Goal: Download file/media

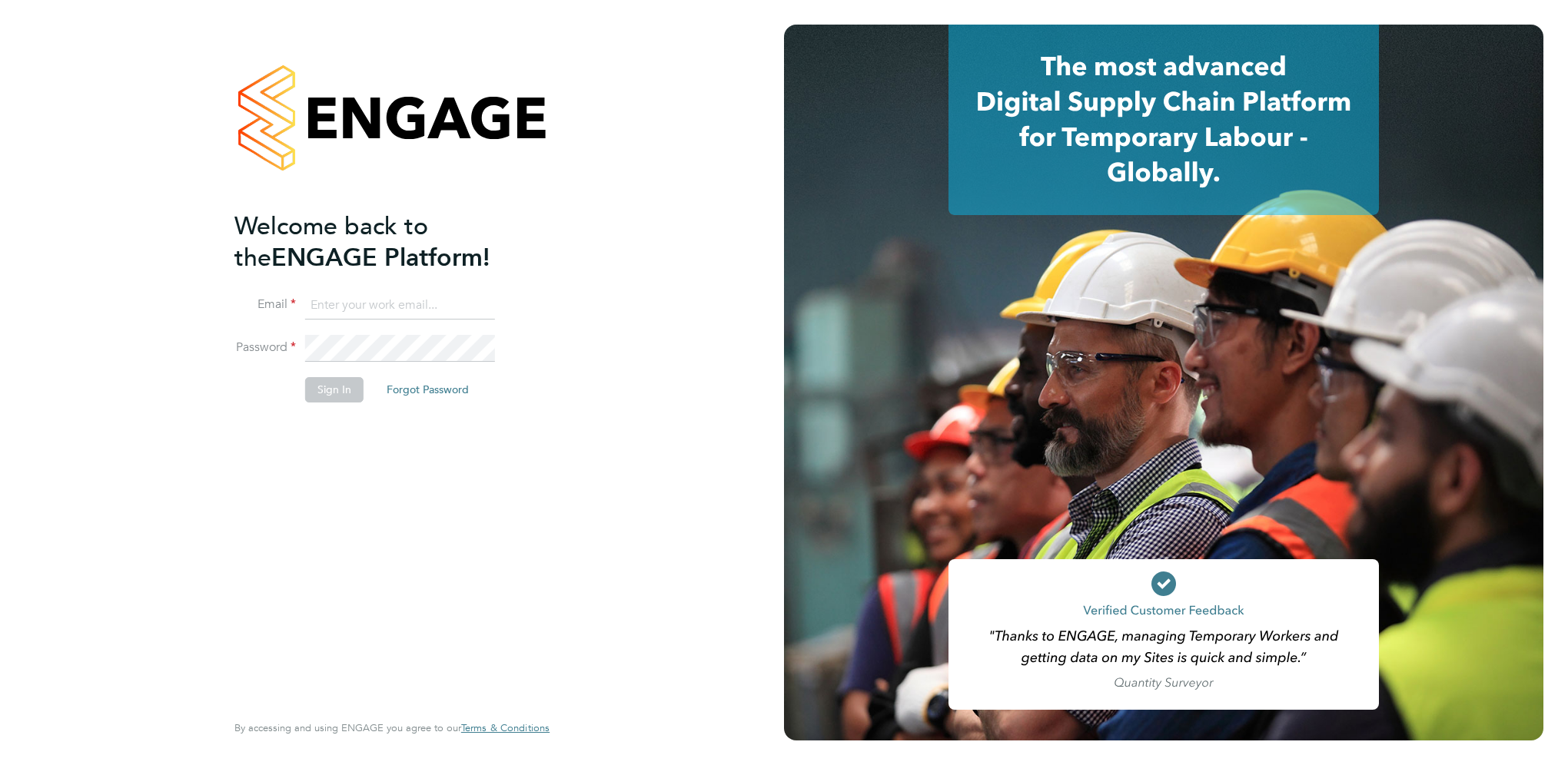
click at [357, 304] on input at bounding box center [399, 305] width 189 height 27
type input "[EMAIL_ADDRESS][PERSON_NAME][DOMAIN_NAME]"
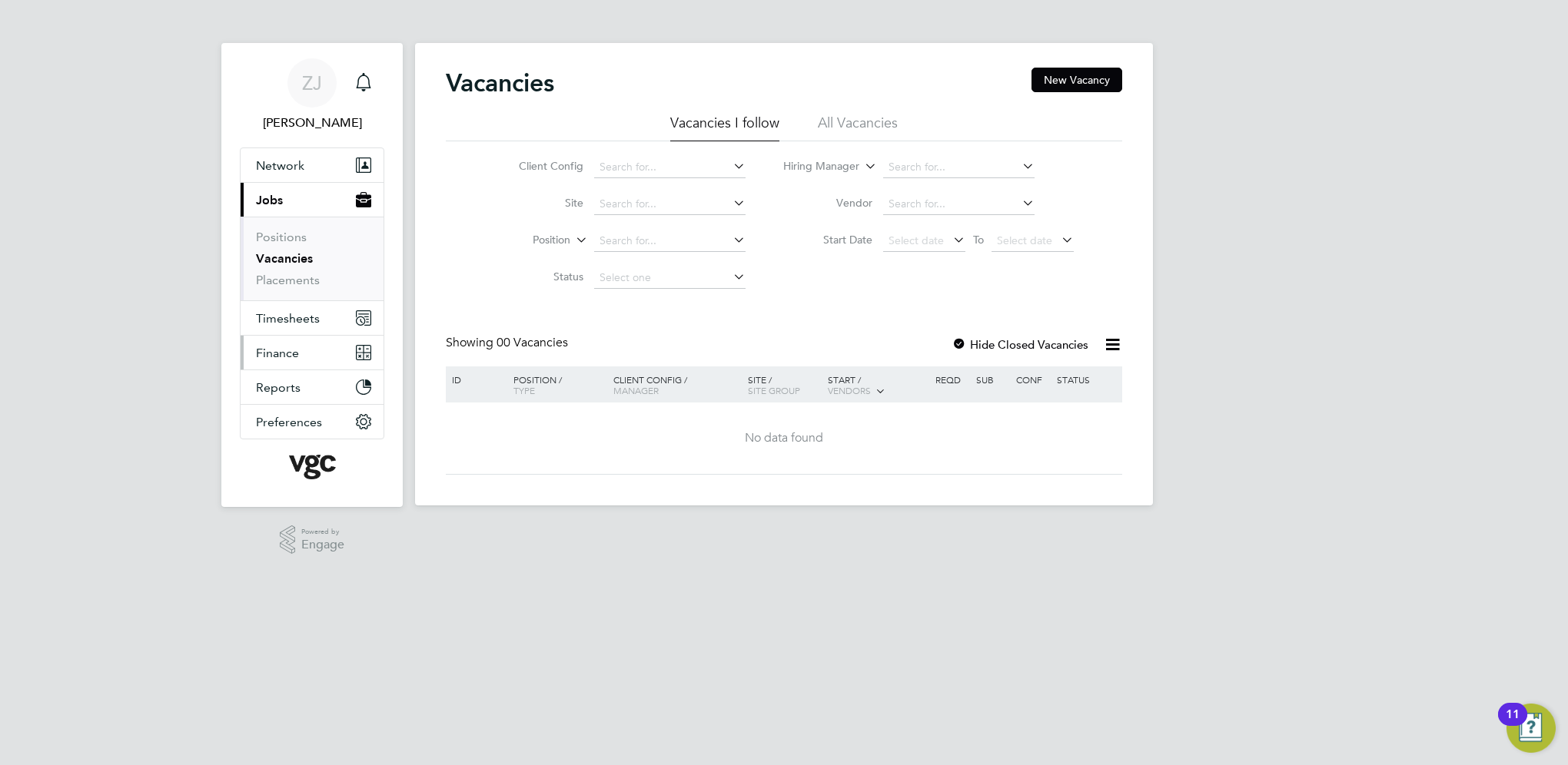
click at [271, 351] on span "Finance" at bounding box center [277, 352] width 43 height 15
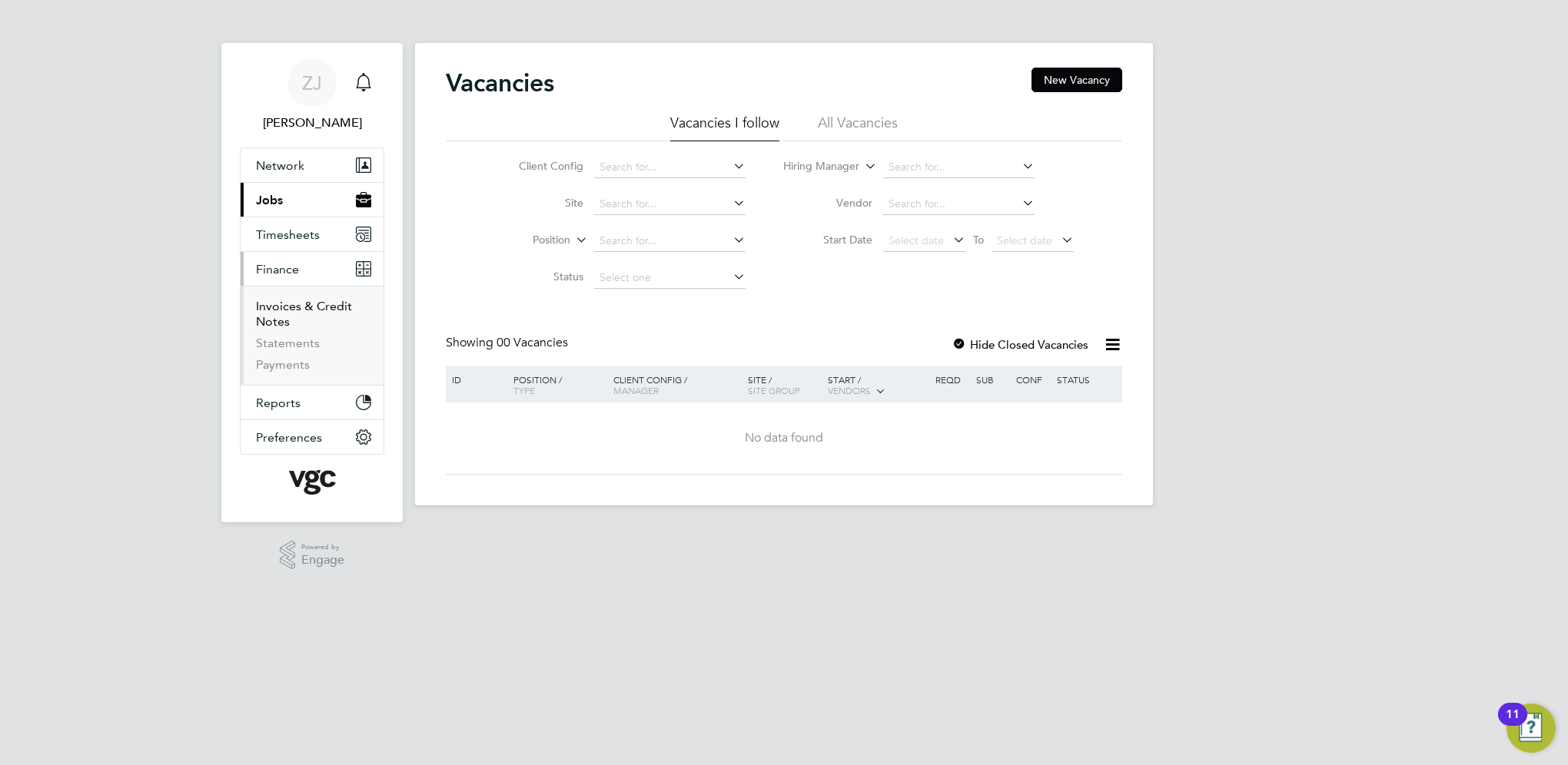
click at [286, 306] on link "Invoices & Credit Notes" at bounding box center [304, 313] width 96 height 30
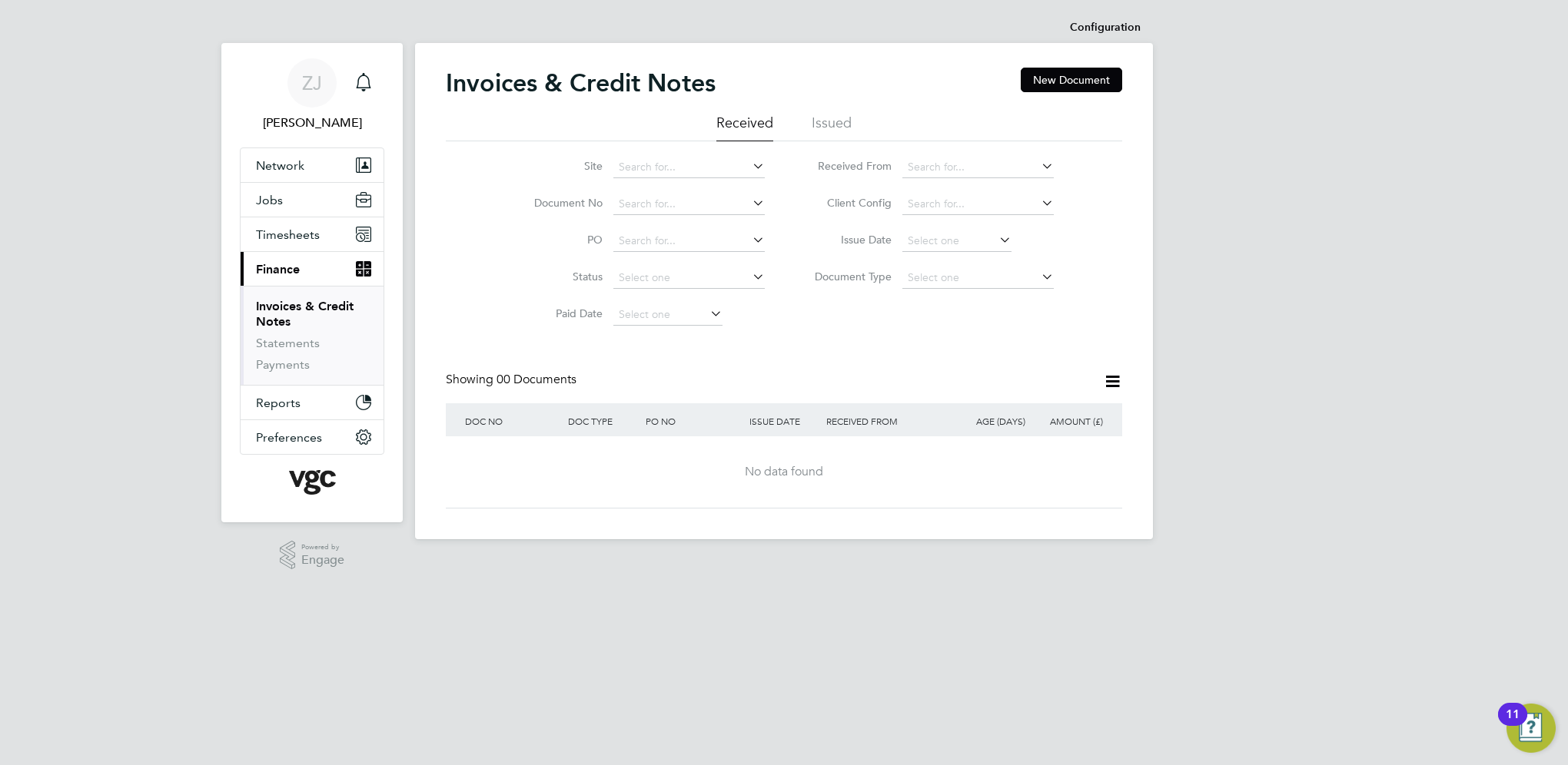
click at [830, 118] on li "Issued" at bounding box center [831, 127] width 40 height 27
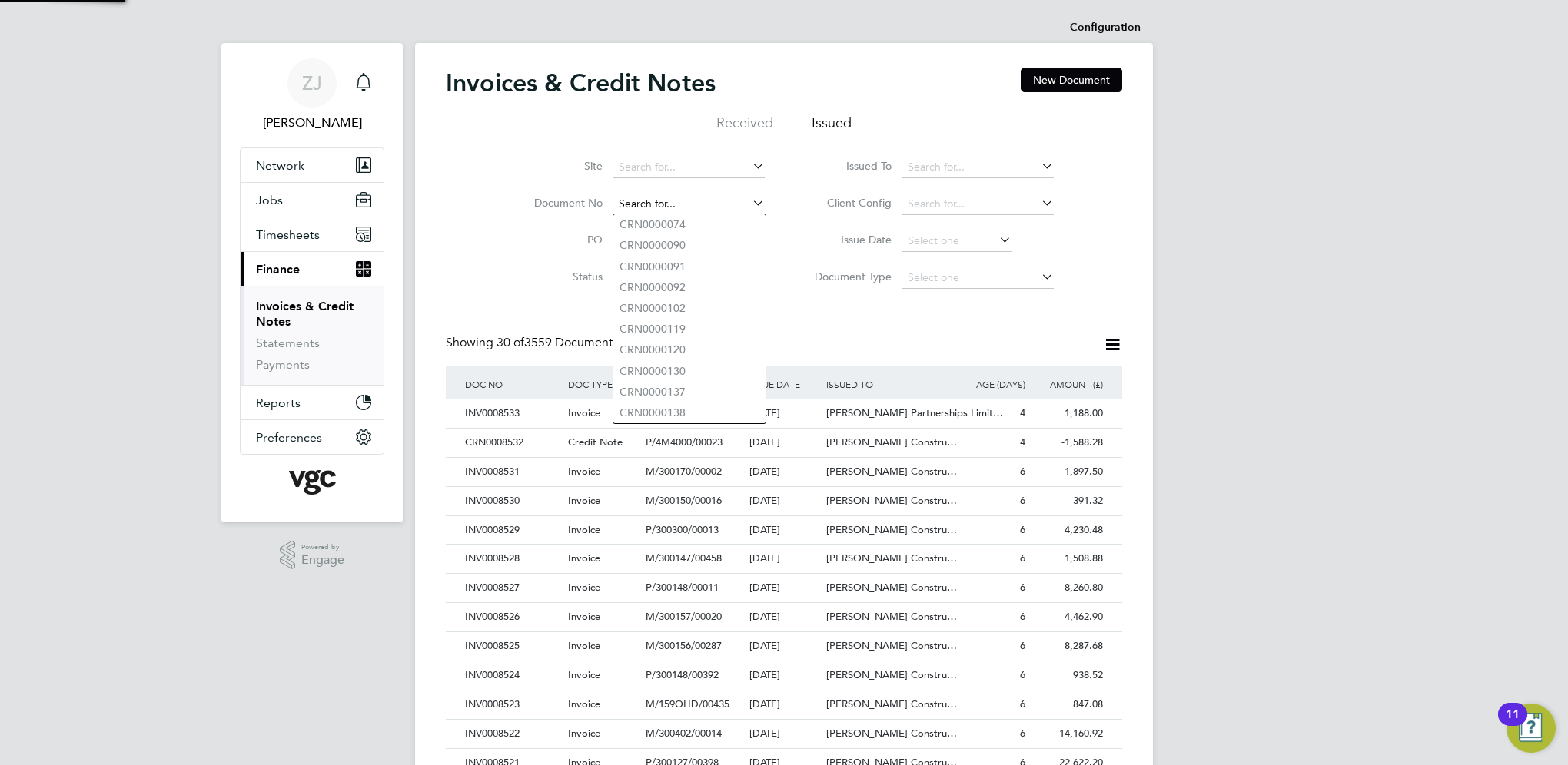
click at [639, 204] on input at bounding box center [688, 204] width 151 height 21
paste input "INV0008431"
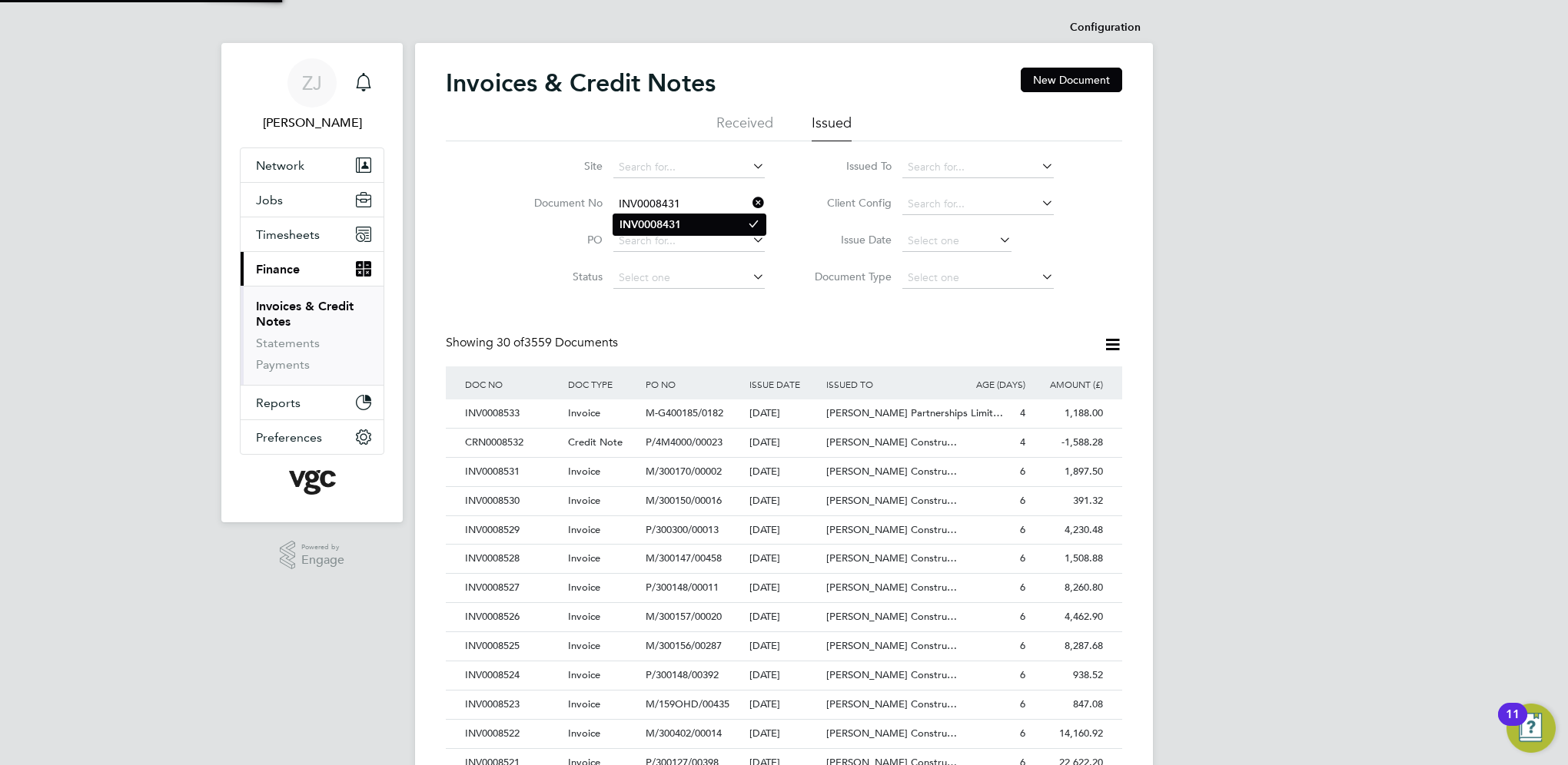
type input "INV0008431"
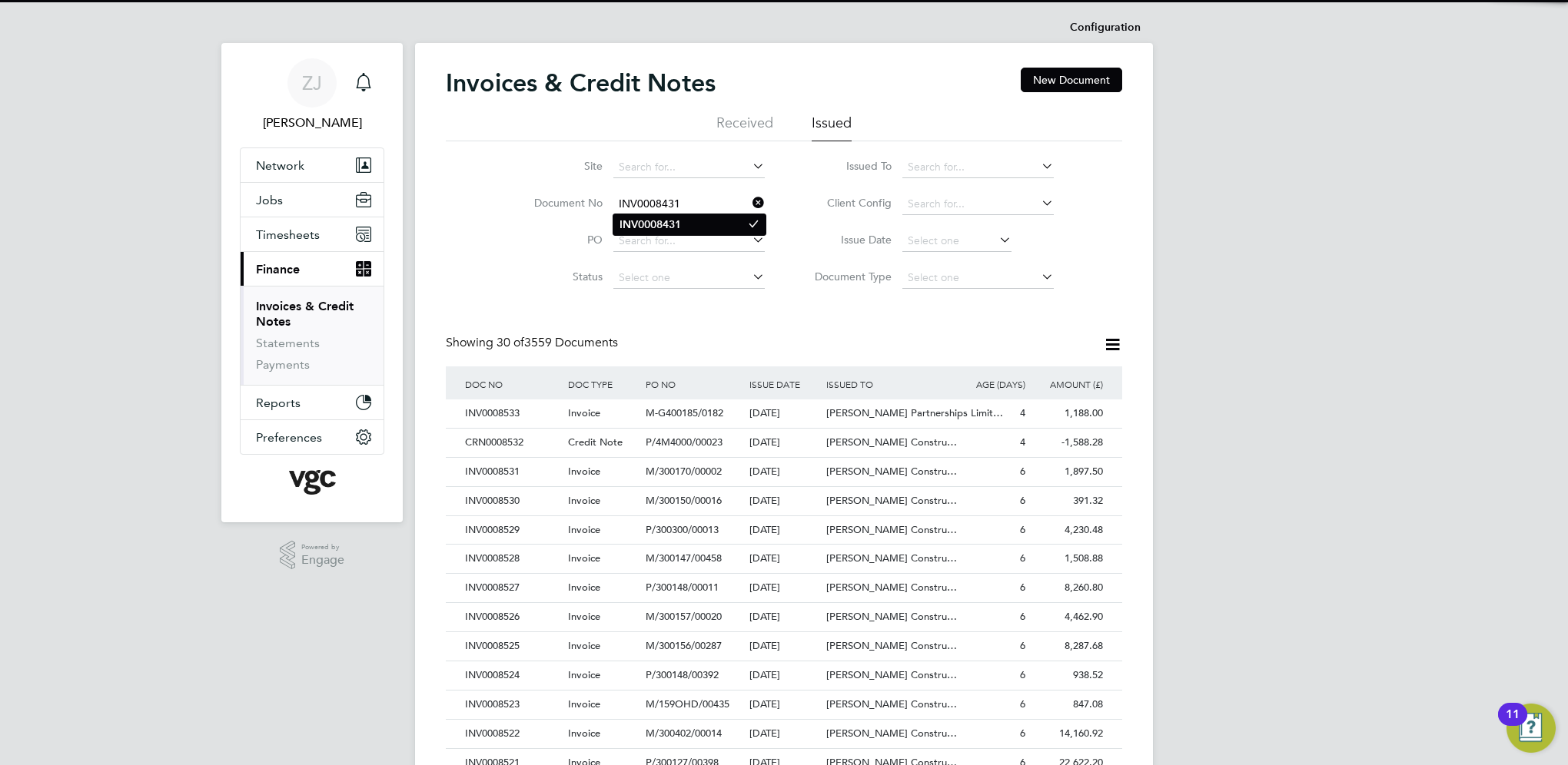
click at [647, 221] on b "INV0008431" at bounding box center [649, 224] width 62 height 13
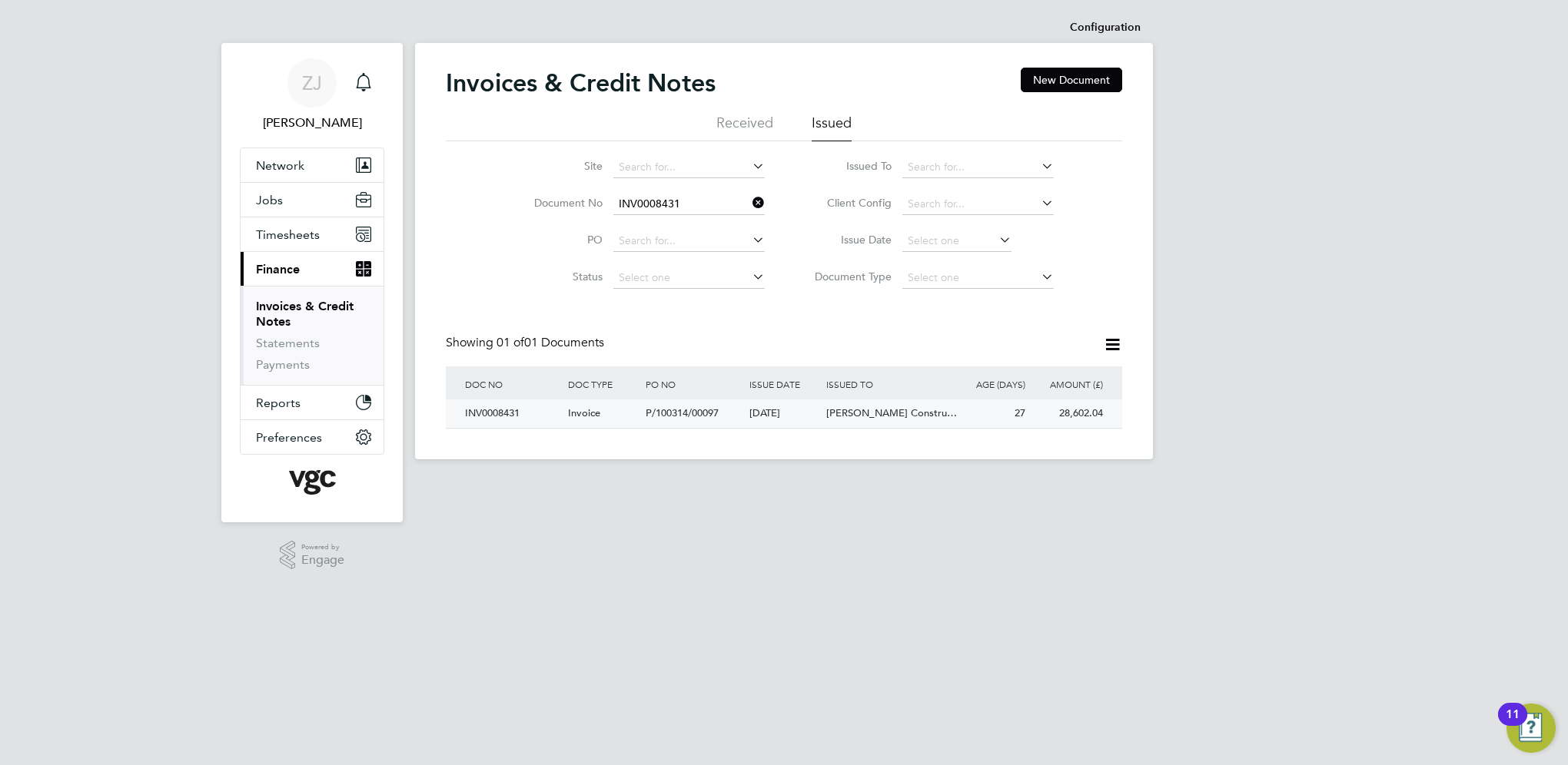
click at [489, 413] on div "INV0008431" at bounding box center [512, 413] width 103 height 28
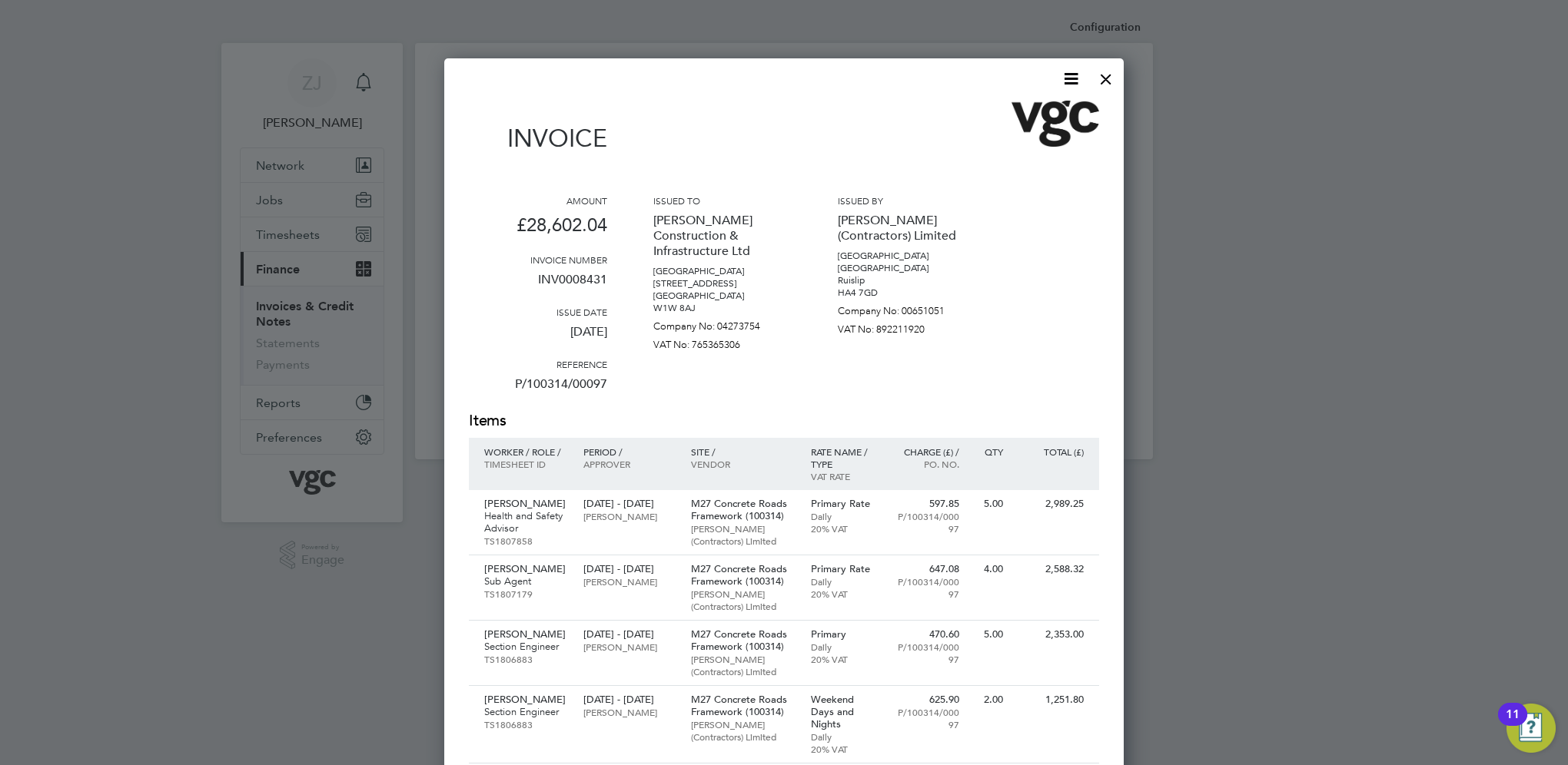
click at [1069, 79] on icon at bounding box center [1071, 79] width 20 height 20
click at [1019, 108] on li "Download Invoice" at bounding box center [1024, 115] width 106 height 21
click at [1104, 79] on div at bounding box center [1105, 75] width 27 height 27
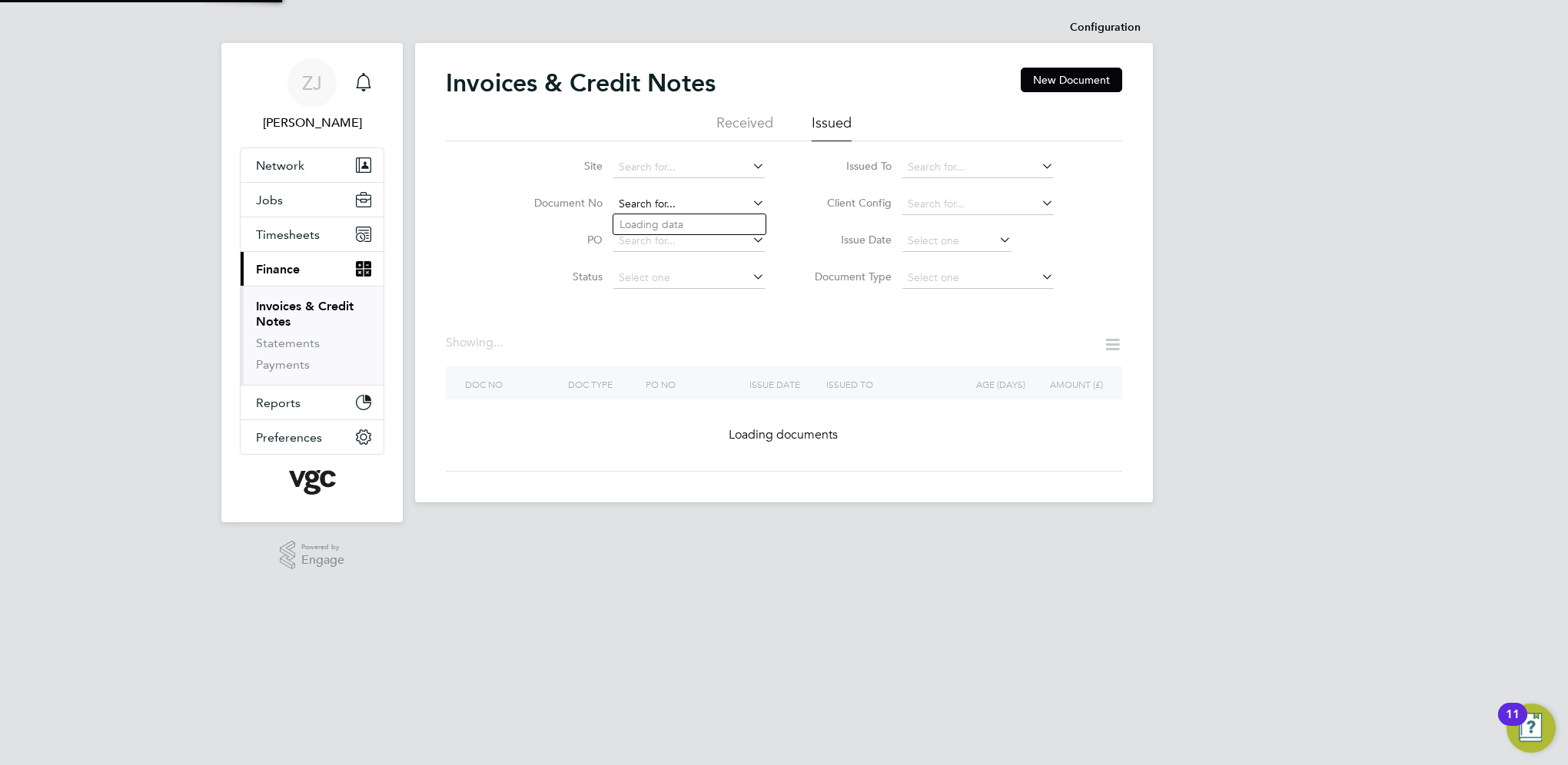
click at [689, 198] on input at bounding box center [688, 204] width 151 height 21
paste input "INV0008459"
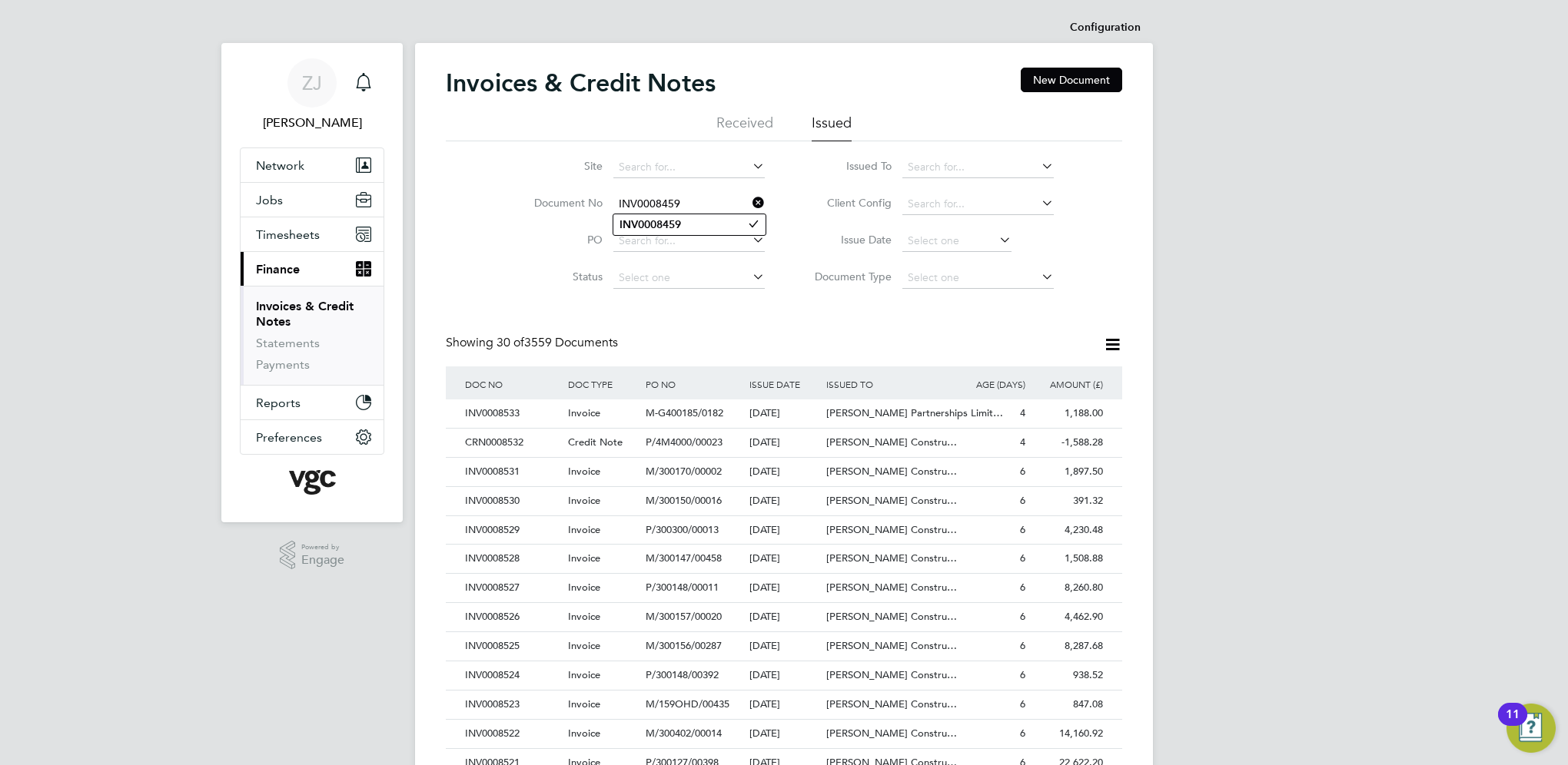
type input "INV0008459"
click at [651, 223] on b "INV0008459" at bounding box center [649, 224] width 62 height 13
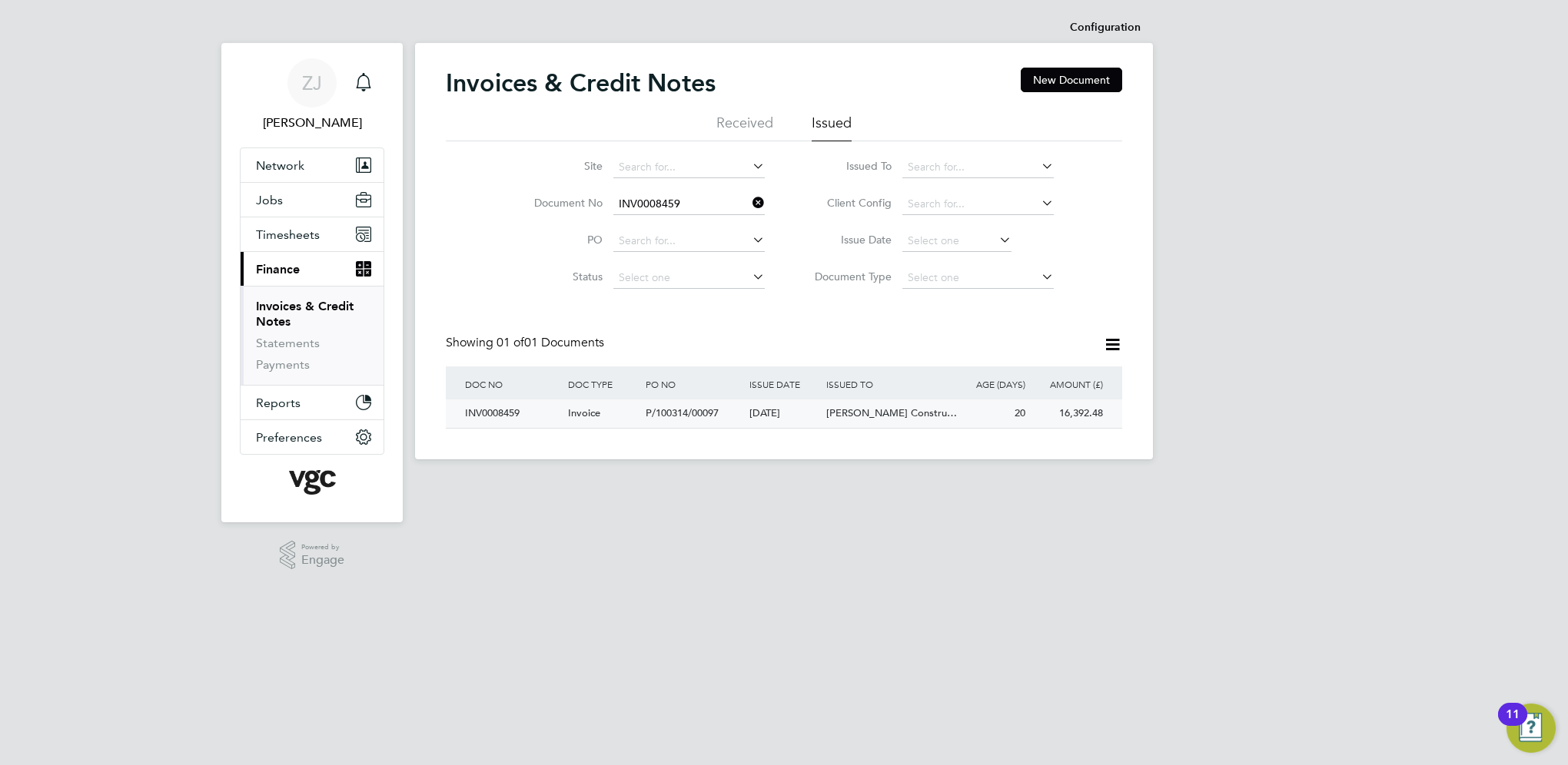
click at [485, 418] on div "INV0008459" at bounding box center [512, 413] width 103 height 28
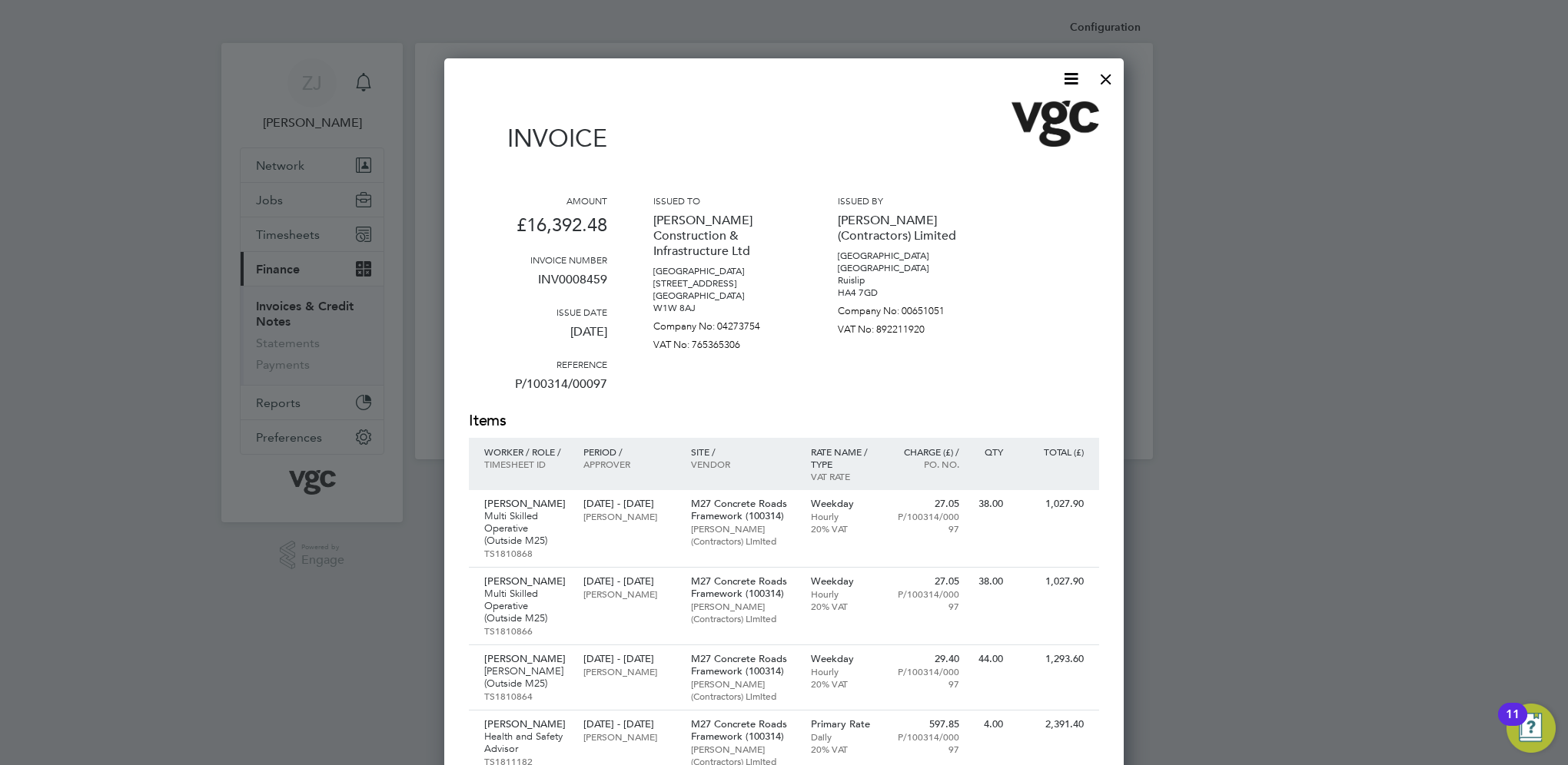
click at [1071, 75] on icon at bounding box center [1071, 79] width 20 height 20
click at [1009, 116] on li "Download Invoice" at bounding box center [1024, 115] width 106 height 21
click at [1106, 74] on div at bounding box center [1105, 75] width 27 height 27
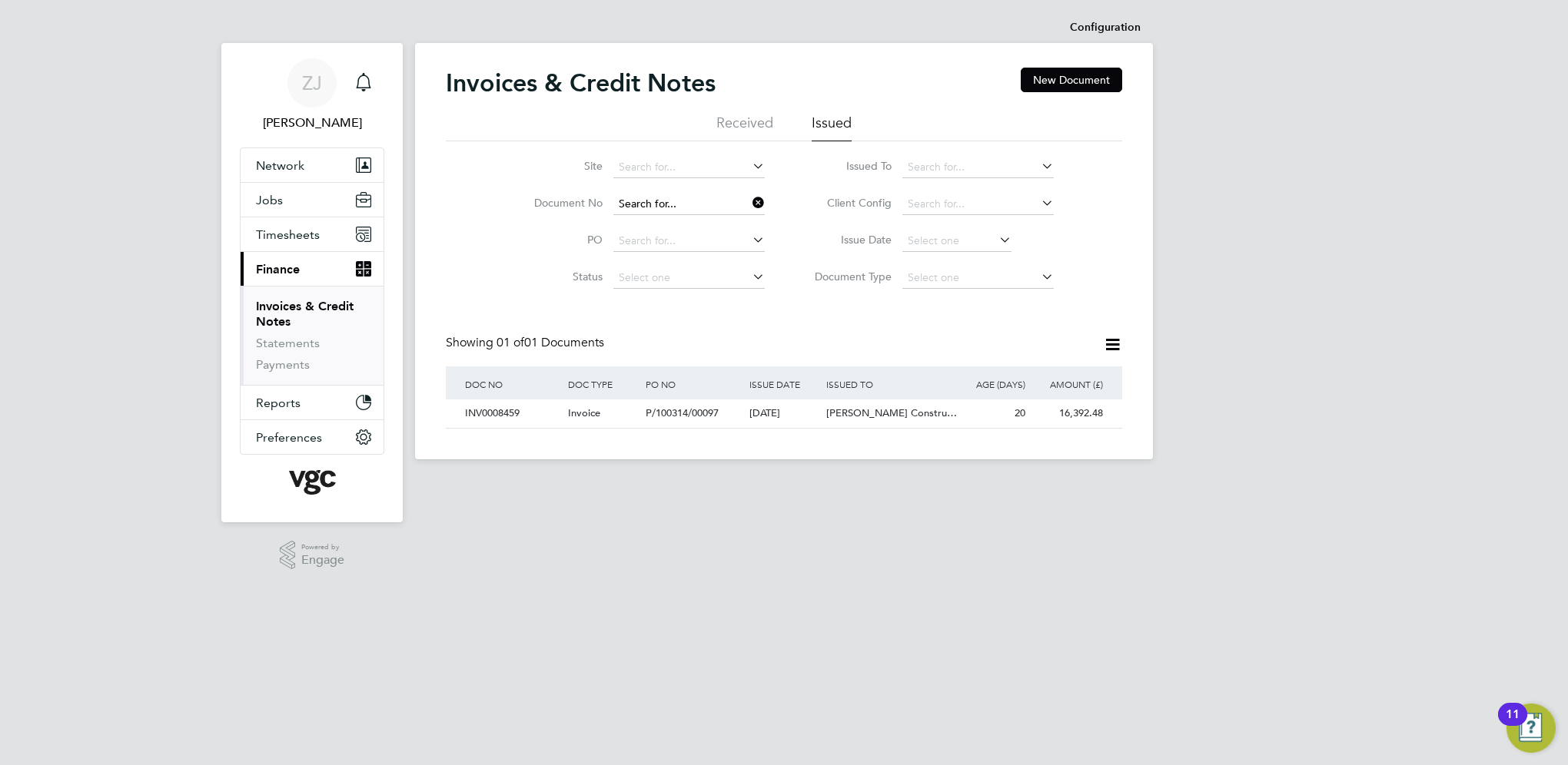
click at [685, 203] on input at bounding box center [688, 204] width 151 height 21
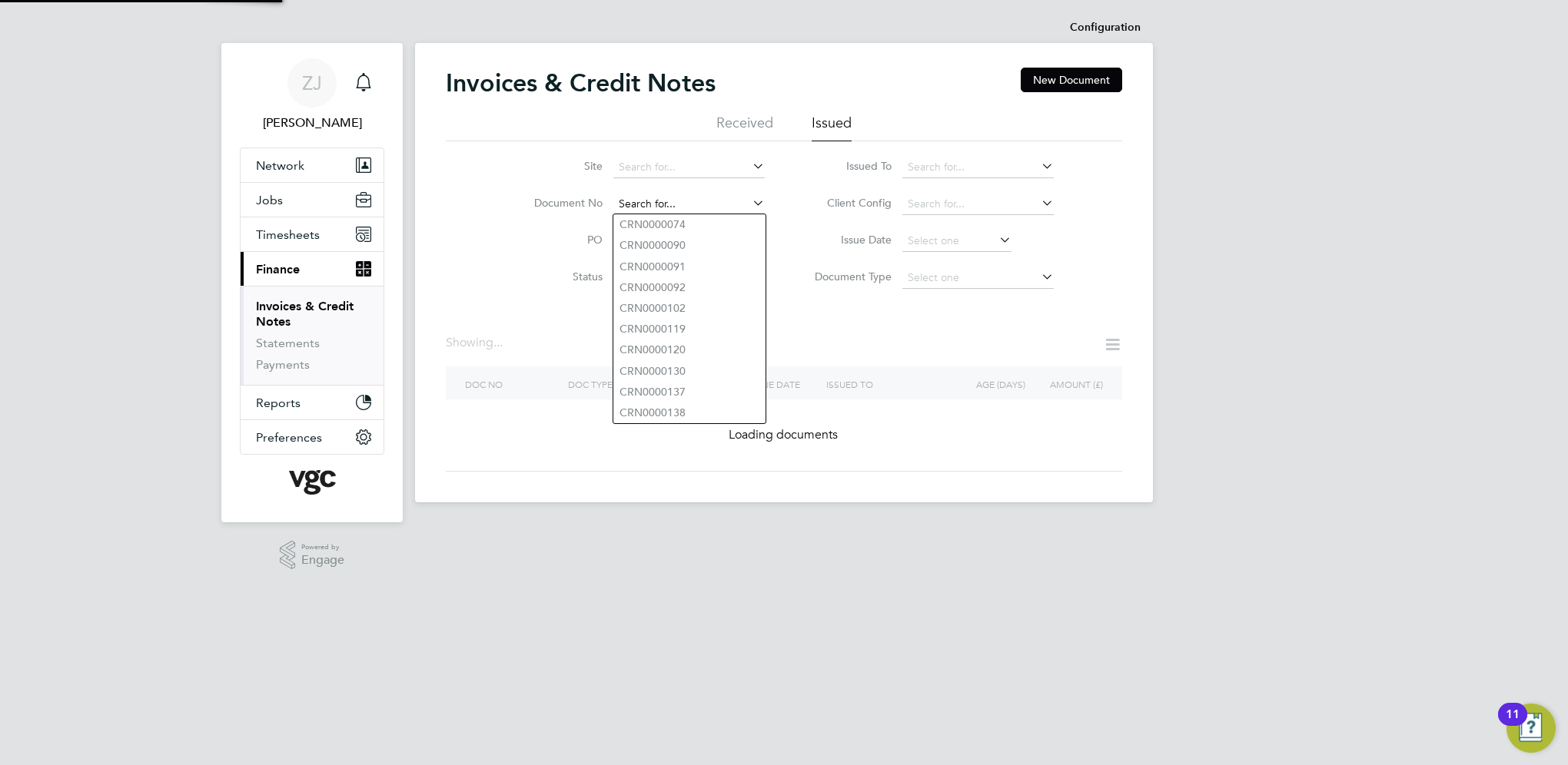
paste input "INV0008434"
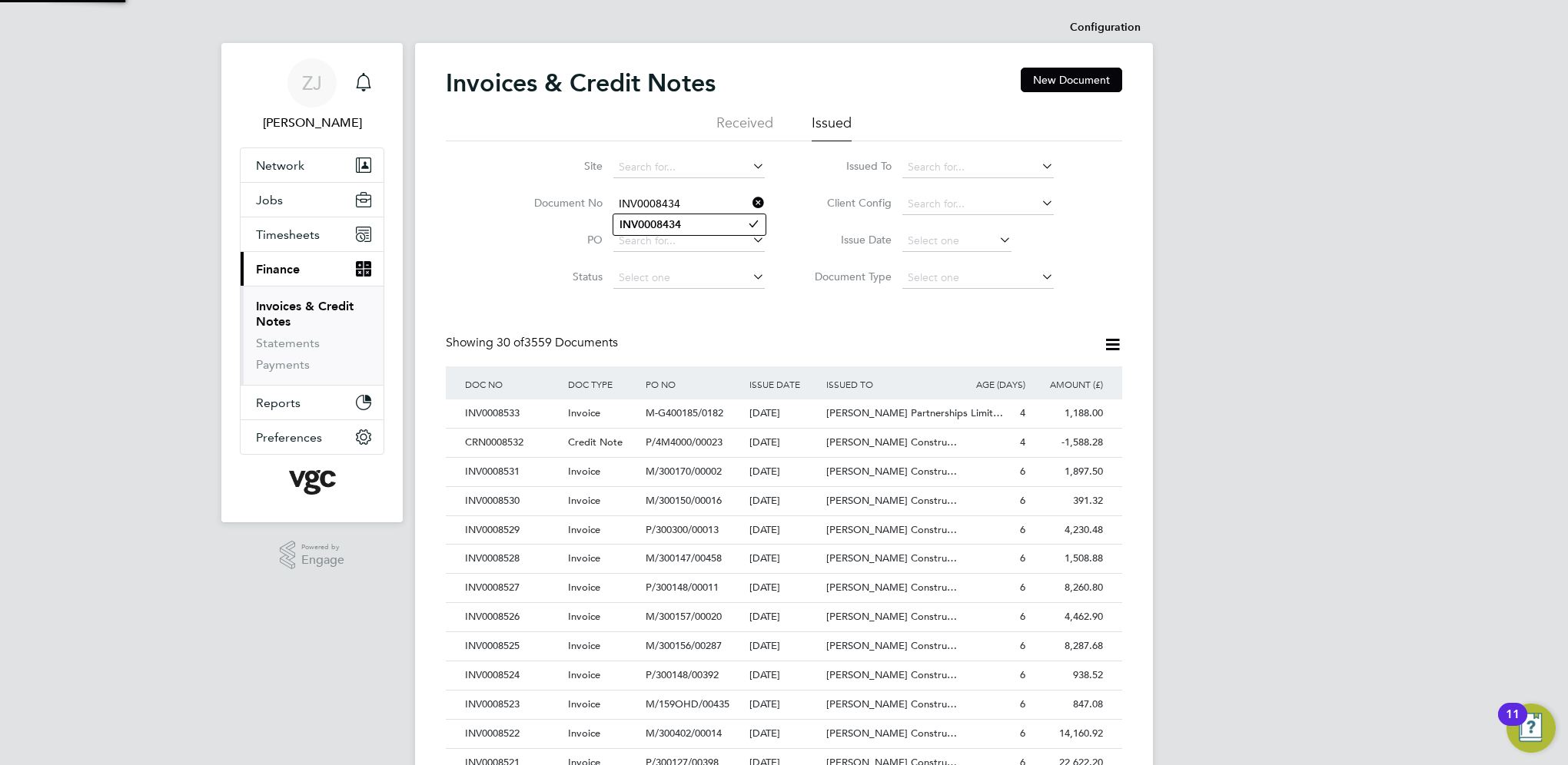
scroll to position [29, 104]
type input "INV0008434"
click at [667, 226] on b "INV0008434" at bounding box center [649, 224] width 62 height 13
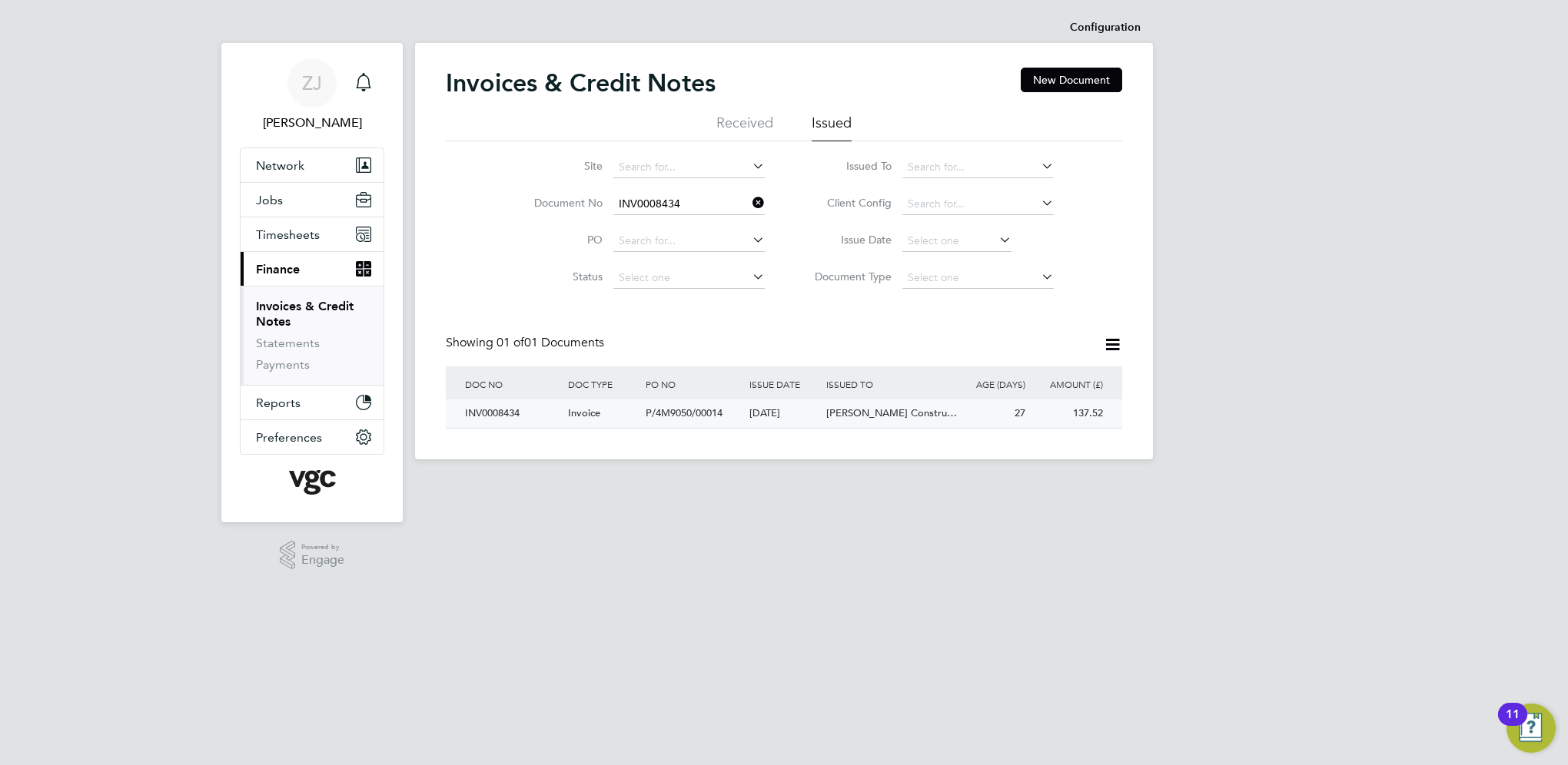
click at [501, 412] on div "INV0008434" at bounding box center [512, 413] width 103 height 28
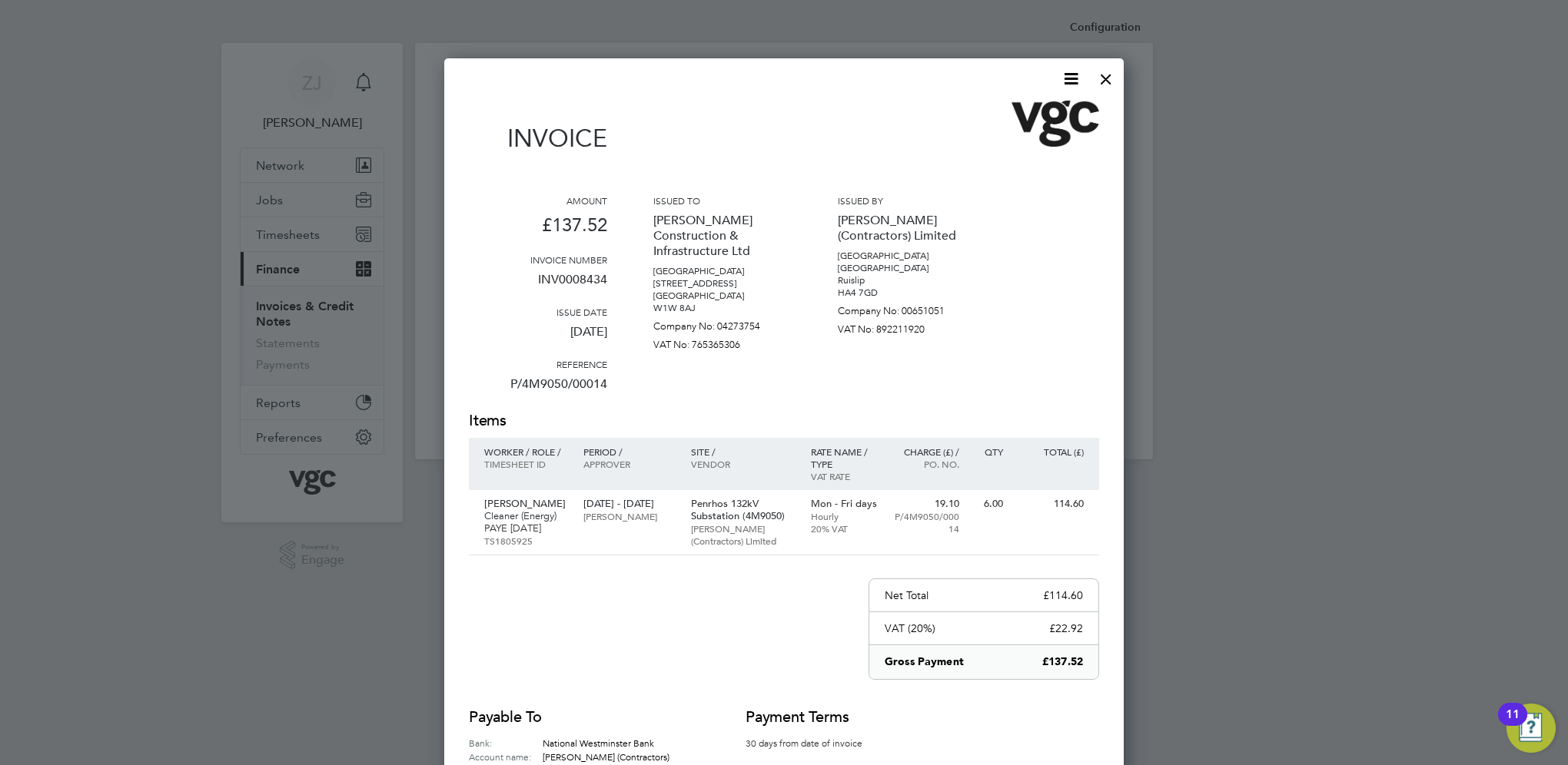
click at [1068, 85] on icon at bounding box center [1071, 79] width 20 height 20
click at [1006, 116] on li "Download Invoice" at bounding box center [1024, 115] width 106 height 21
click at [1102, 77] on div at bounding box center [1105, 75] width 27 height 27
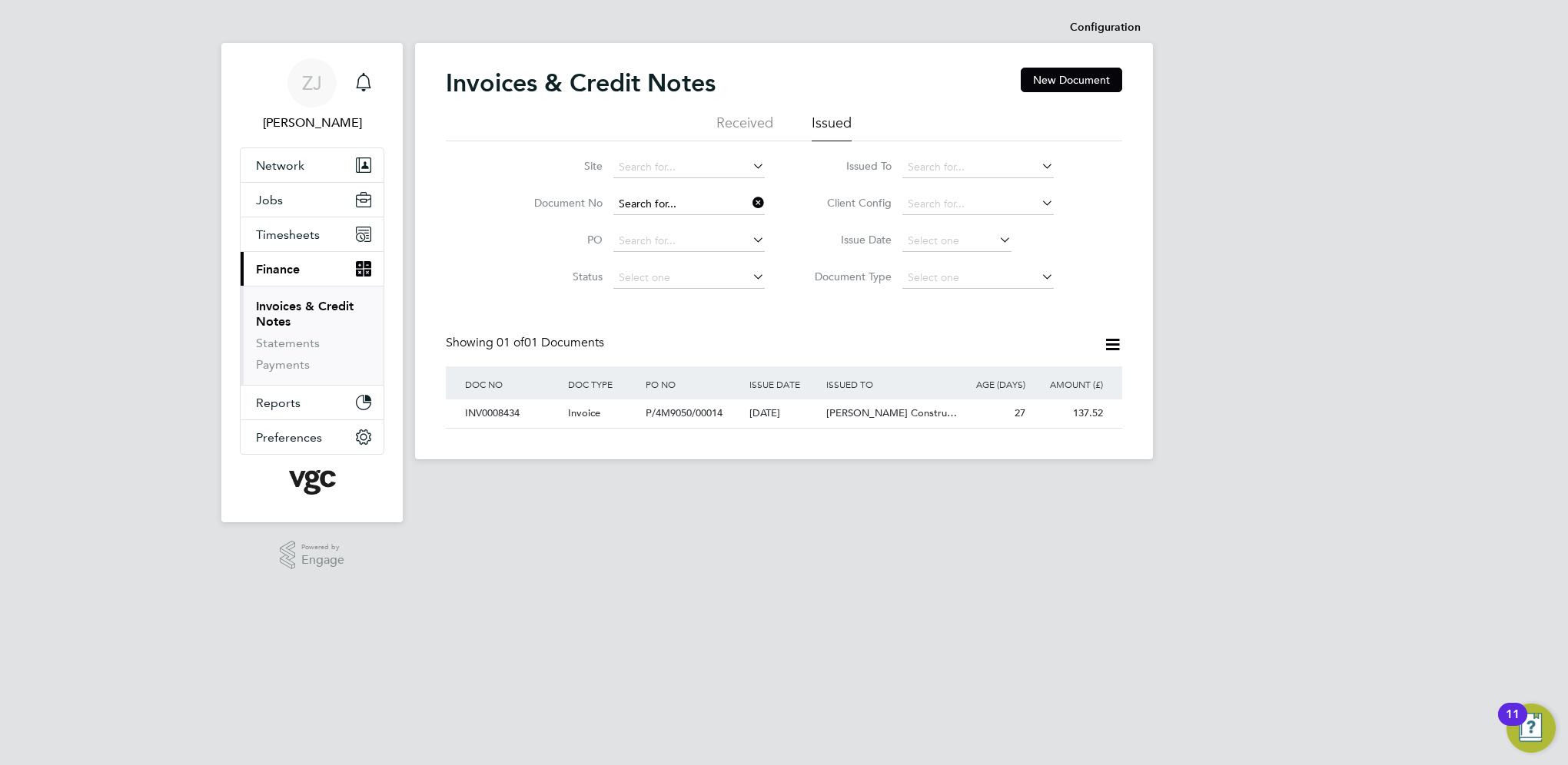
click at [686, 204] on input at bounding box center [688, 204] width 151 height 21
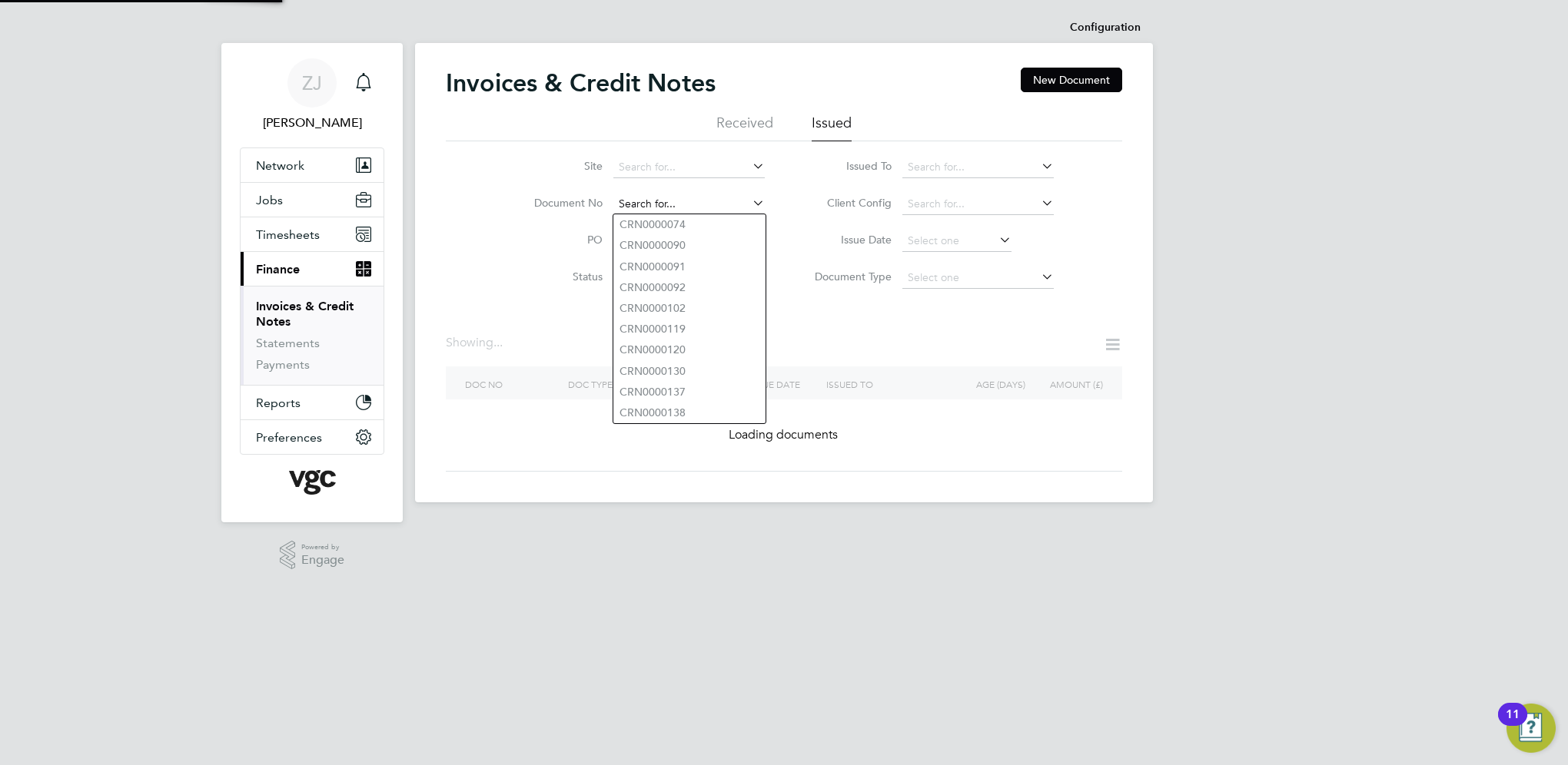
paste input "INV0008432"
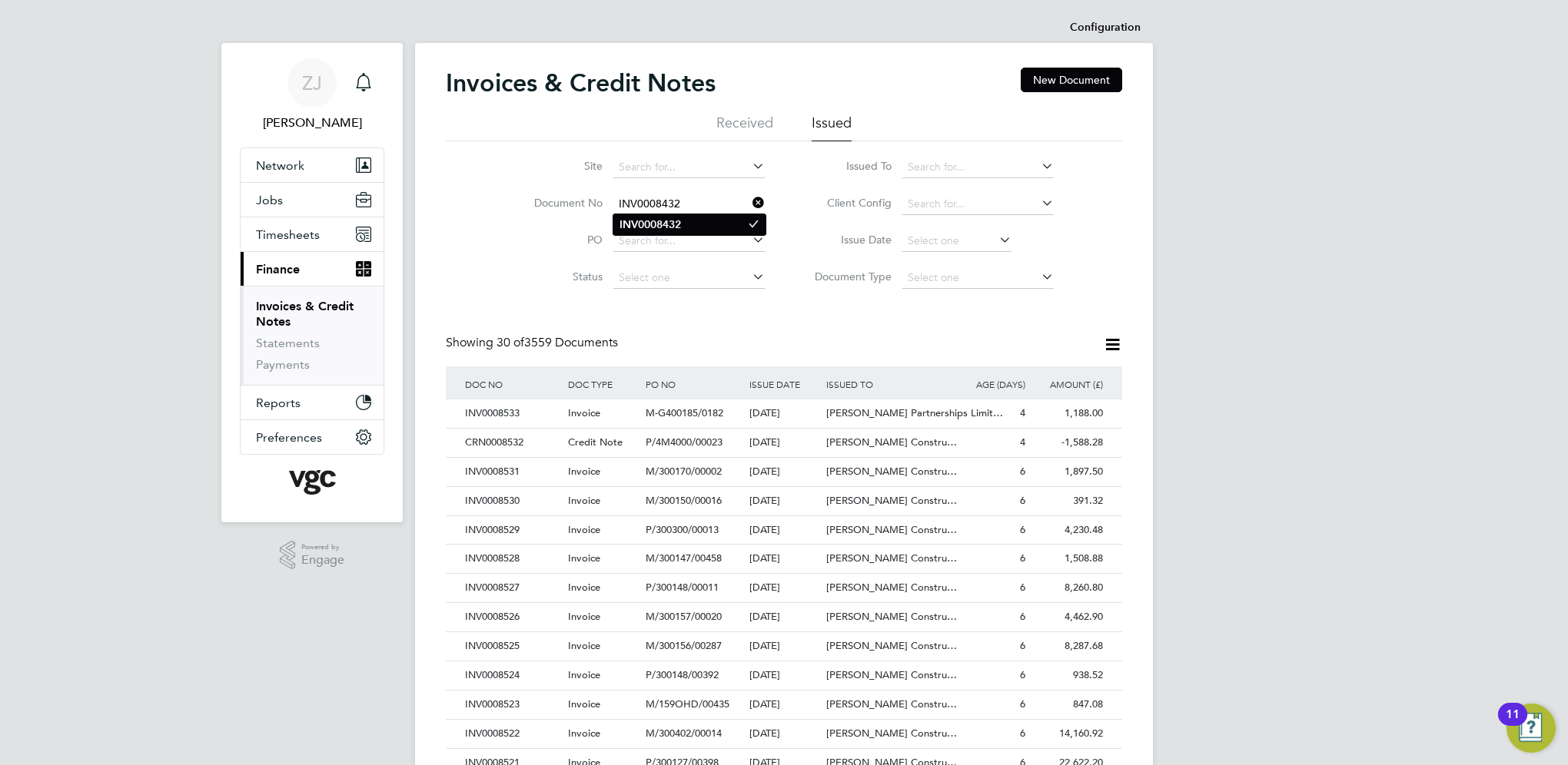
type input "INV0008432"
click at [647, 222] on b "INV0008432" at bounding box center [649, 224] width 62 height 13
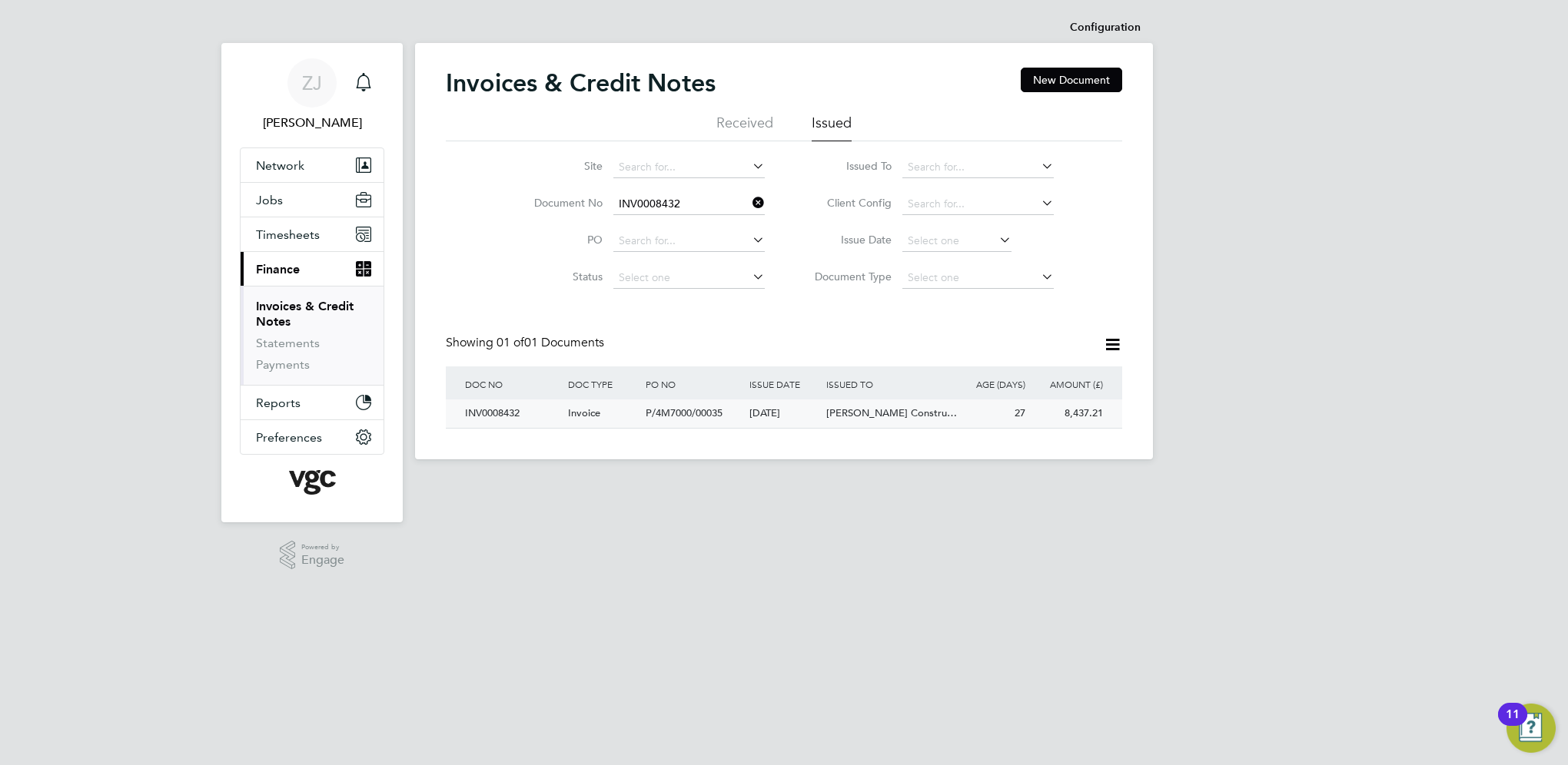
click at [498, 416] on div "INV0008432" at bounding box center [512, 413] width 103 height 28
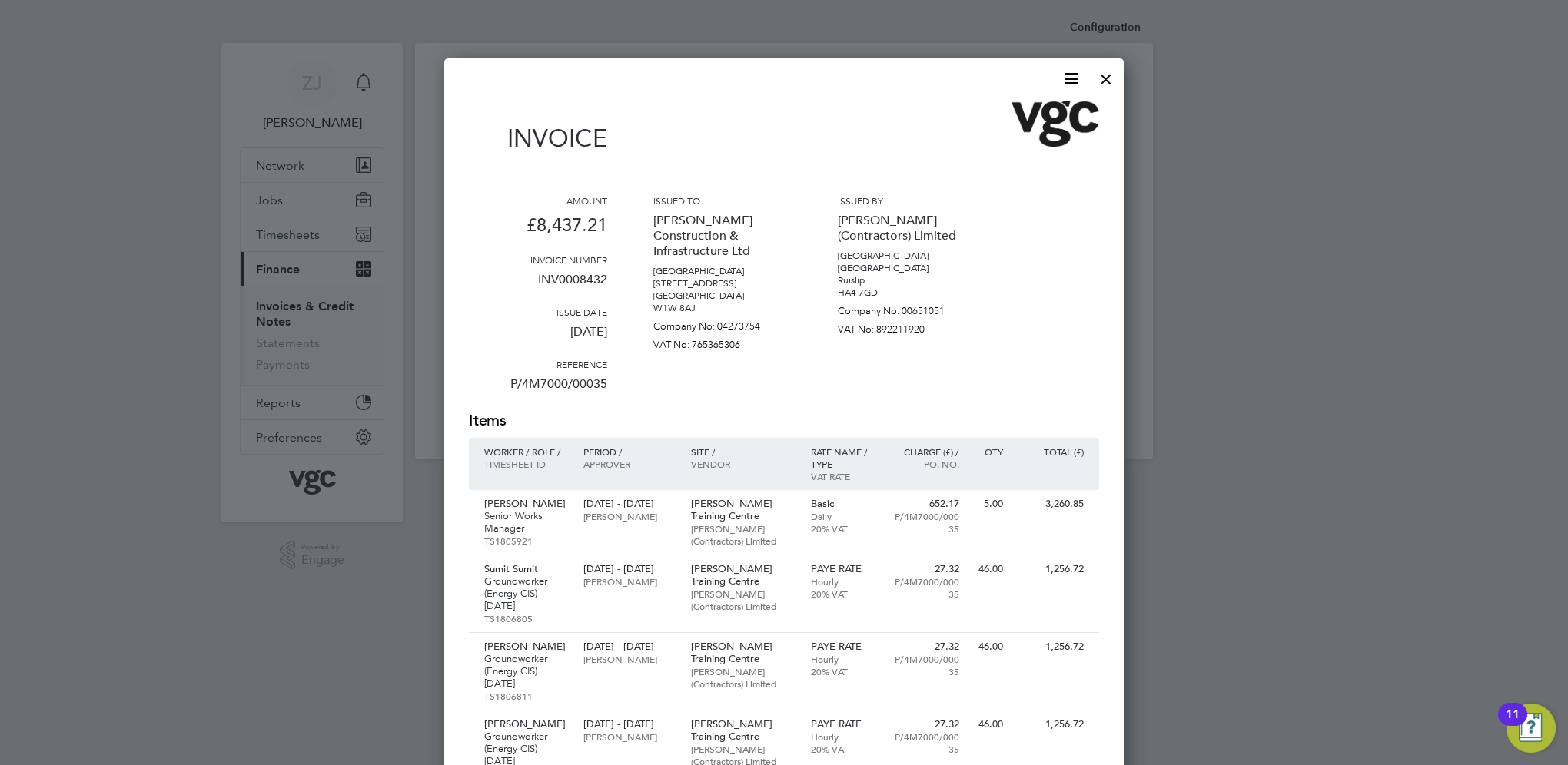
click at [1070, 76] on icon at bounding box center [1071, 79] width 20 height 20
click at [1023, 112] on li "Download Invoice" at bounding box center [1024, 115] width 106 height 21
click at [1098, 82] on div at bounding box center [1105, 75] width 27 height 27
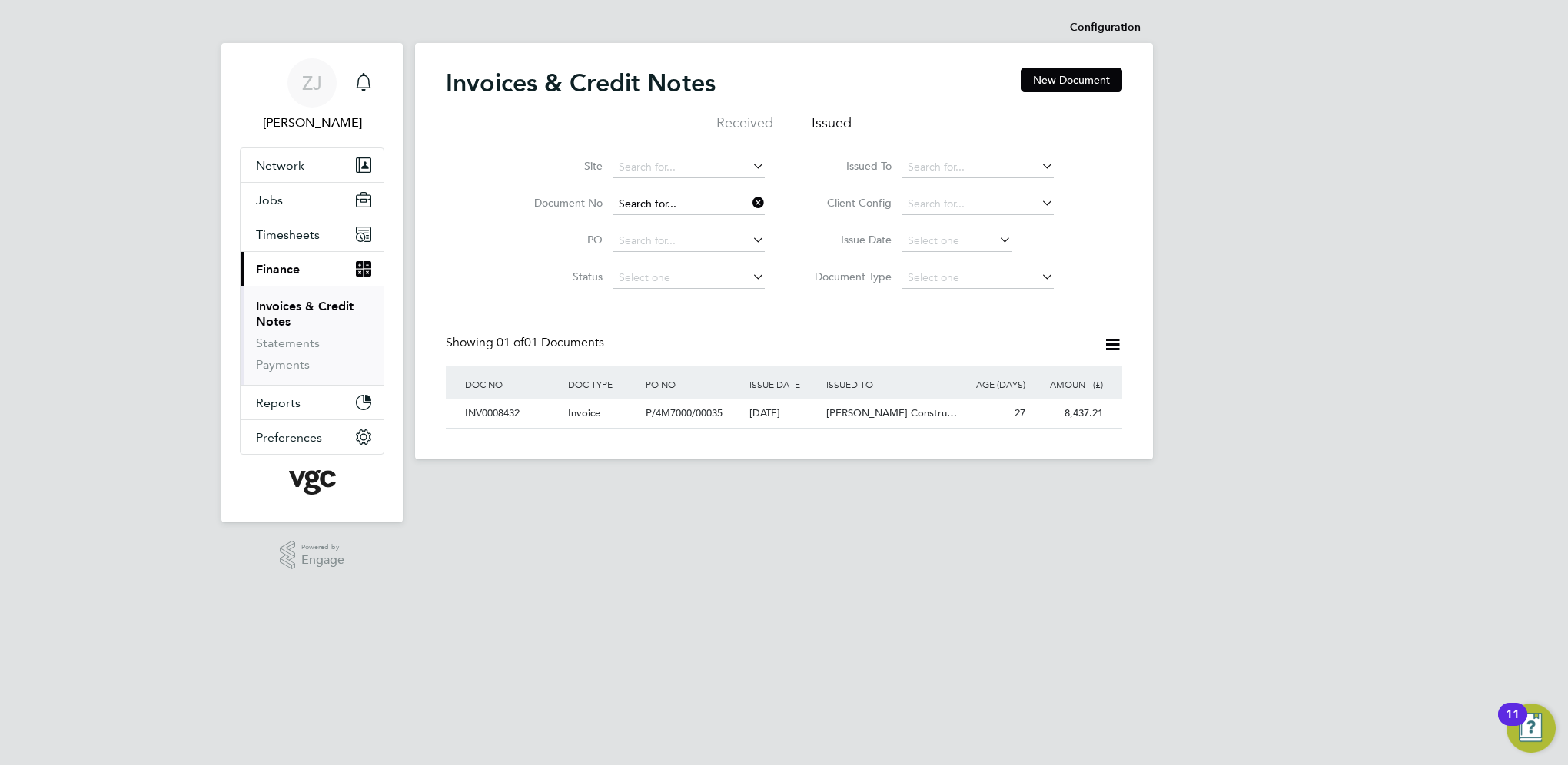
click at [701, 200] on input at bounding box center [688, 204] width 151 height 21
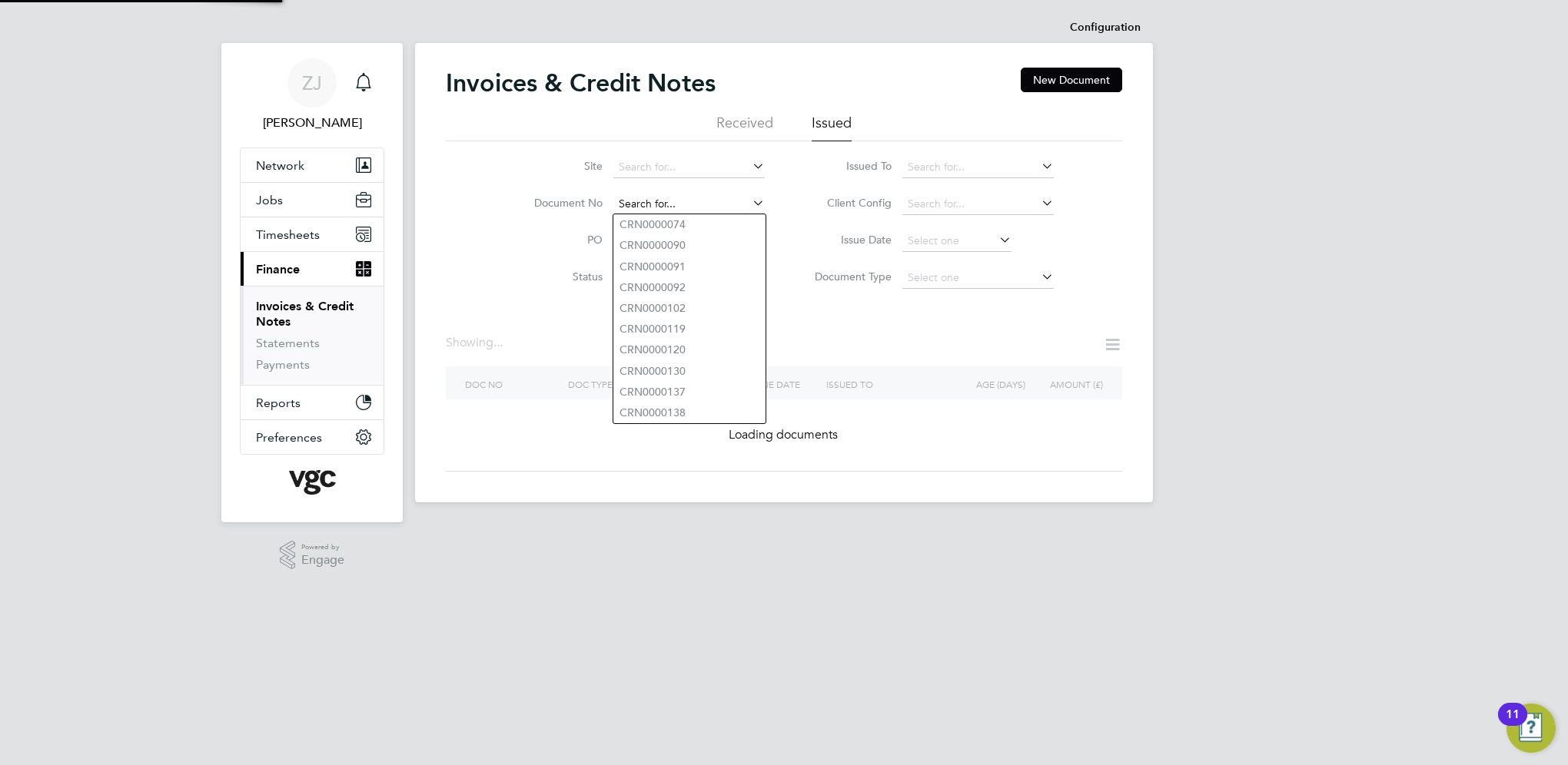
paste input "INV0008489"
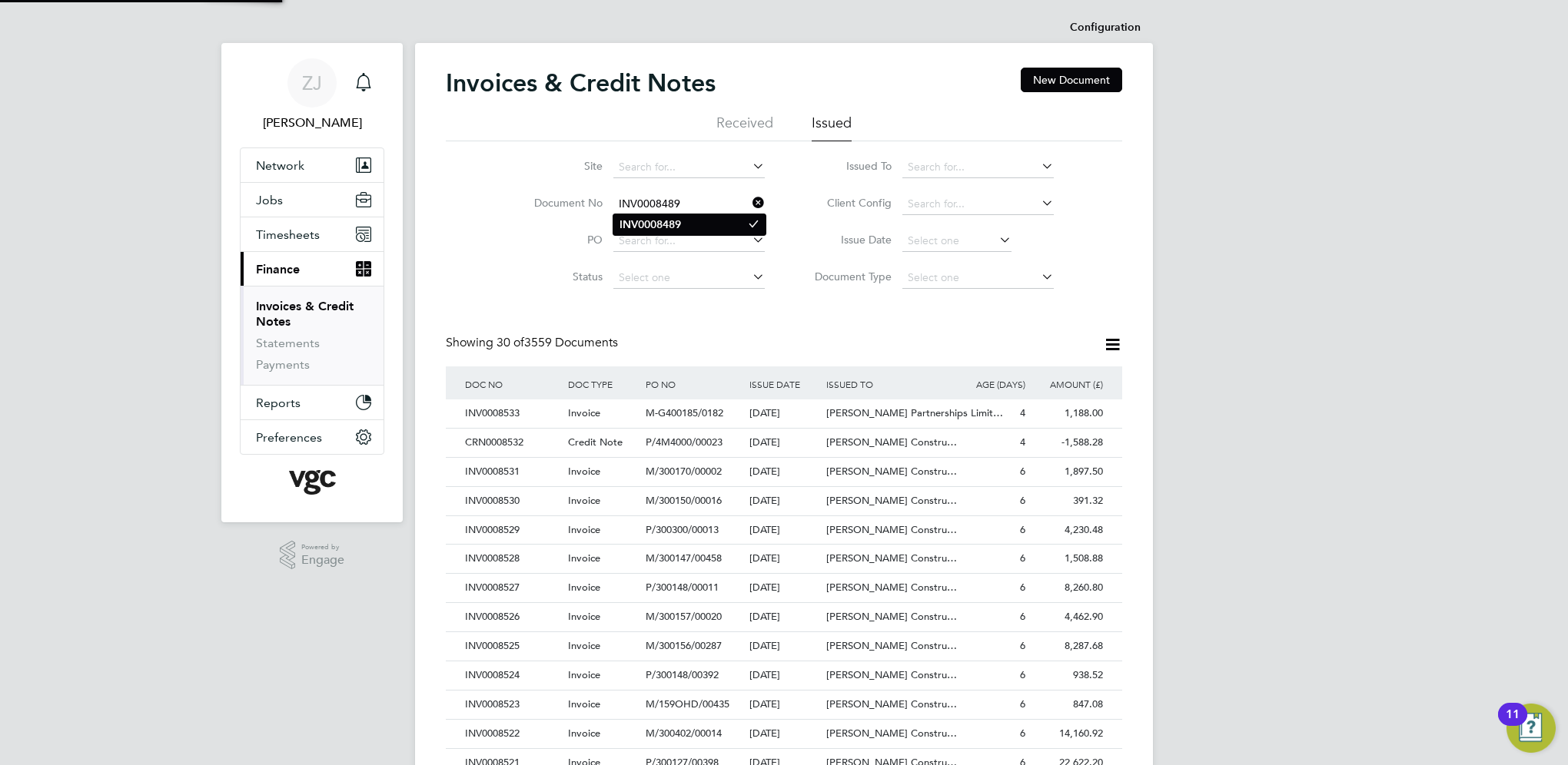
type input "INV0008489"
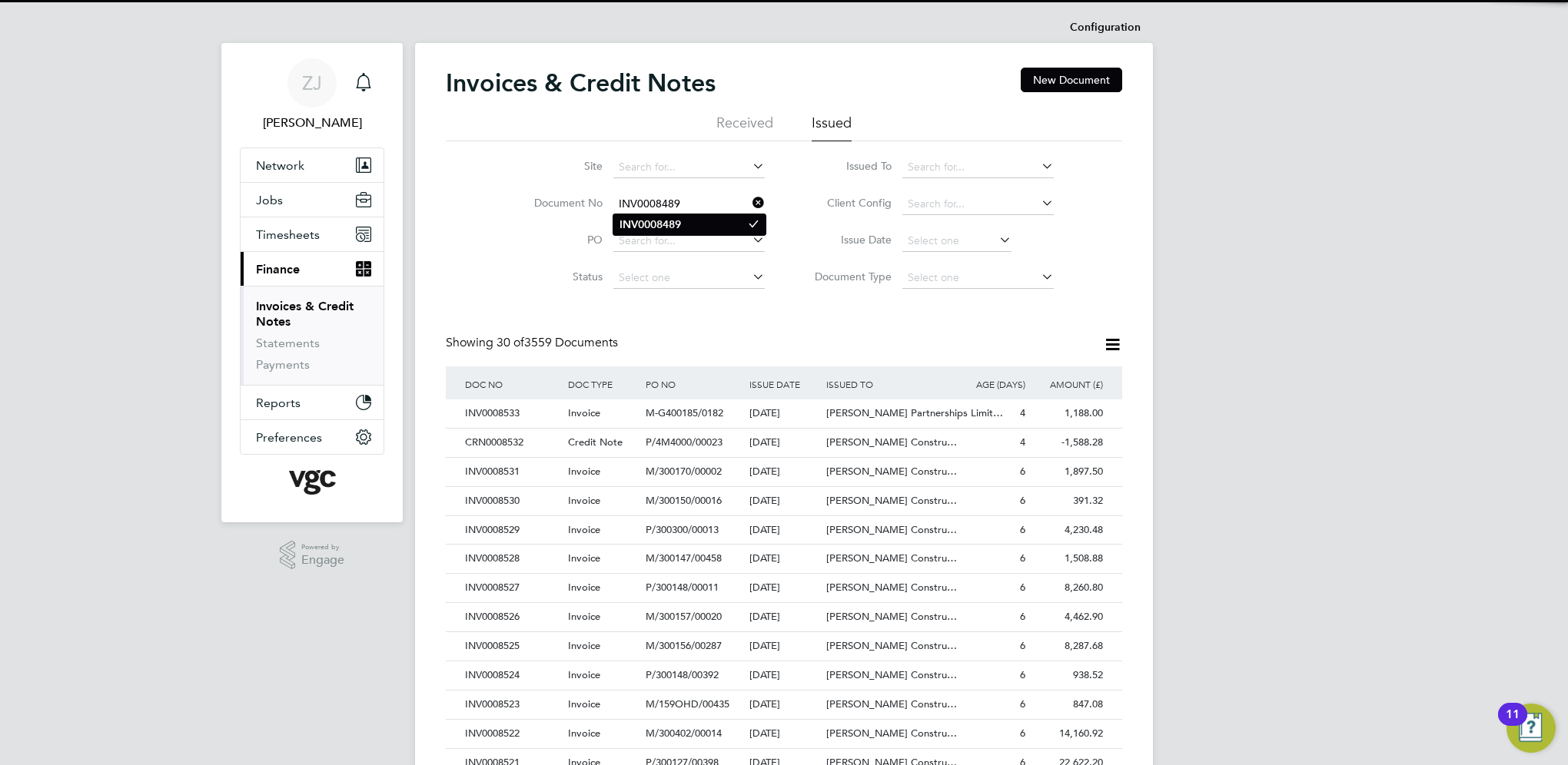
click at [663, 224] on b "INV0008489" at bounding box center [649, 224] width 62 height 13
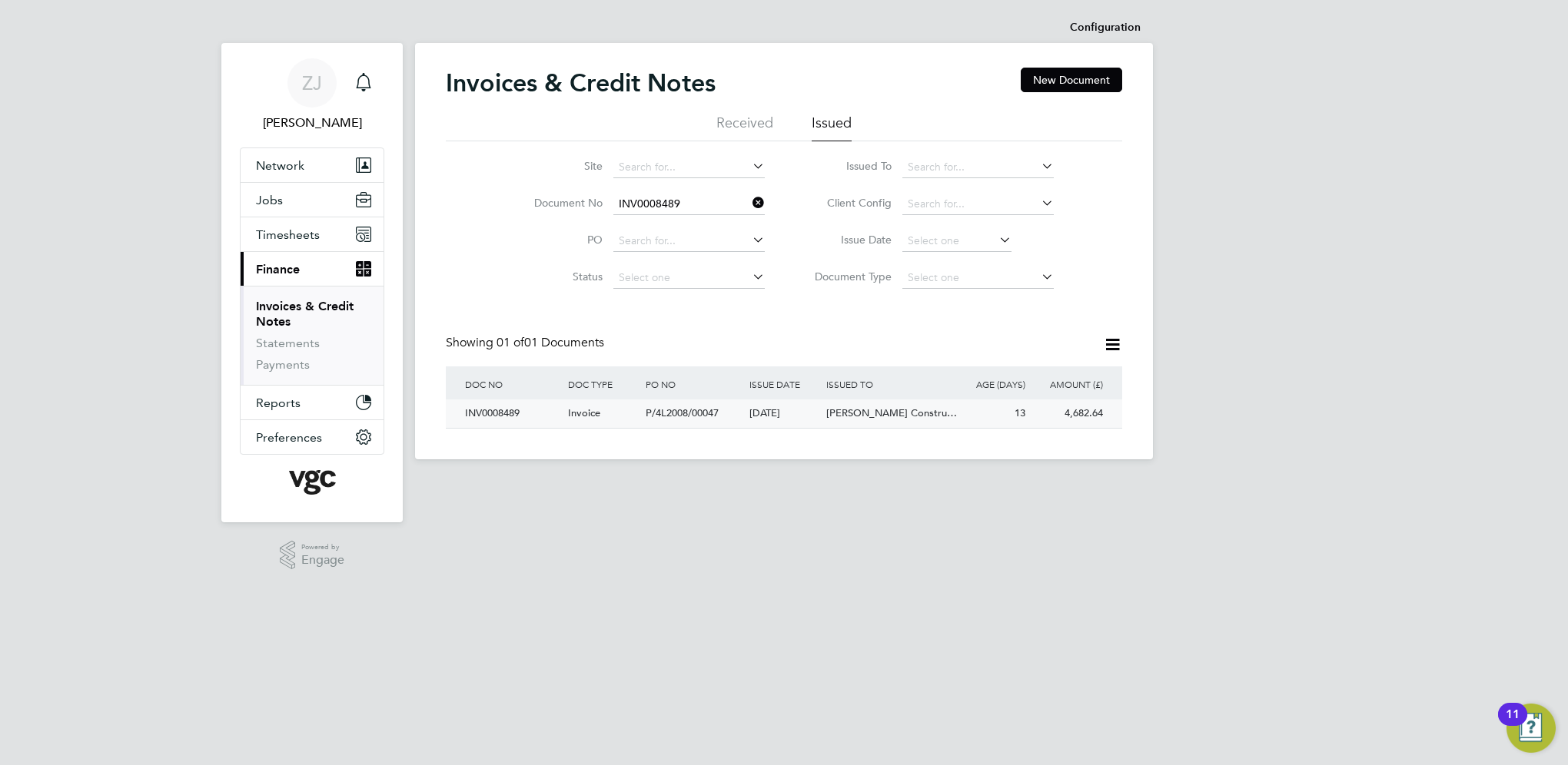
click at [503, 418] on div "INV0008489" at bounding box center [512, 413] width 103 height 28
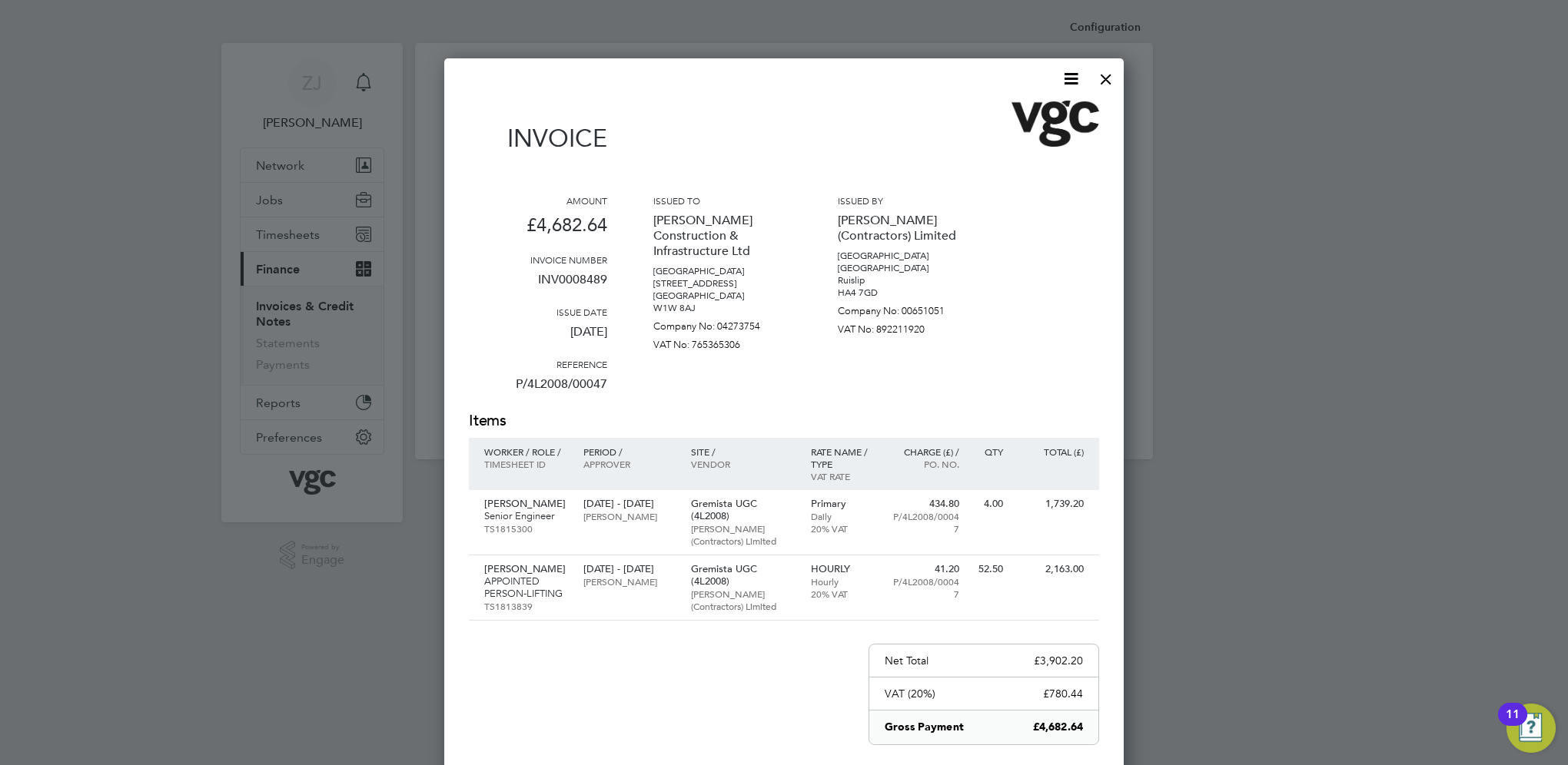
click at [1069, 74] on icon at bounding box center [1071, 79] width 20 height 20
click at [1004, 113] on li "Download Invoice" at bounding box center [1024, 115] width 106 height 21
click at [1108, 74] on div at bounding box center [1105, 75] width 27 height 27
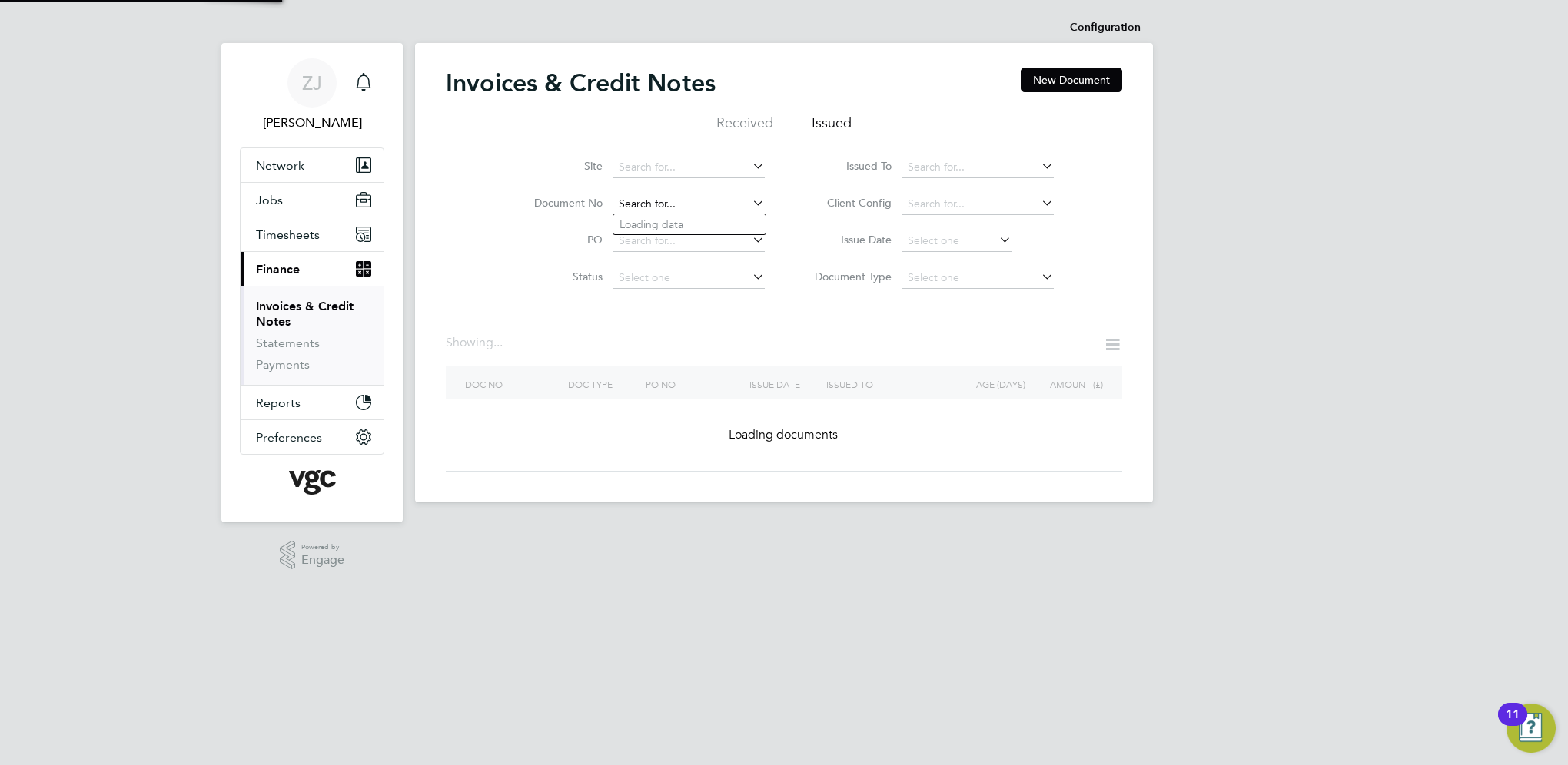
click at [713, 204] on input at bounding box center [688, 204] width 151 height 21
paste input "INV0008523"
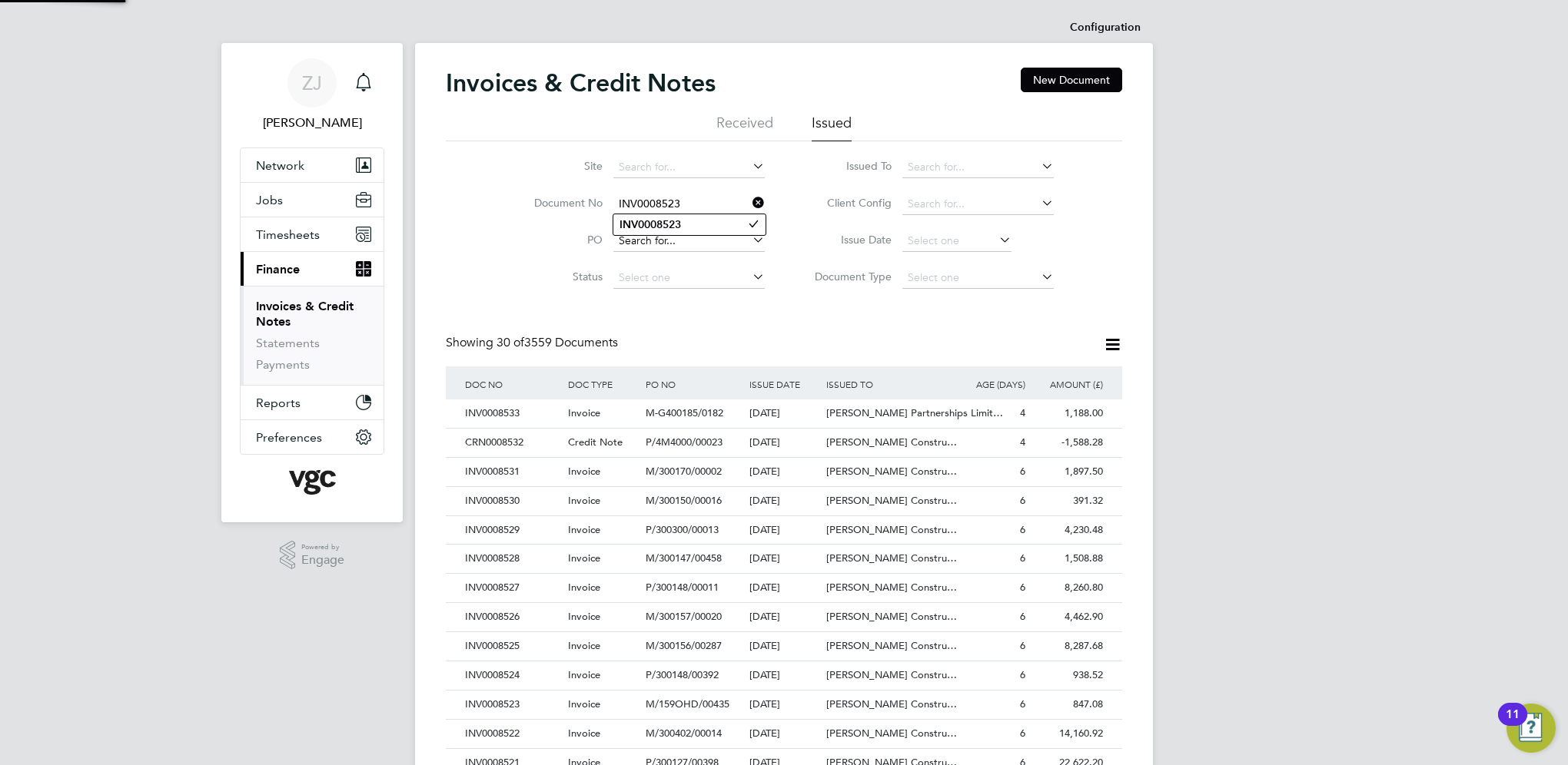
type input "INV0008523"
click at [659, 221] on b "INV0008523" at bounding box center [649, 224] width 62 height 13
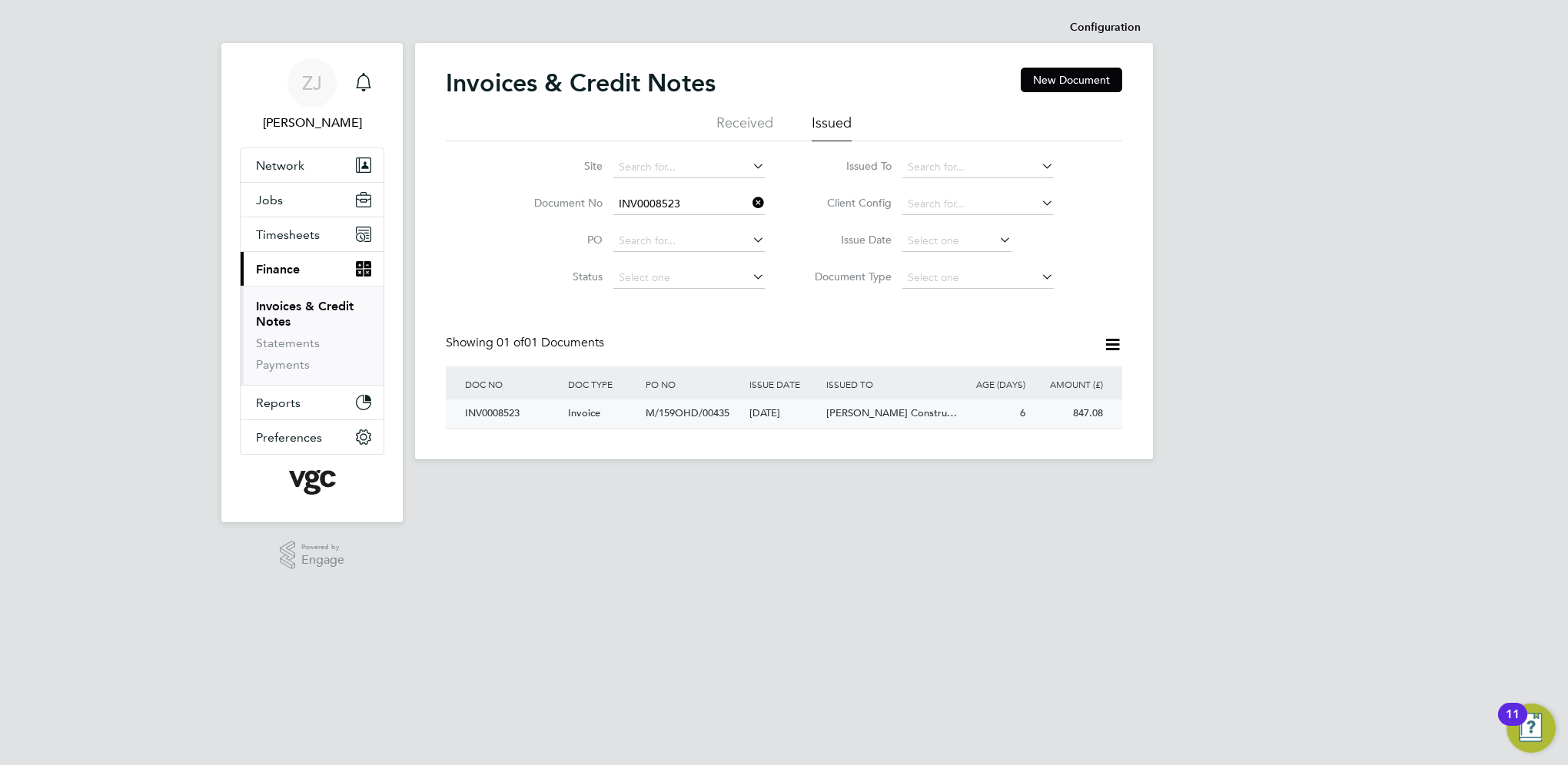
click at [493, 418] on div "INV0008523" at bounding box center [512, 413] width 103 height 28
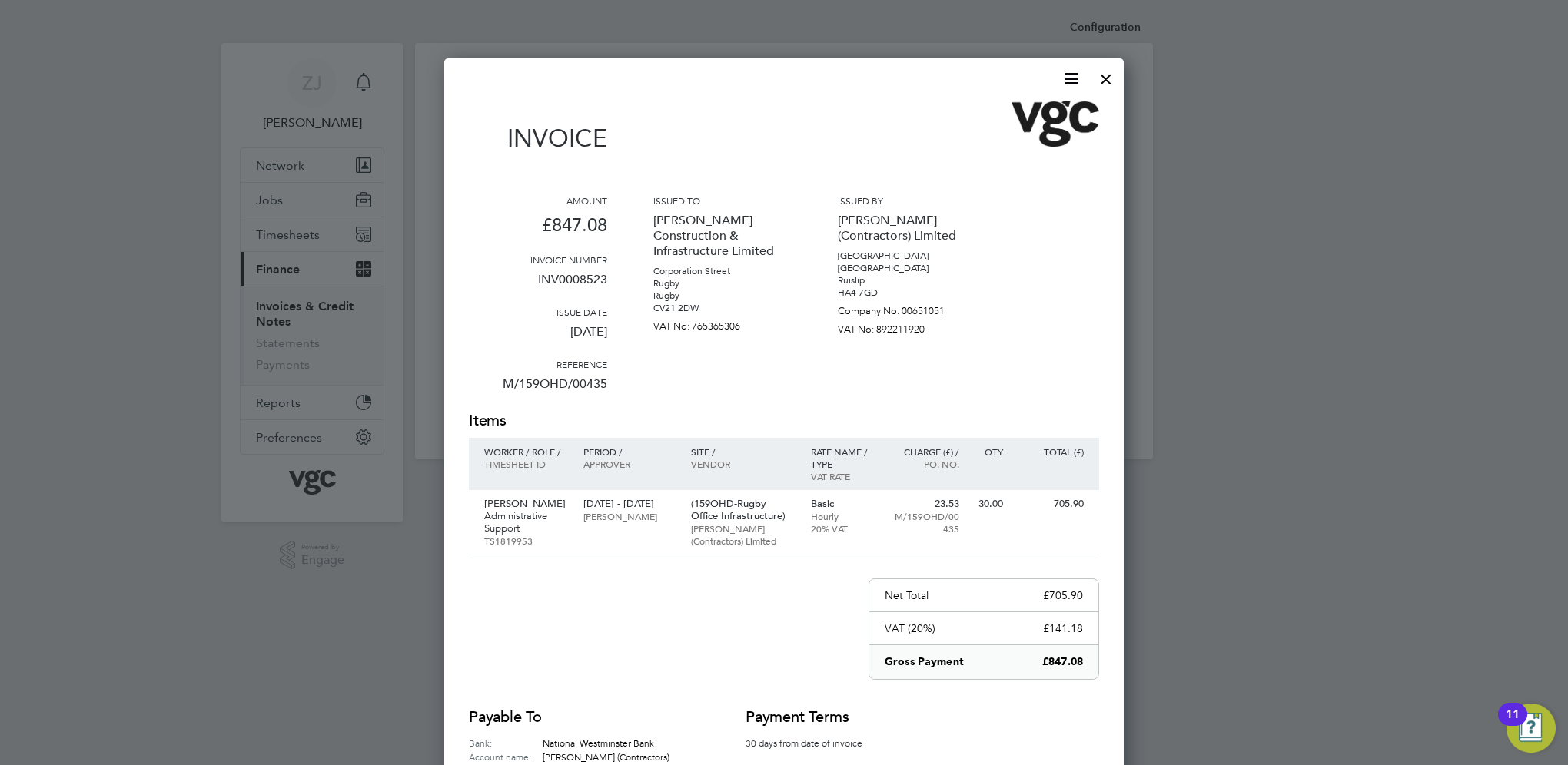
click at [1070, 79] on icon at bounding box center [1071, 79] width 20 height 20
click at [1002, 111] on li "Download Invoice" at bounding box center [1024, 115] width 106 height 21
click at [1106, 78] on div at bounding box center [1105, 75] width 27 height 27
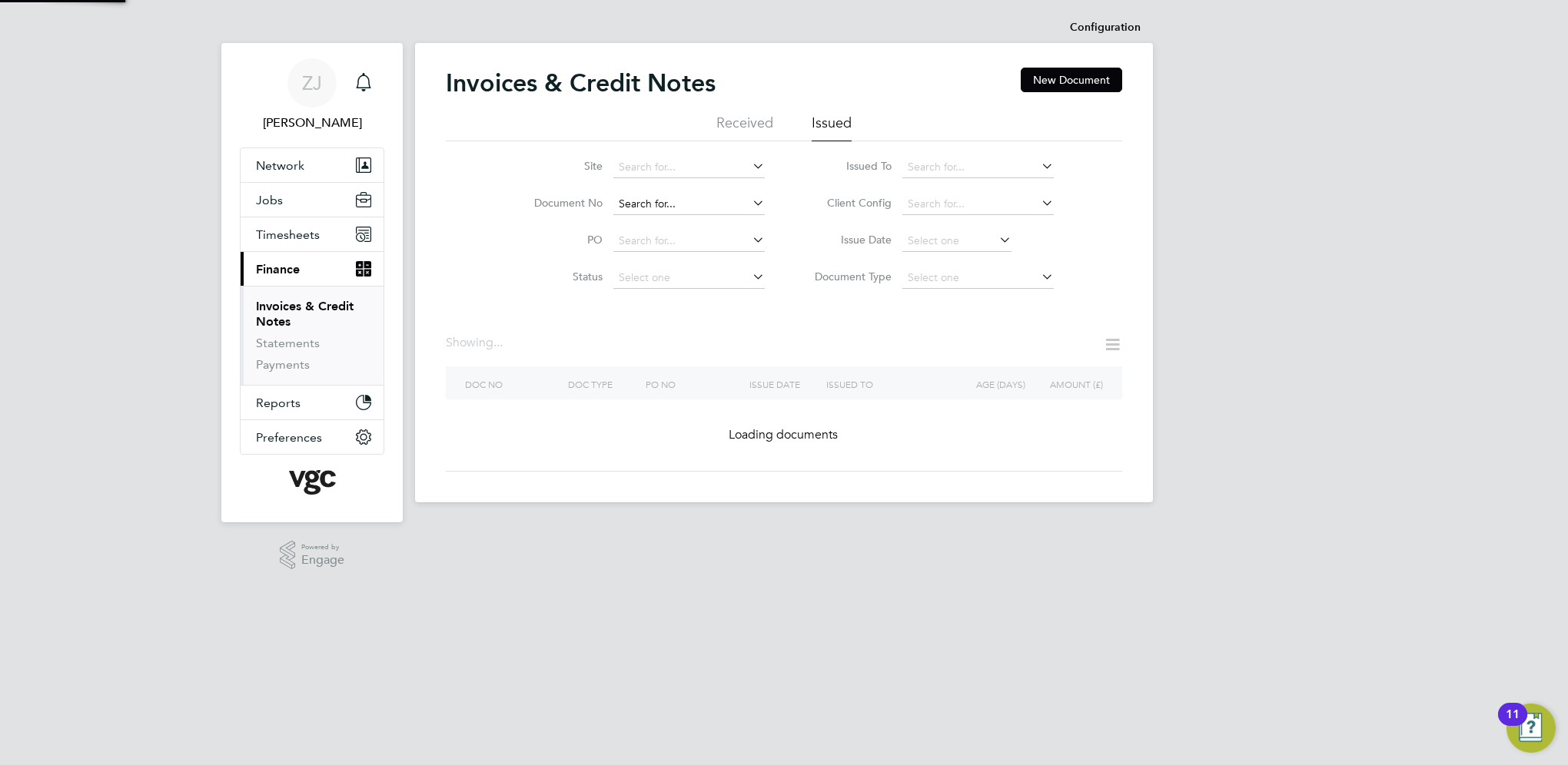
click at [705, 206] on input at bounding box center [688, 204] width 151 height 21
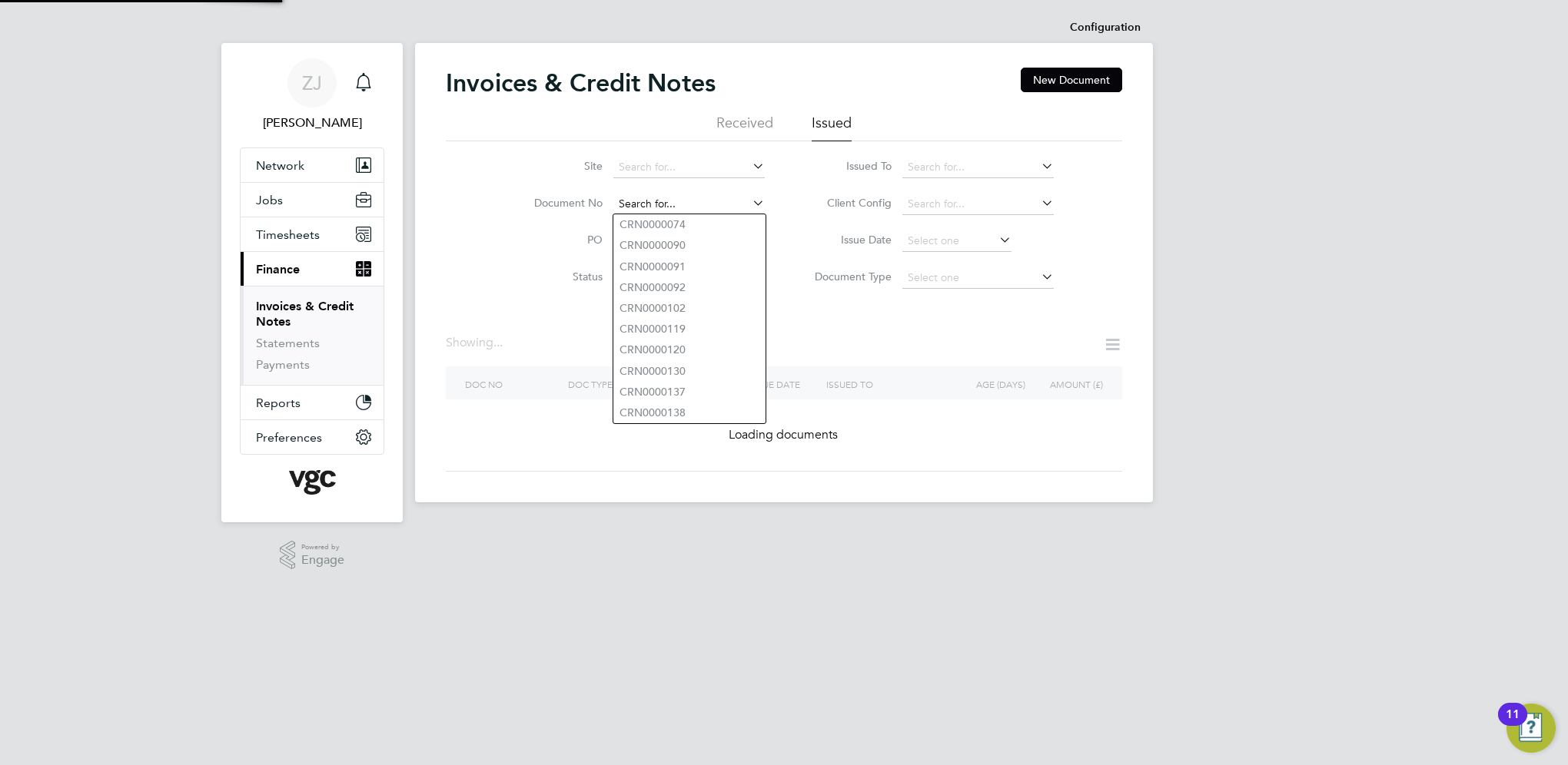
paste input "INV0008509"
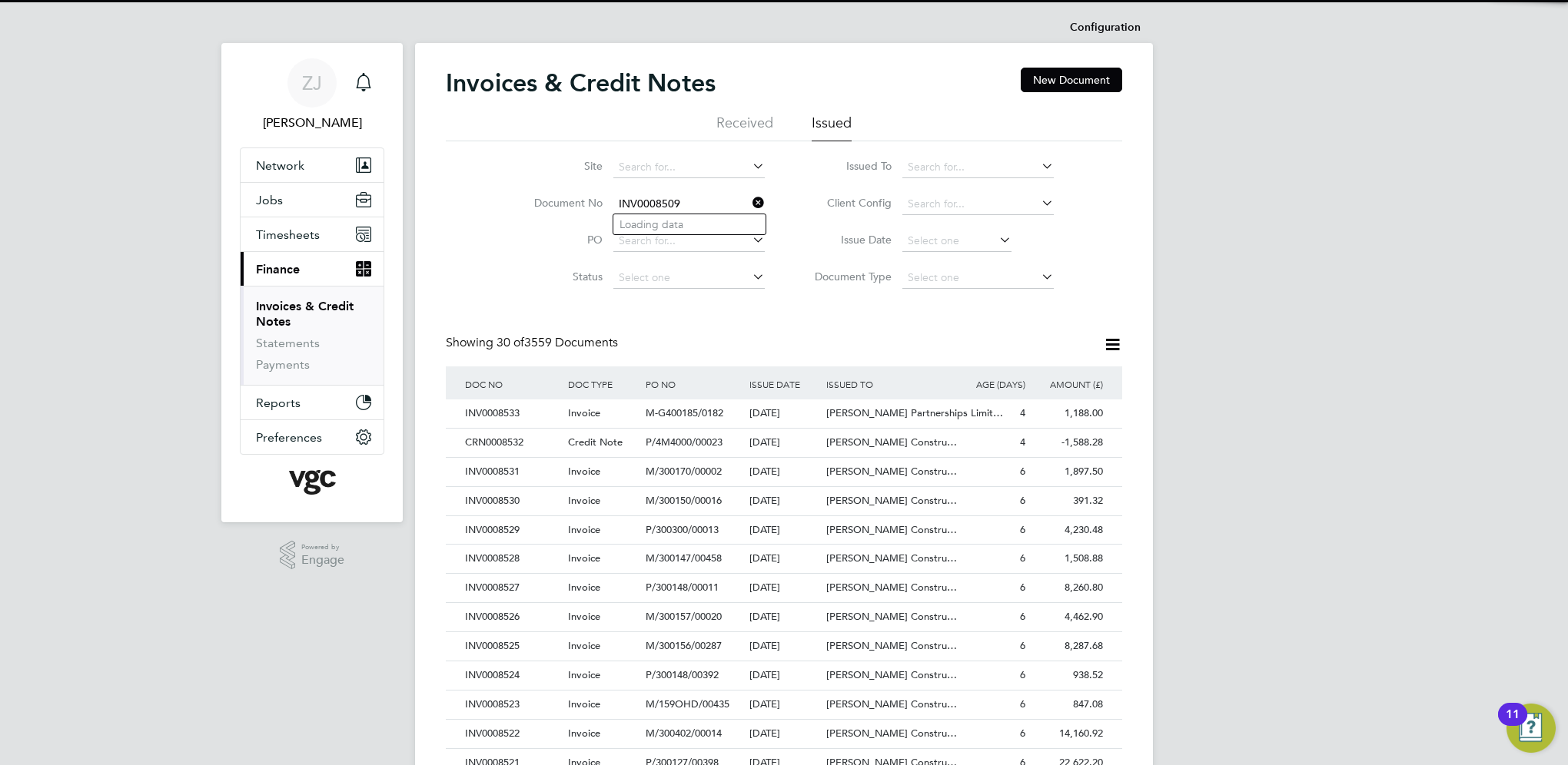
scroll to position [29, 104]
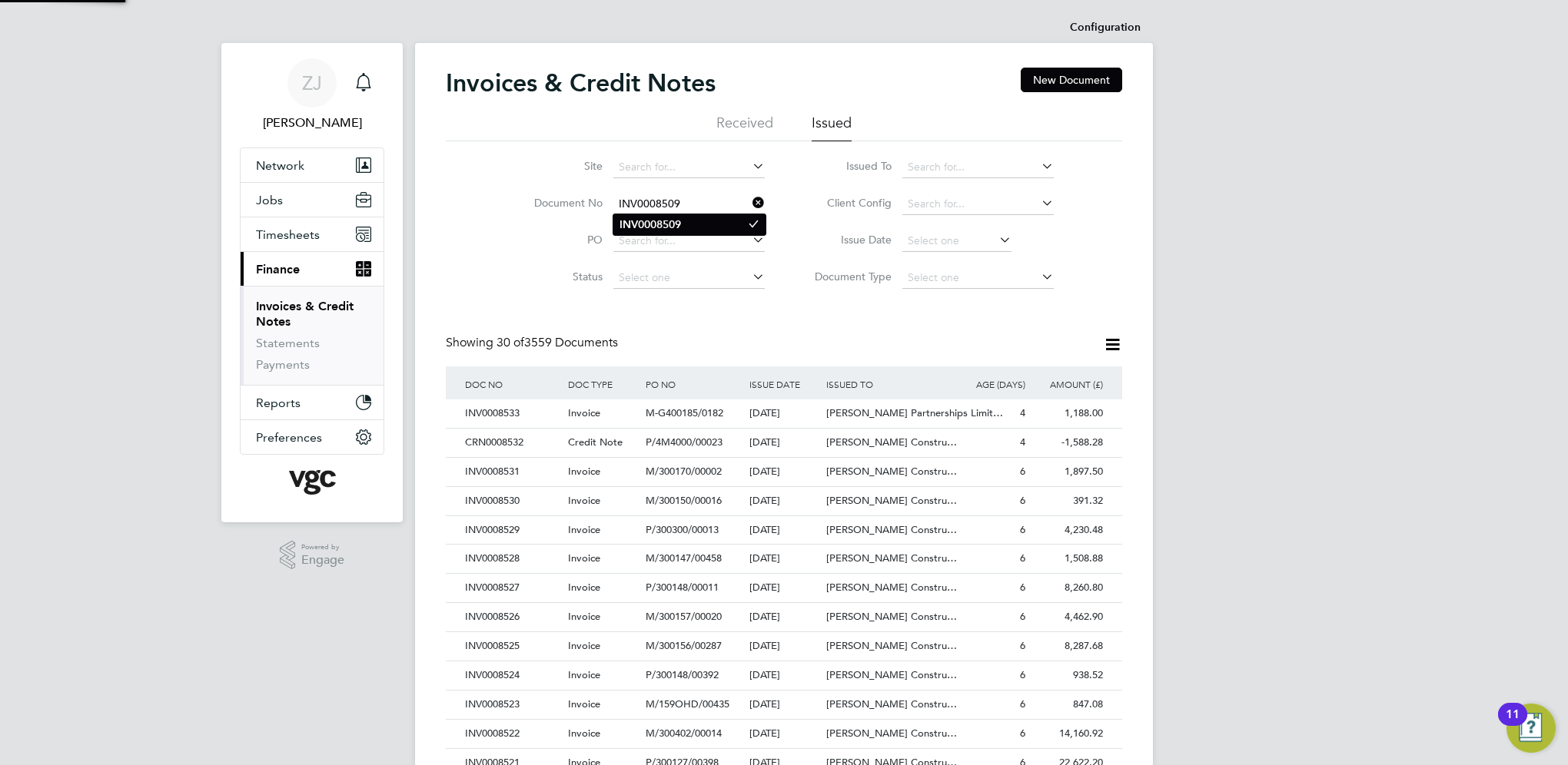
type input "INV0008509"
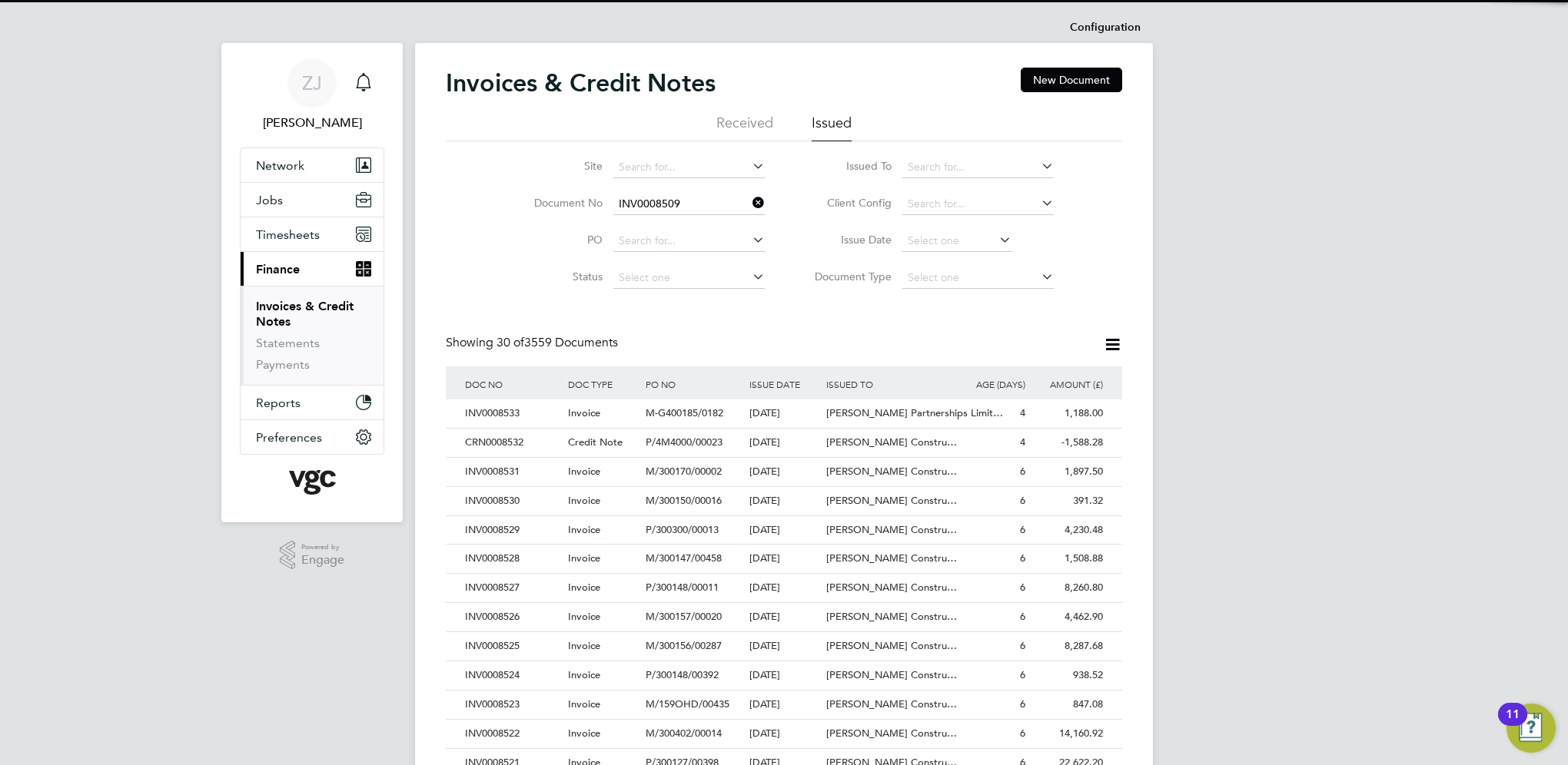
click at [670, 225] on b "INV0008509" at bounding box center [649, 224] width 62 height 13
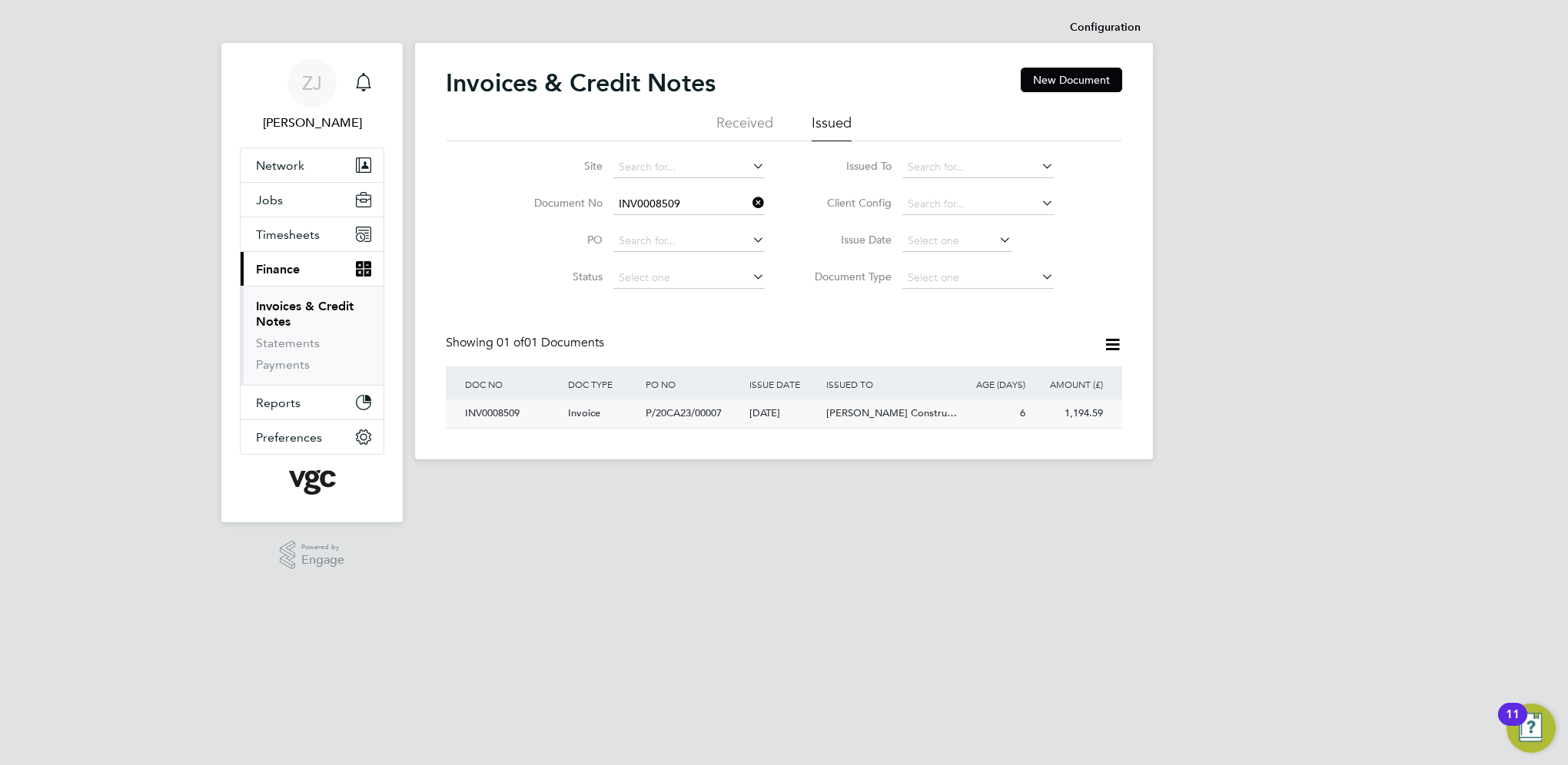
click at [496, 412] on div "INV0008509" at bounding box center [512, 413] width 103 height 28
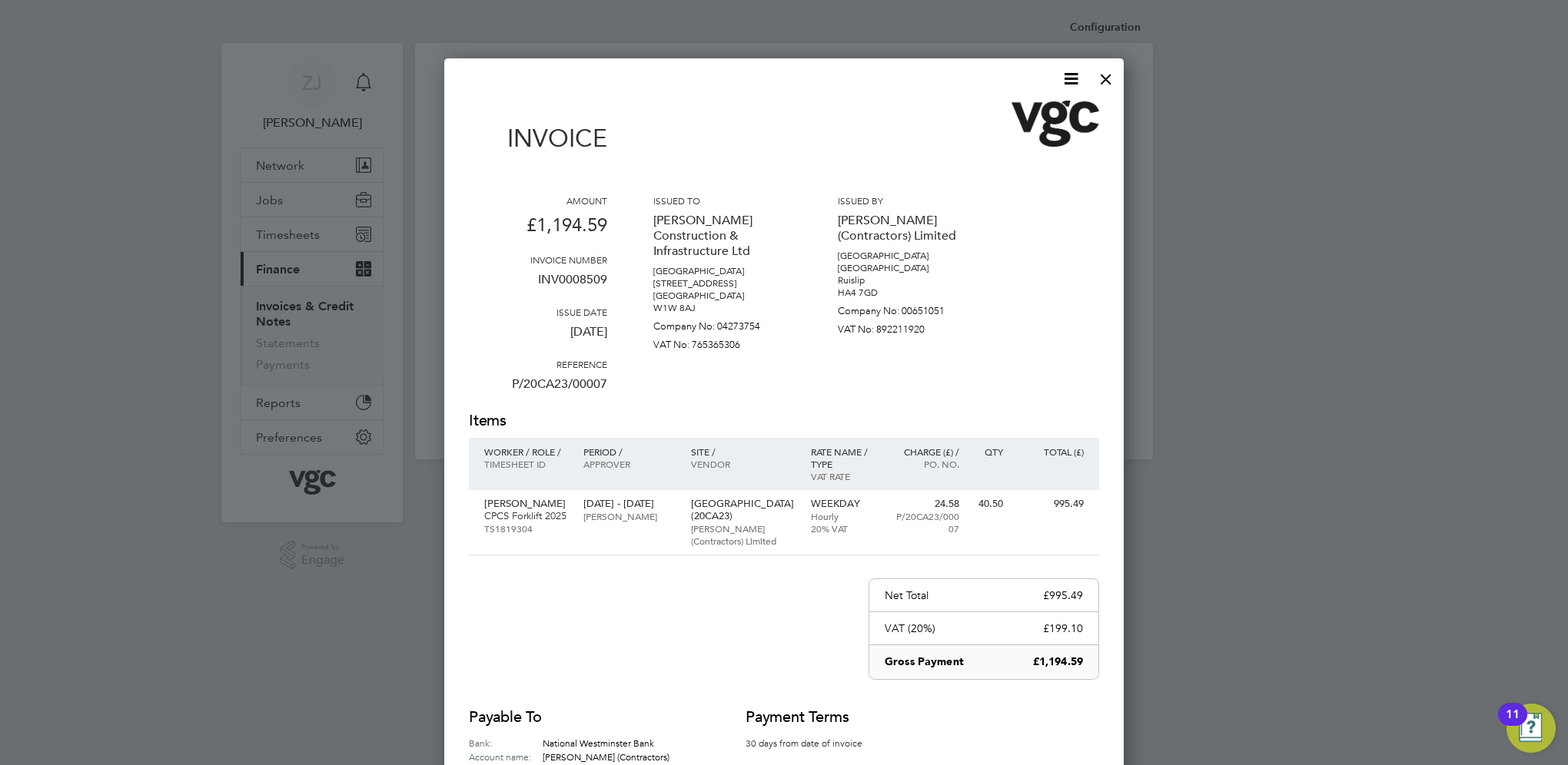
click at [1070, 79] on icon at bounding box center [1071, 79] width 20 height 20
click at [1010, 111] on li "Download Invoice" at bounding box center [1024, 115] width 106 height 21
click at [1107, 74] on div at bounding box center [1105, 75] width 27 height 27
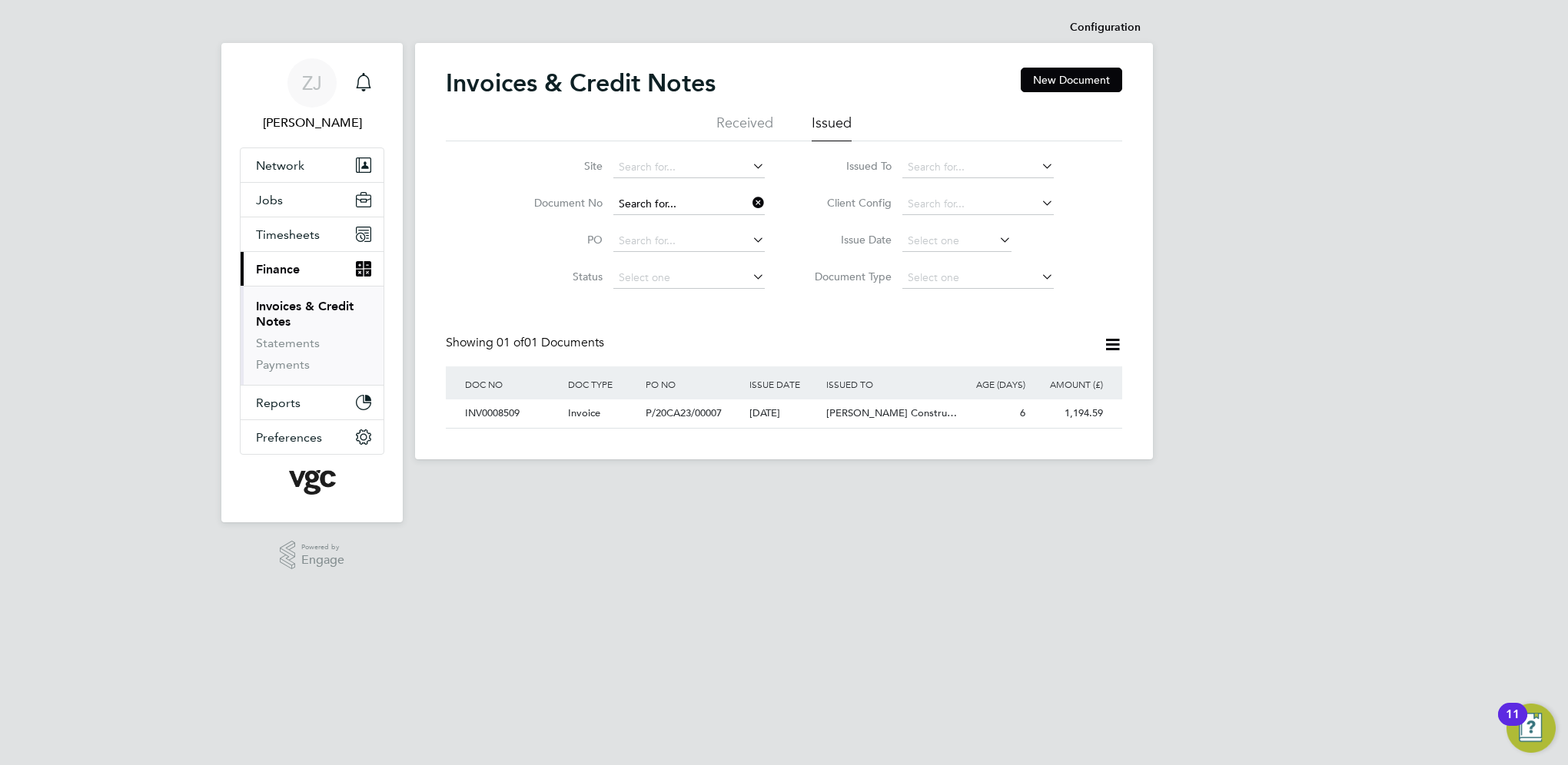
click at [690, 201] on input at bounding box center [688, 204] width 151 height 21
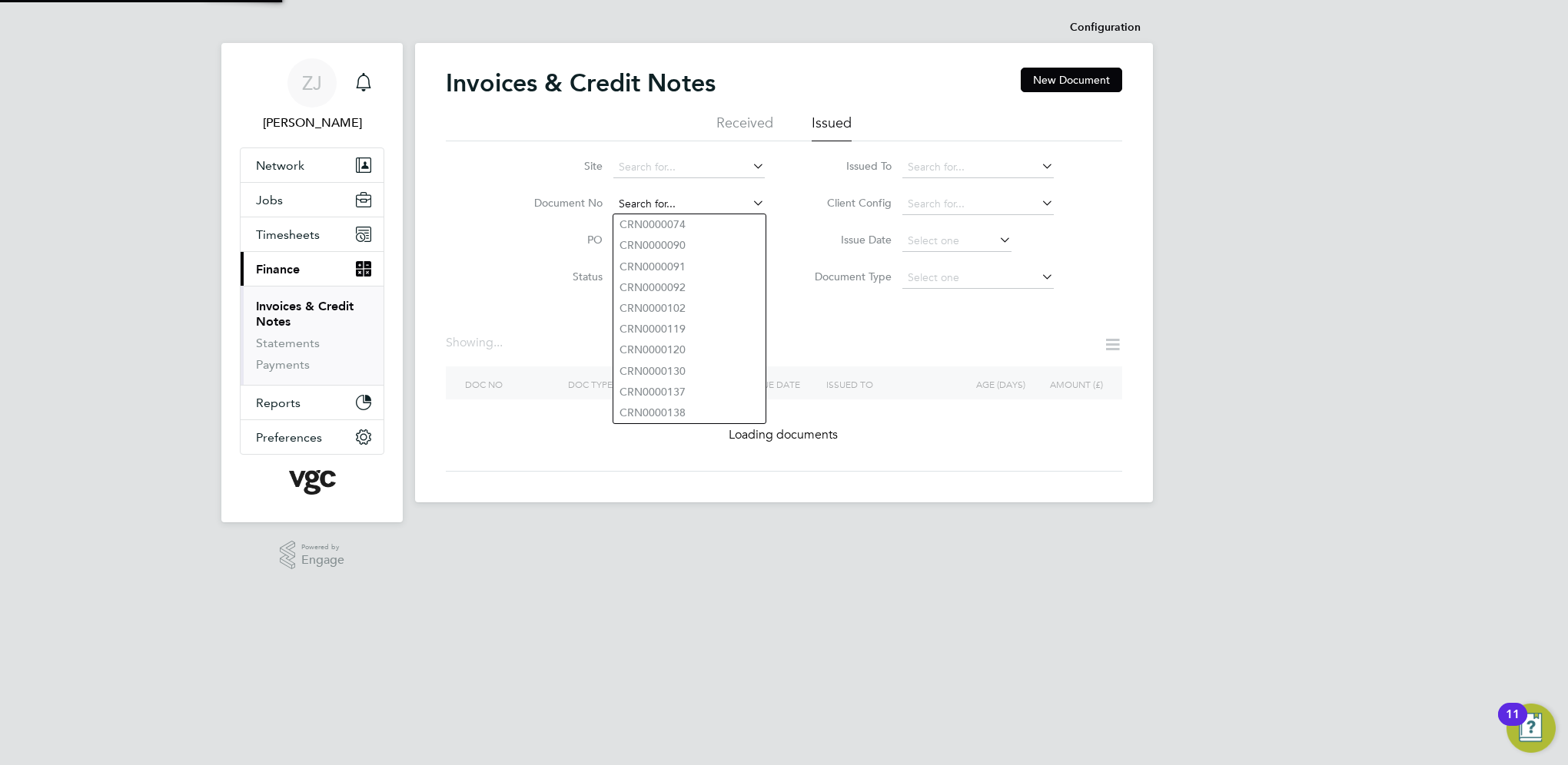
paste input "INV0008517"
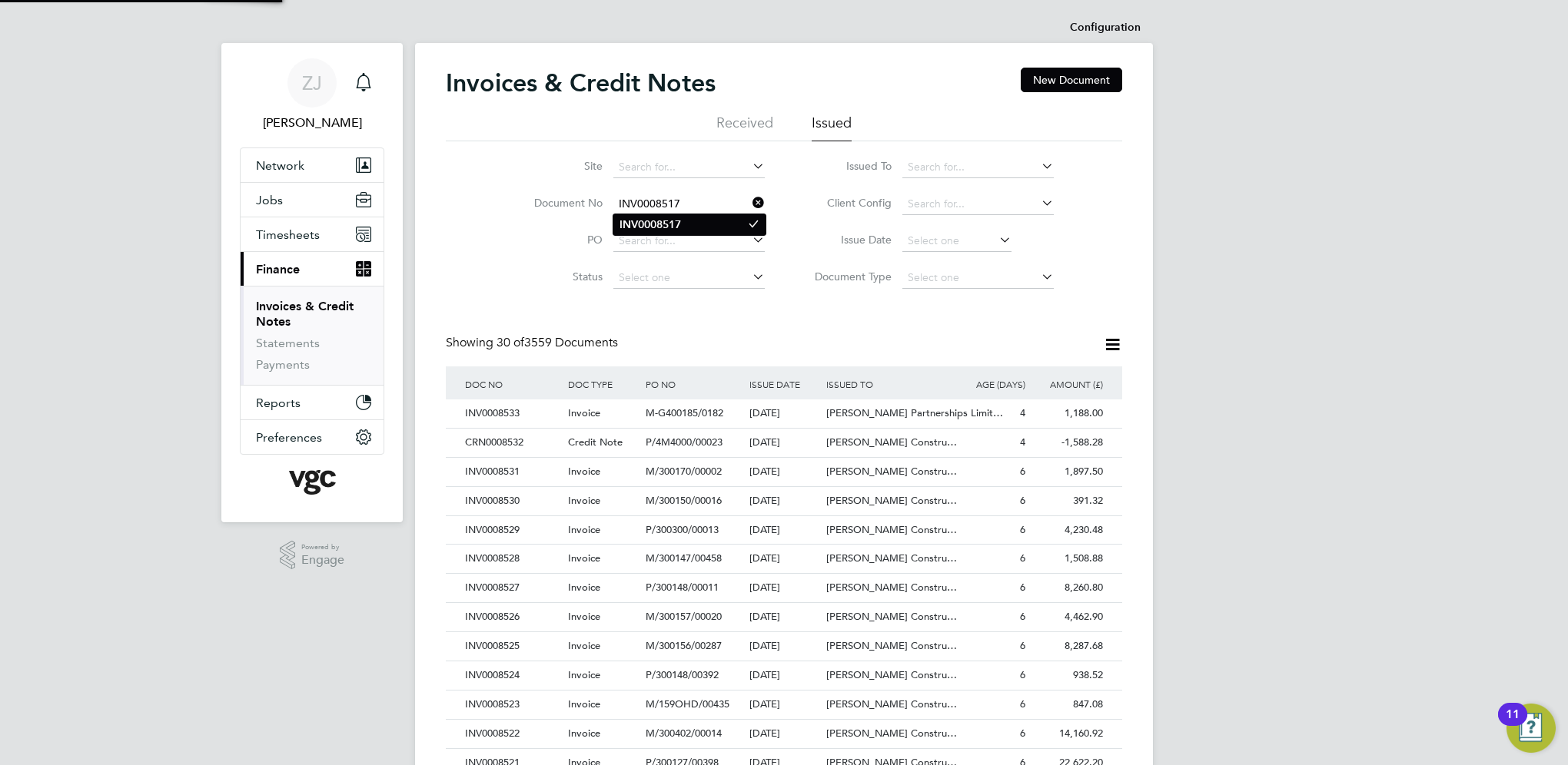
type input "INV0008517"
click at [660, 225] on b "INV0008517" at bounding box center [649, 224] width 62 height 13
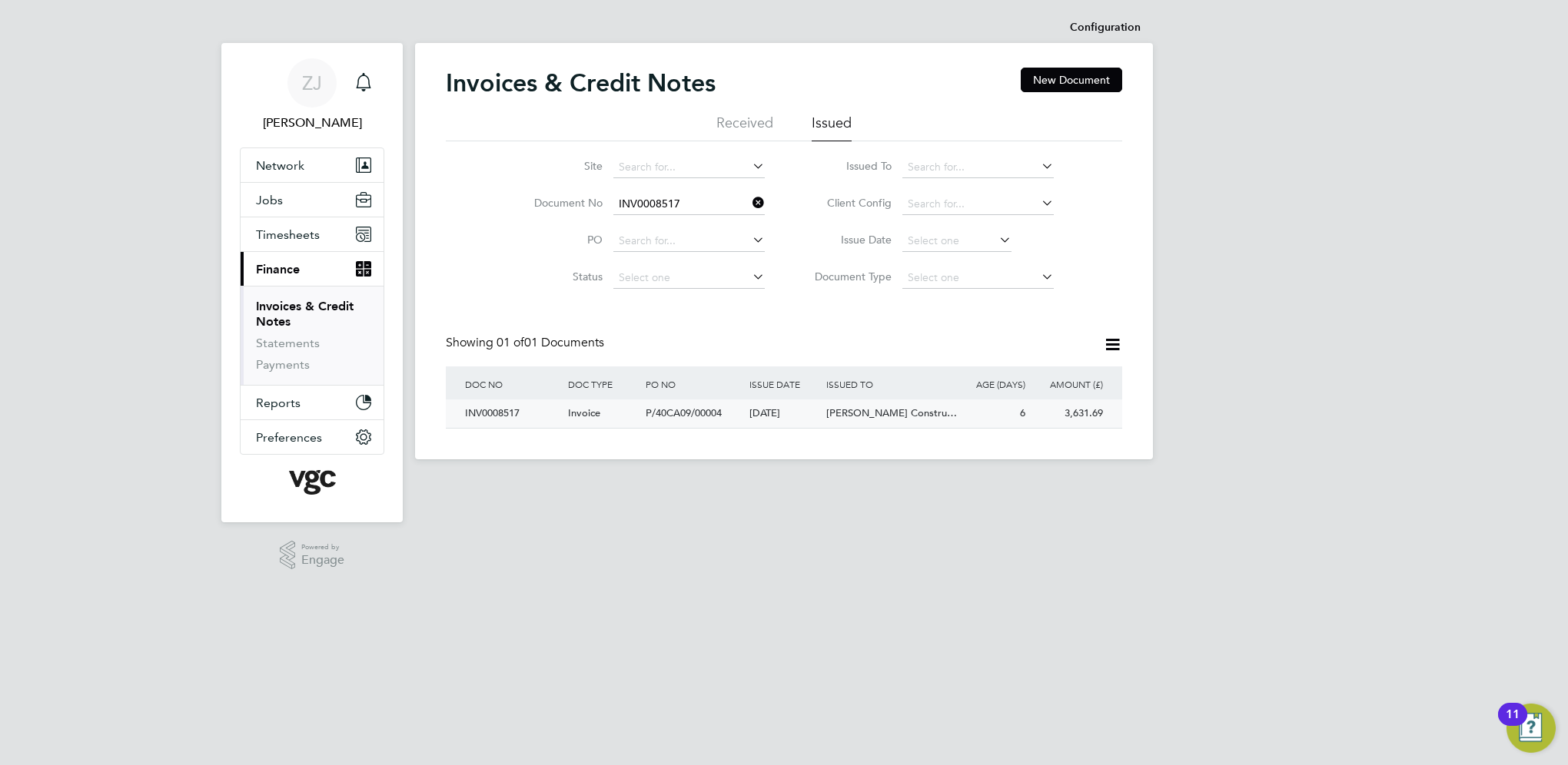
click at [484, 412] on div "INV0008517" at bounding box center [512, 413] width 103 height 28
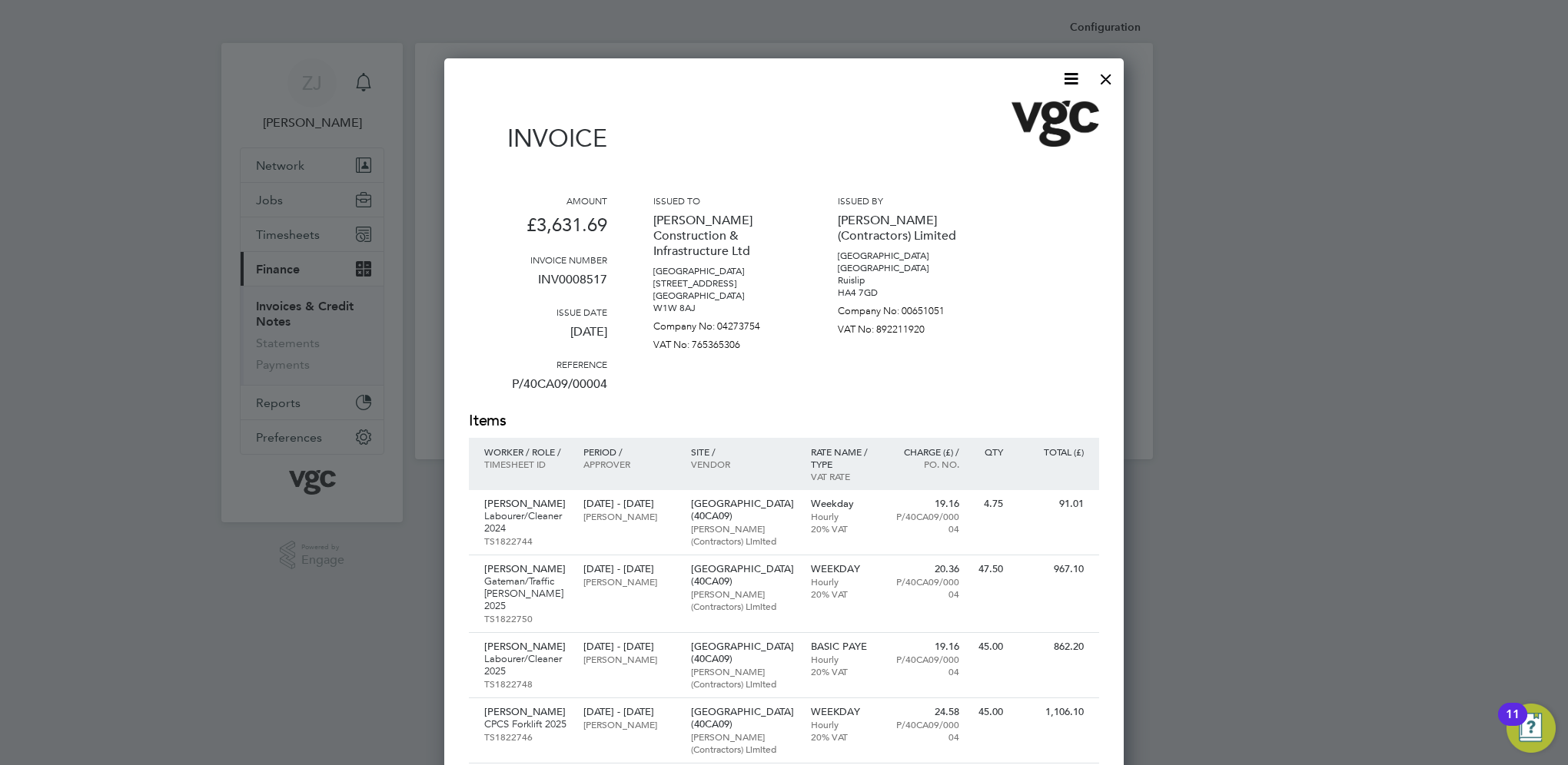
click at [1071, 74] on icon at bounding box center [1071, 79] width 20 height 20
click at [1017, 114] on li "Download Invoice" at bounding box center [1024, 115] width 106 height 21
click at [1103, 78] on div at bounding box center [1105, 75] width 27 height 27
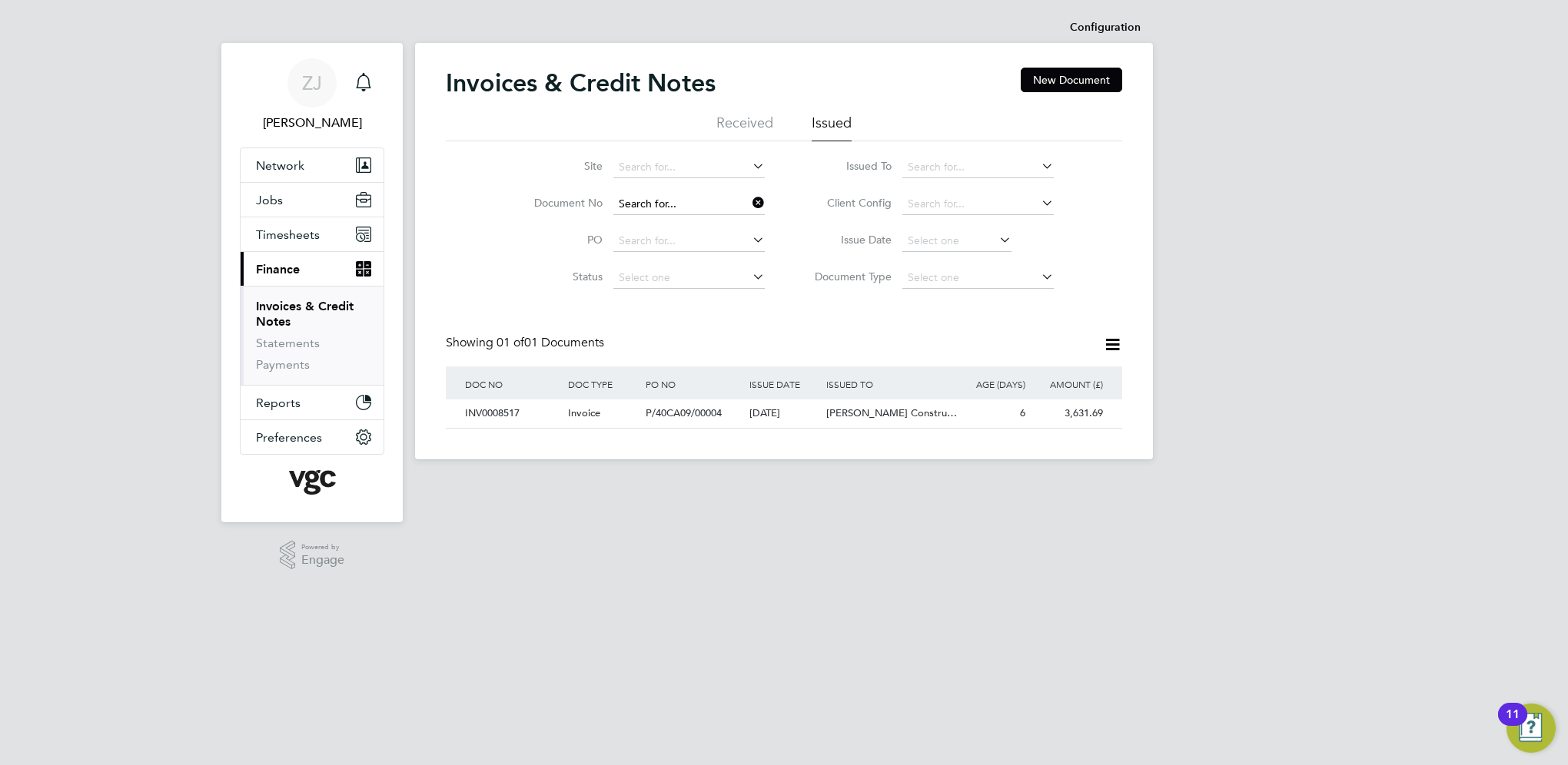
click at [692, 202] on input at bounding box center [688, 204] width 151 height 21
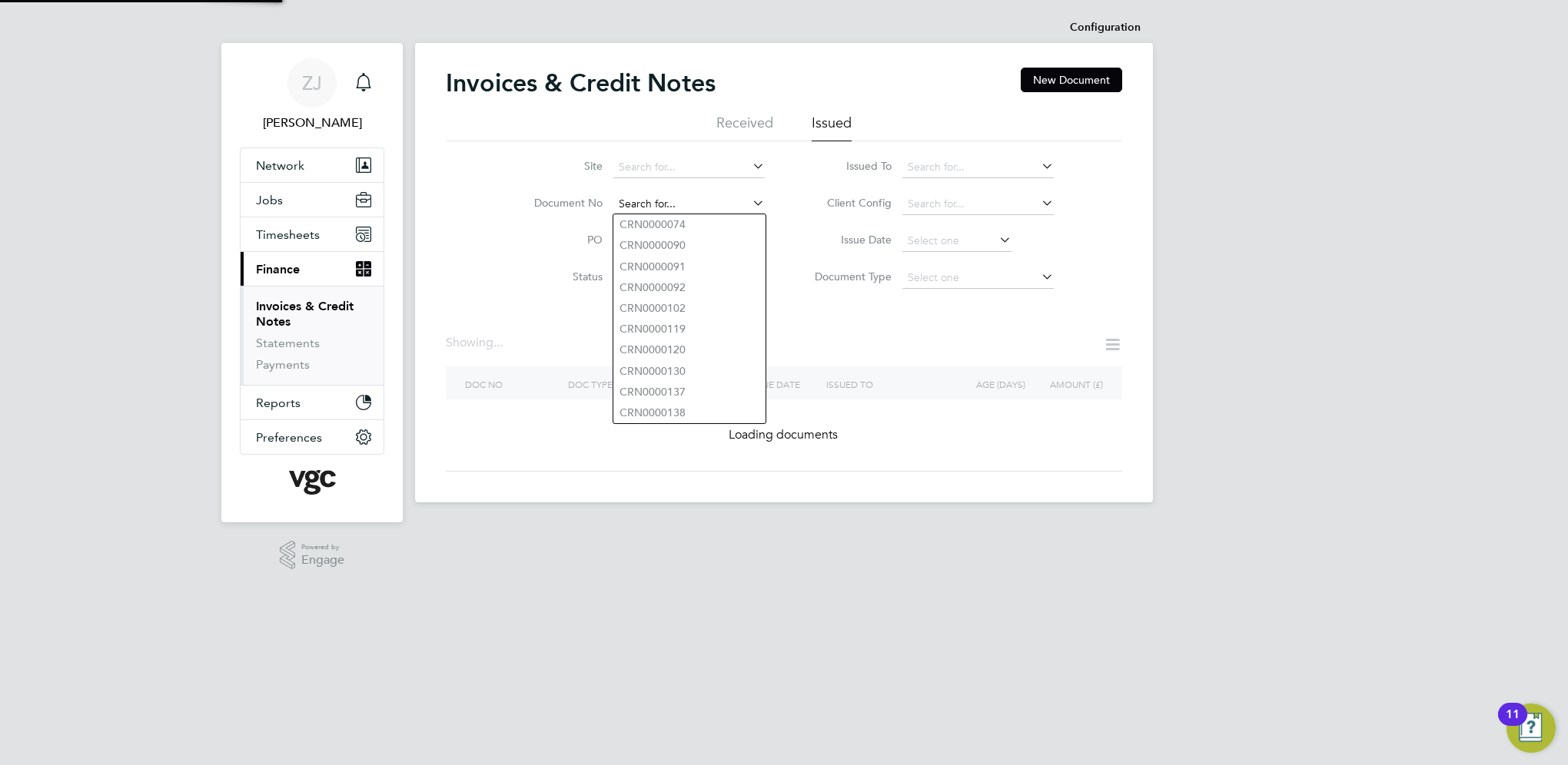
paste input "INV0008510"
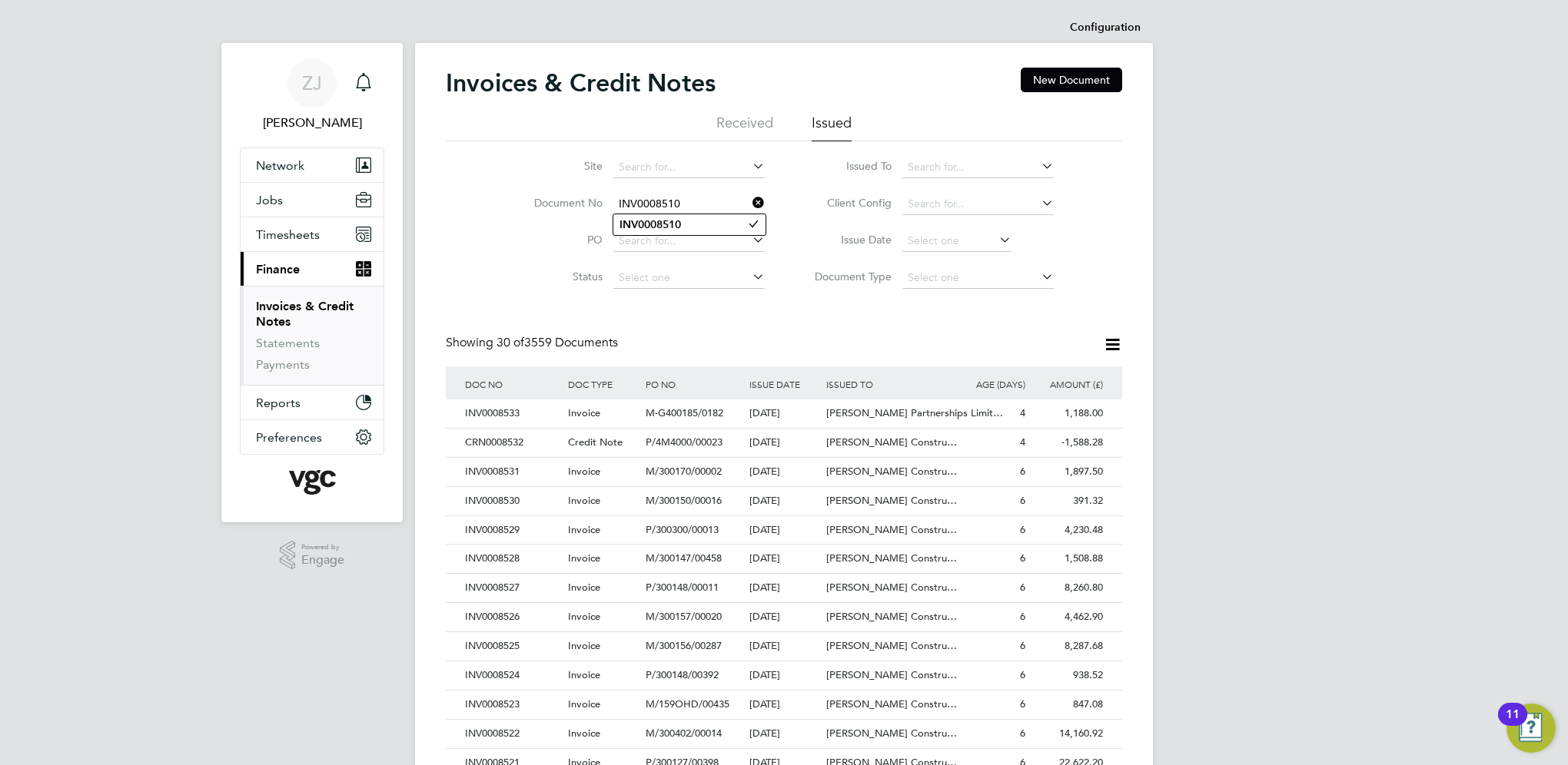
type input "INV0008510"
click at [671, 221] on b "INV0008510" at bounding box center [649, 224] width 62 height 13
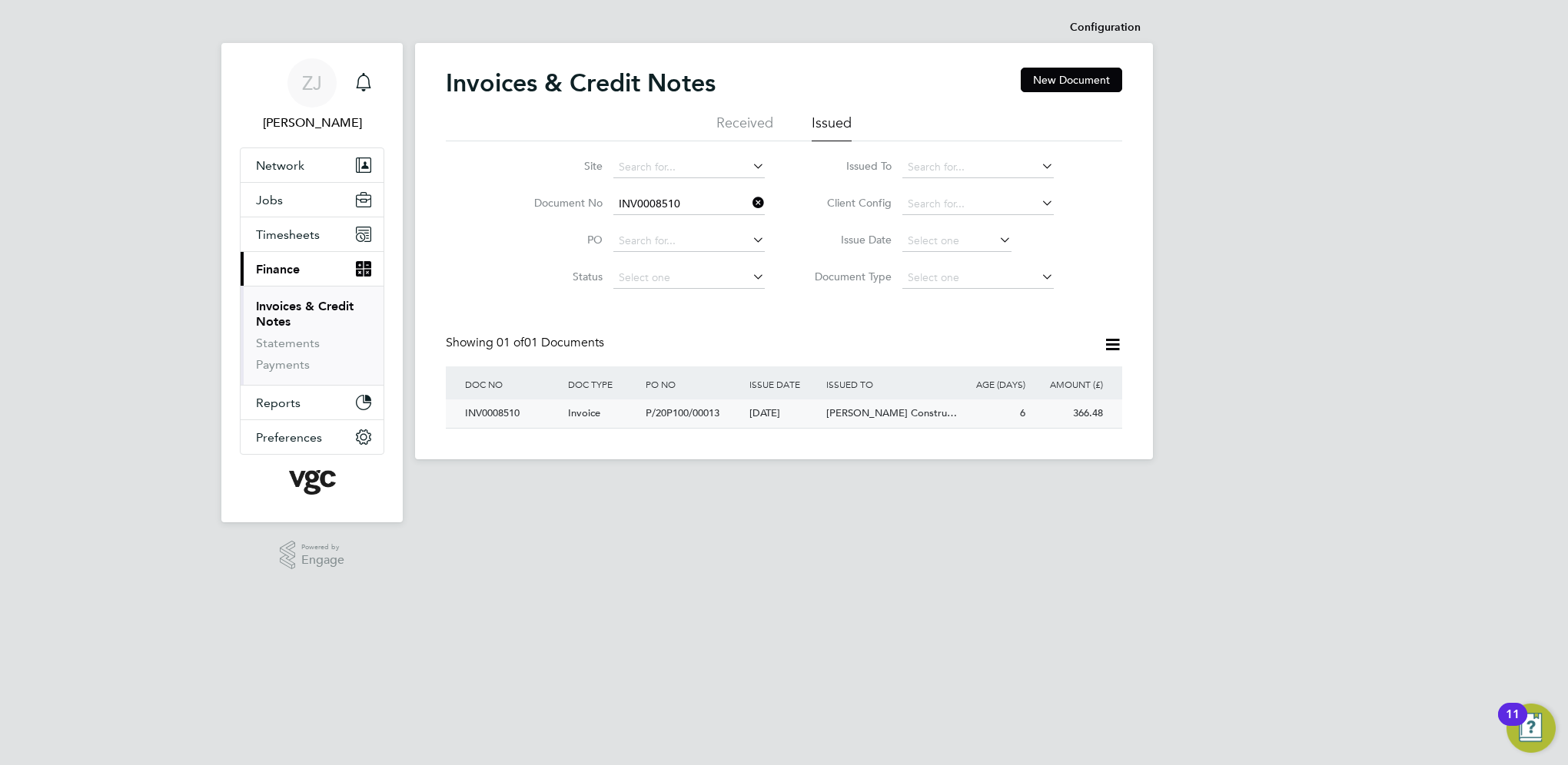
click at [504, 412] on div "INV0008510" at bounding box center [512, 413] width 103 height 28
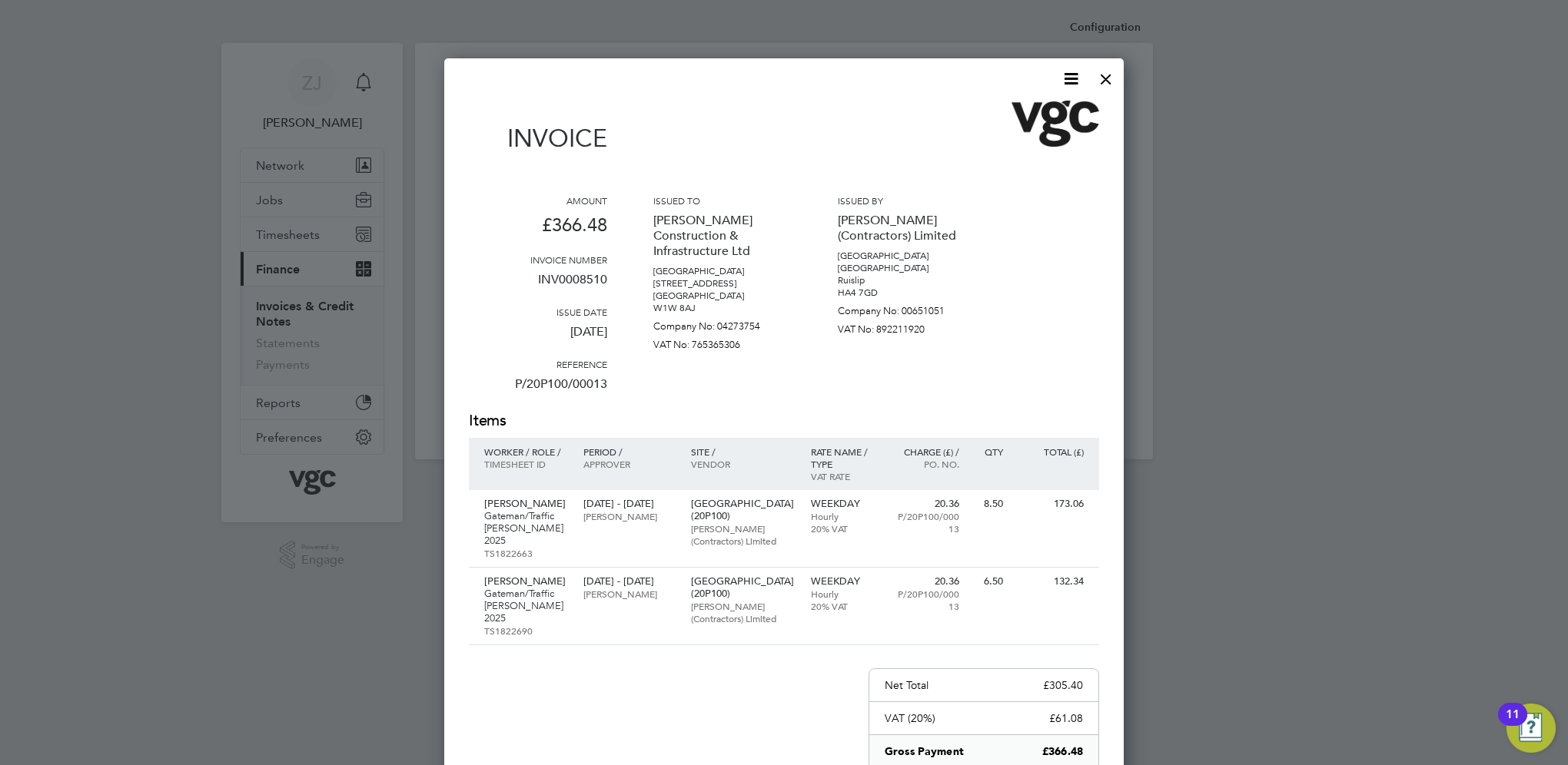
click at [1069, 75] on icon at bounding box center [1071, 79] width 20 height 20
click at [999, 113] on li "Download Invoice" at bounding box center [1024, 115] width 106 height 21
click at [1098, 74] on div at bounding box center [1105, 75] width 27 height 27
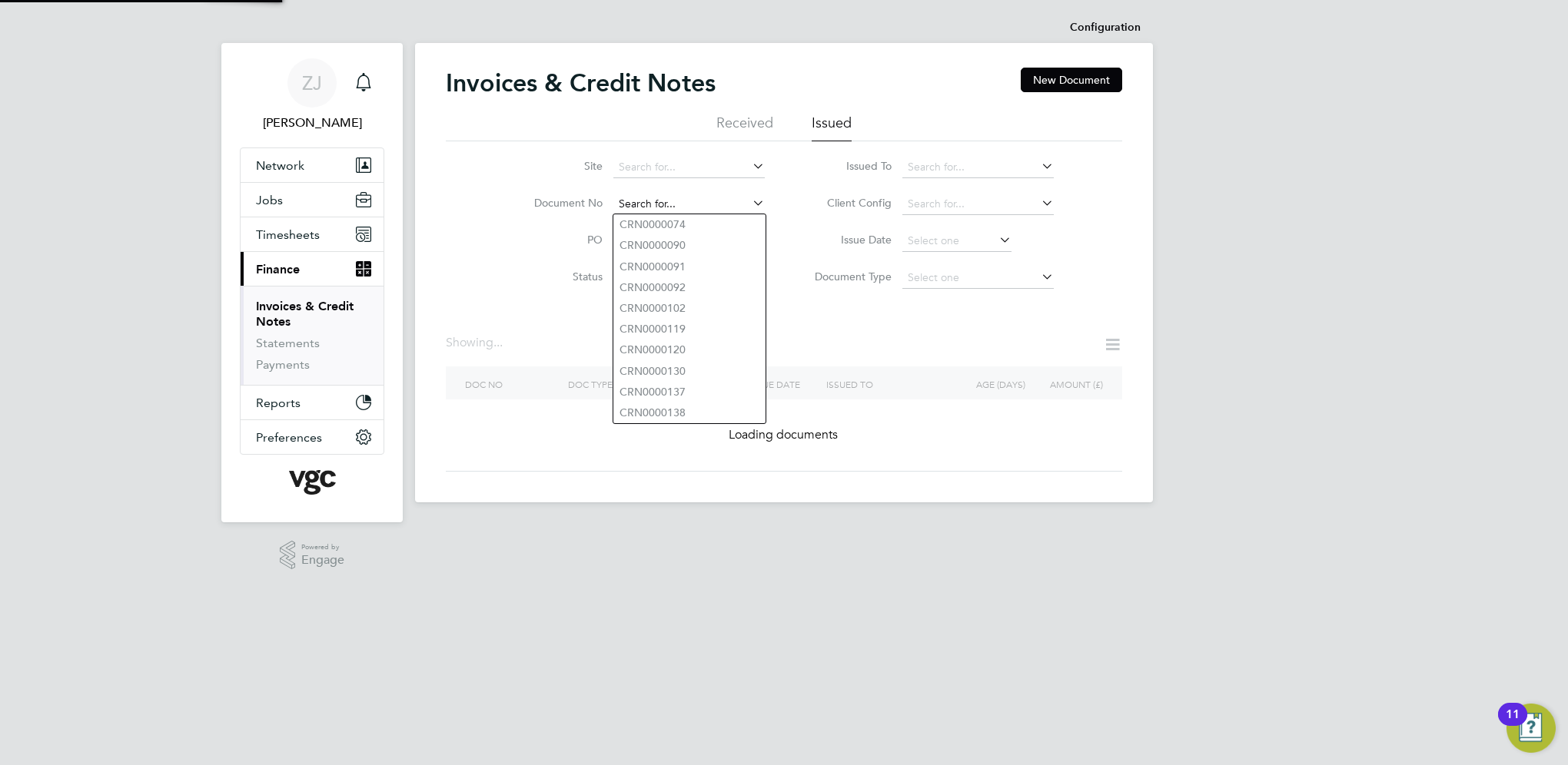
click at [691, 200] on input at bounding box center [688, 204] width 151 height 21
paste input "INV0008514"
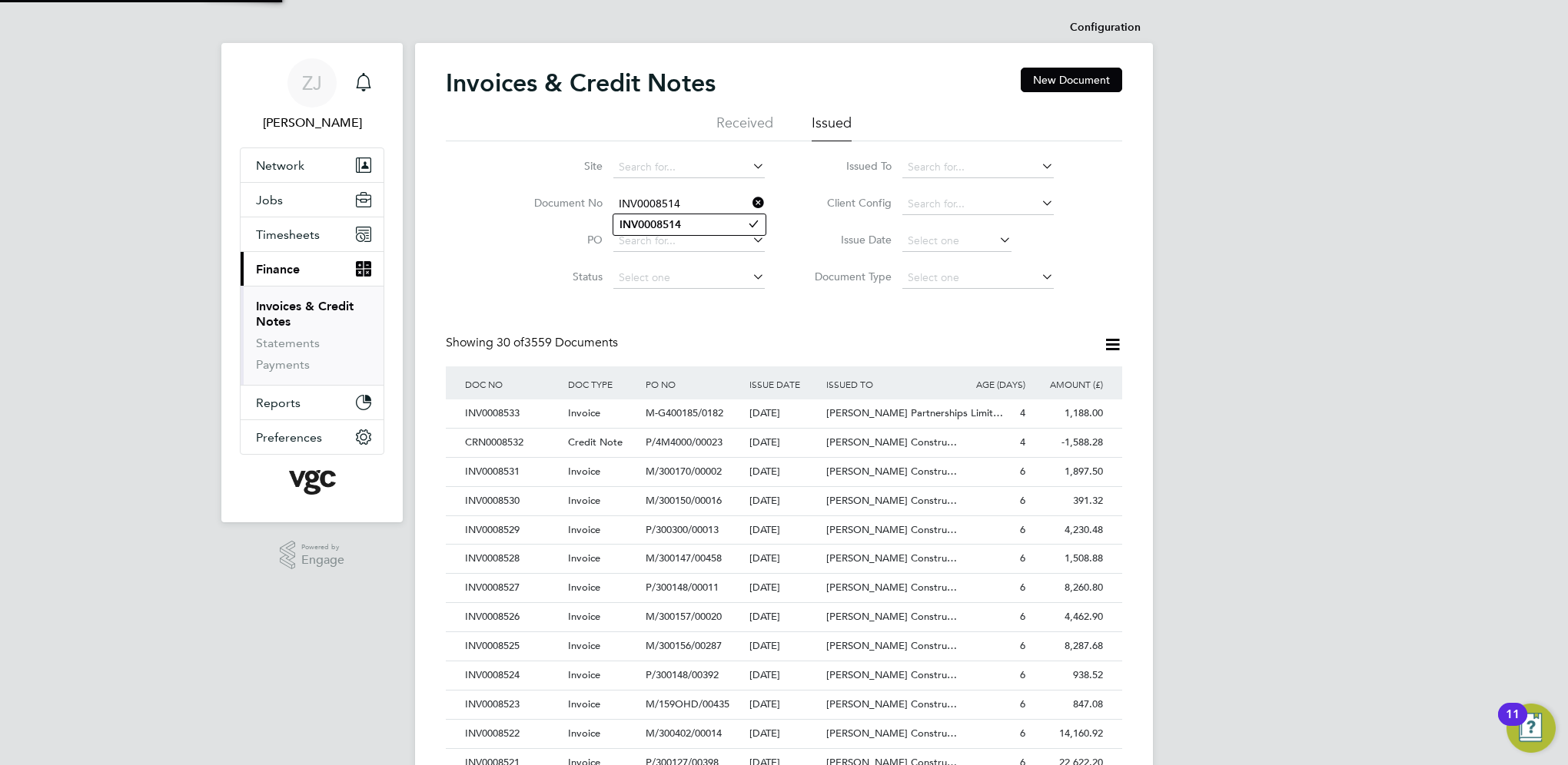
type input "INV0008514"
click at [655, 222] on b "INV0008514" at bounding box center [649, 224] width 62 height 13
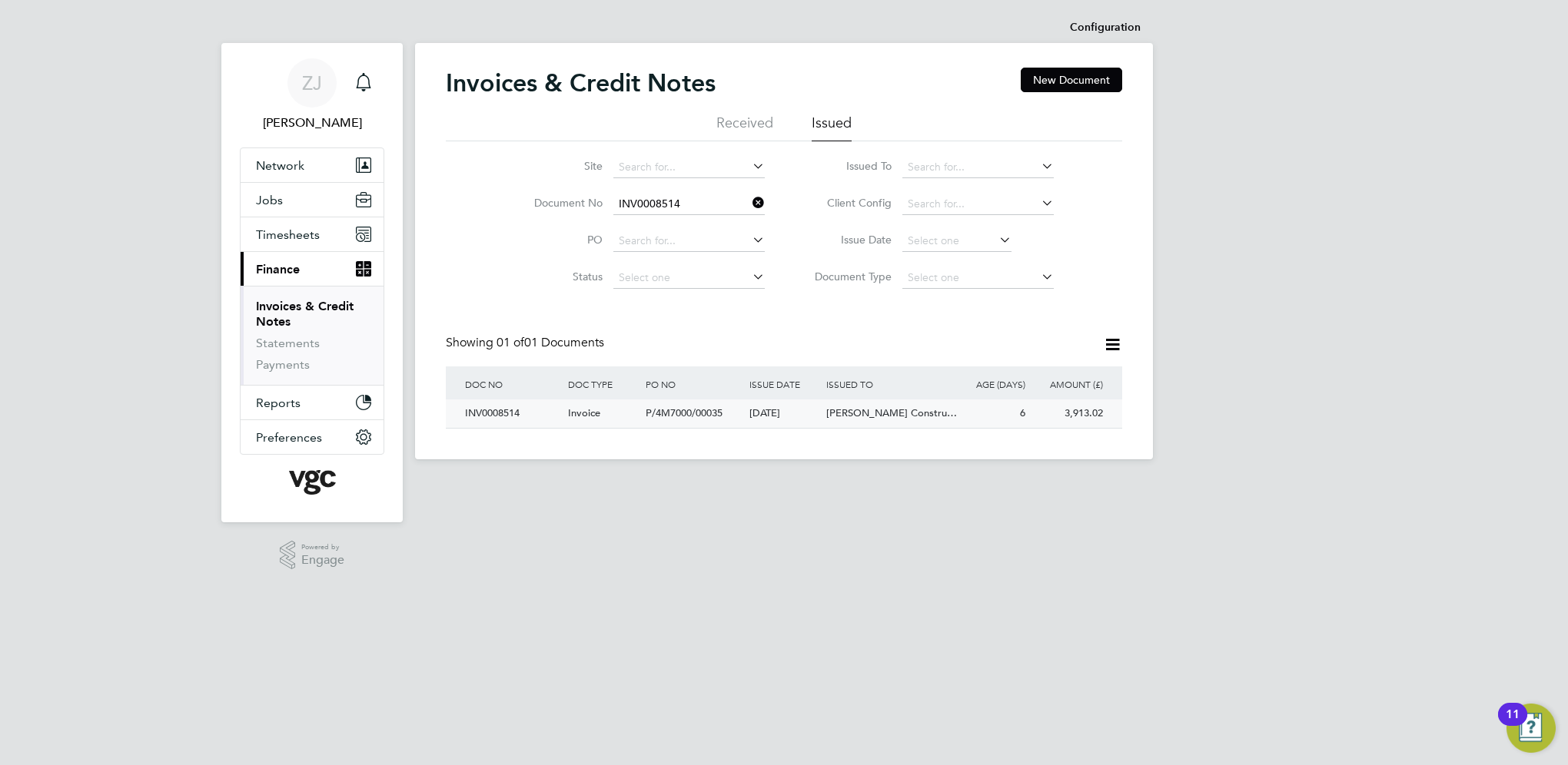
click at [504, 413] on div "INV0008514" at bounding box center [512, 413] width 103 height 28
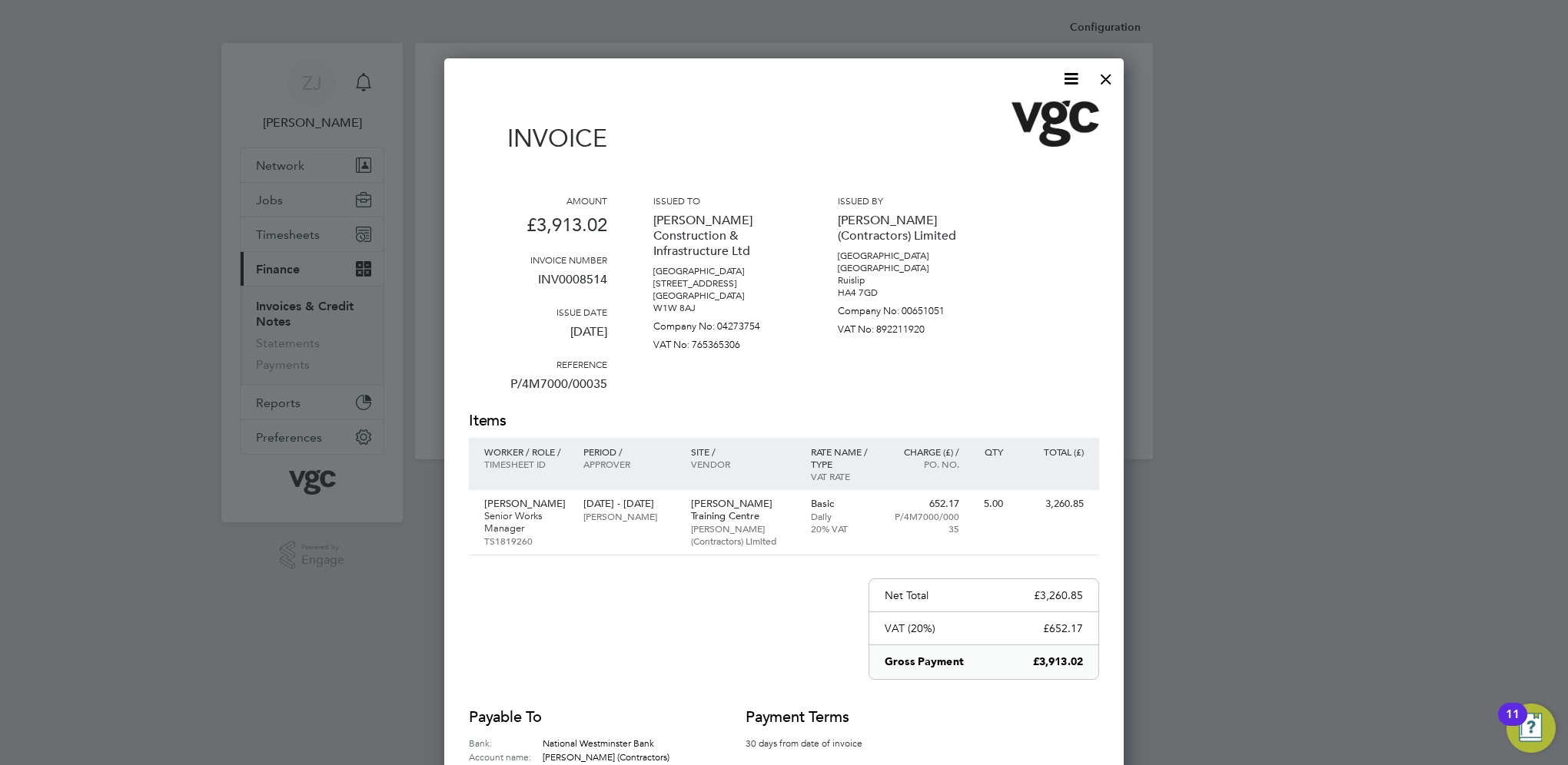
click at [1069, 85] on icon at bounding box center [1071, 79] width 20 height 20
click at [1012, 110] on li "Download Invoice" at bounding box center [1024, 115] width 106 height 21
click at [1103, 81] on div at bounding box center [1105, 75] width 27 height 27
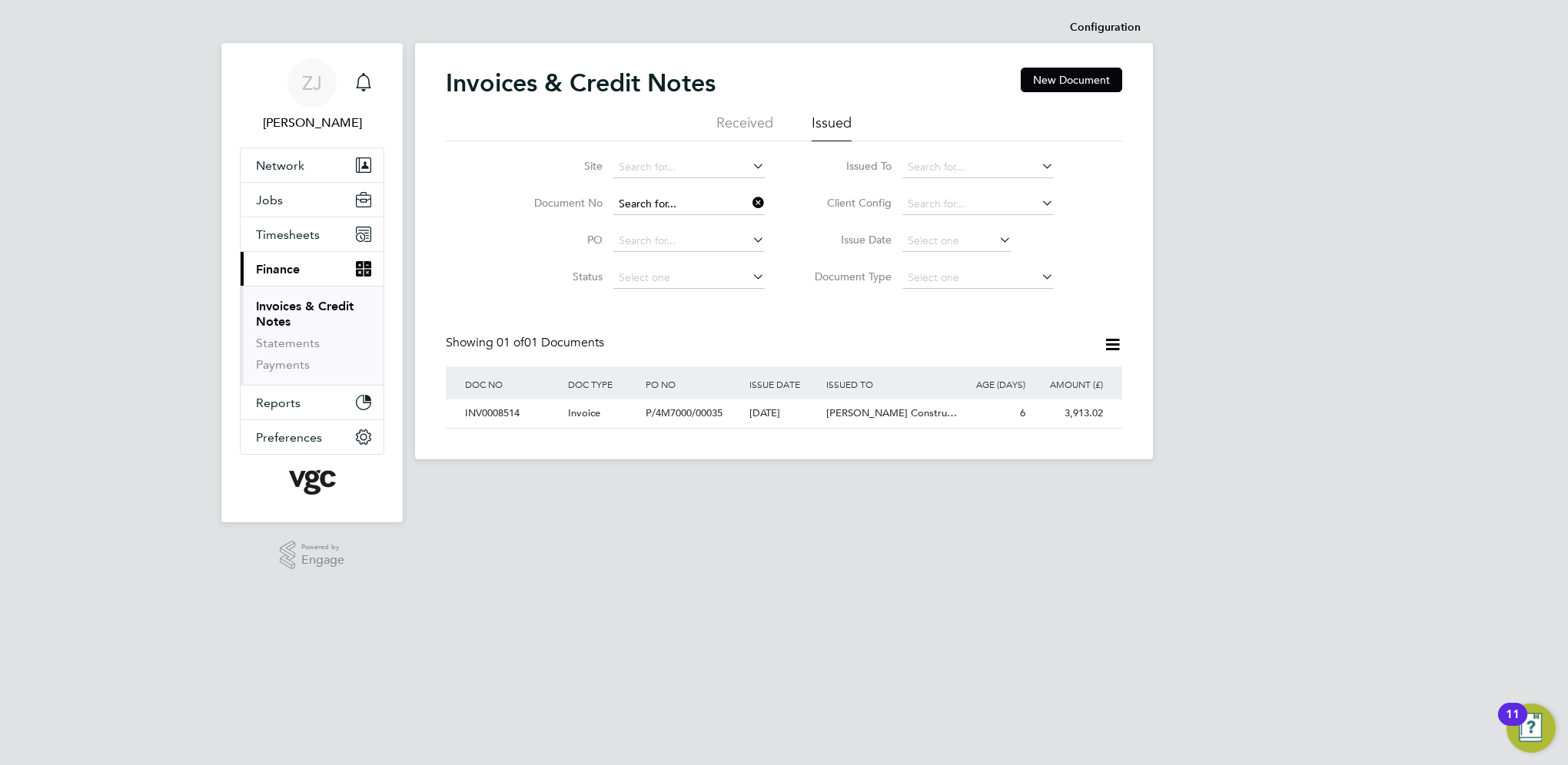
click at [673, 200] on input at bounding box center [688, 204] width 151 height 21
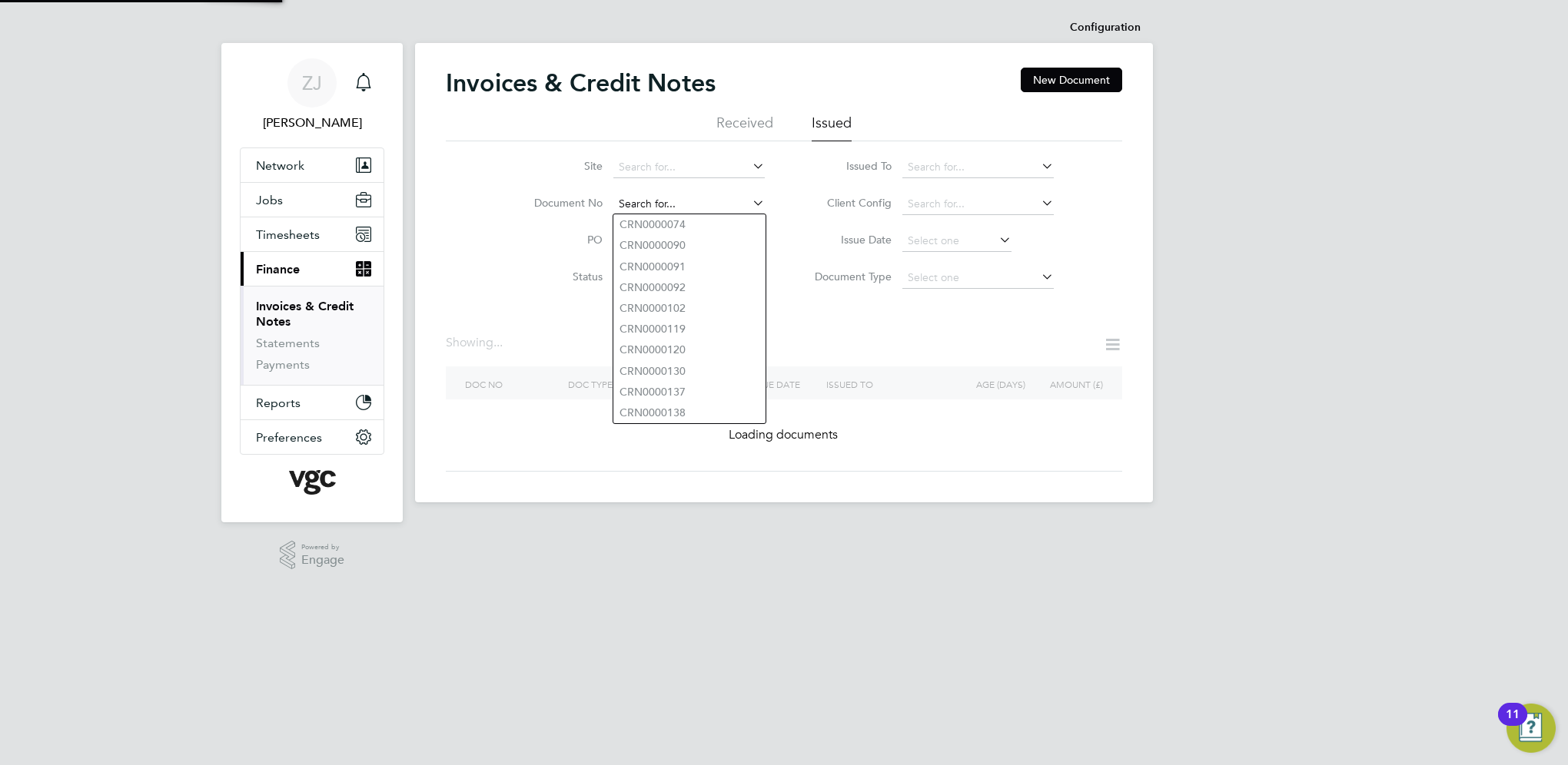
paste input "INV0008513"
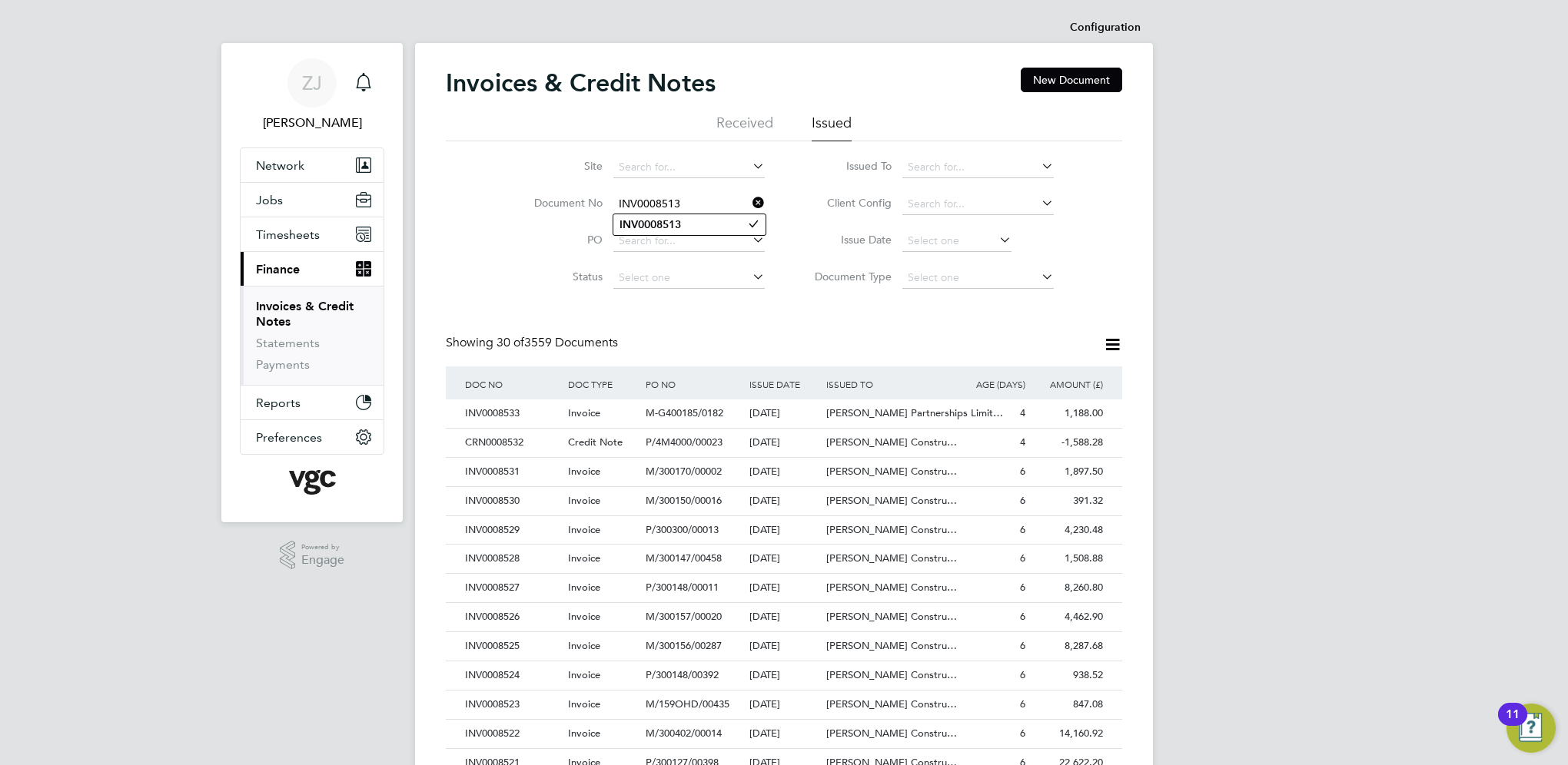
type input "INV0008513"
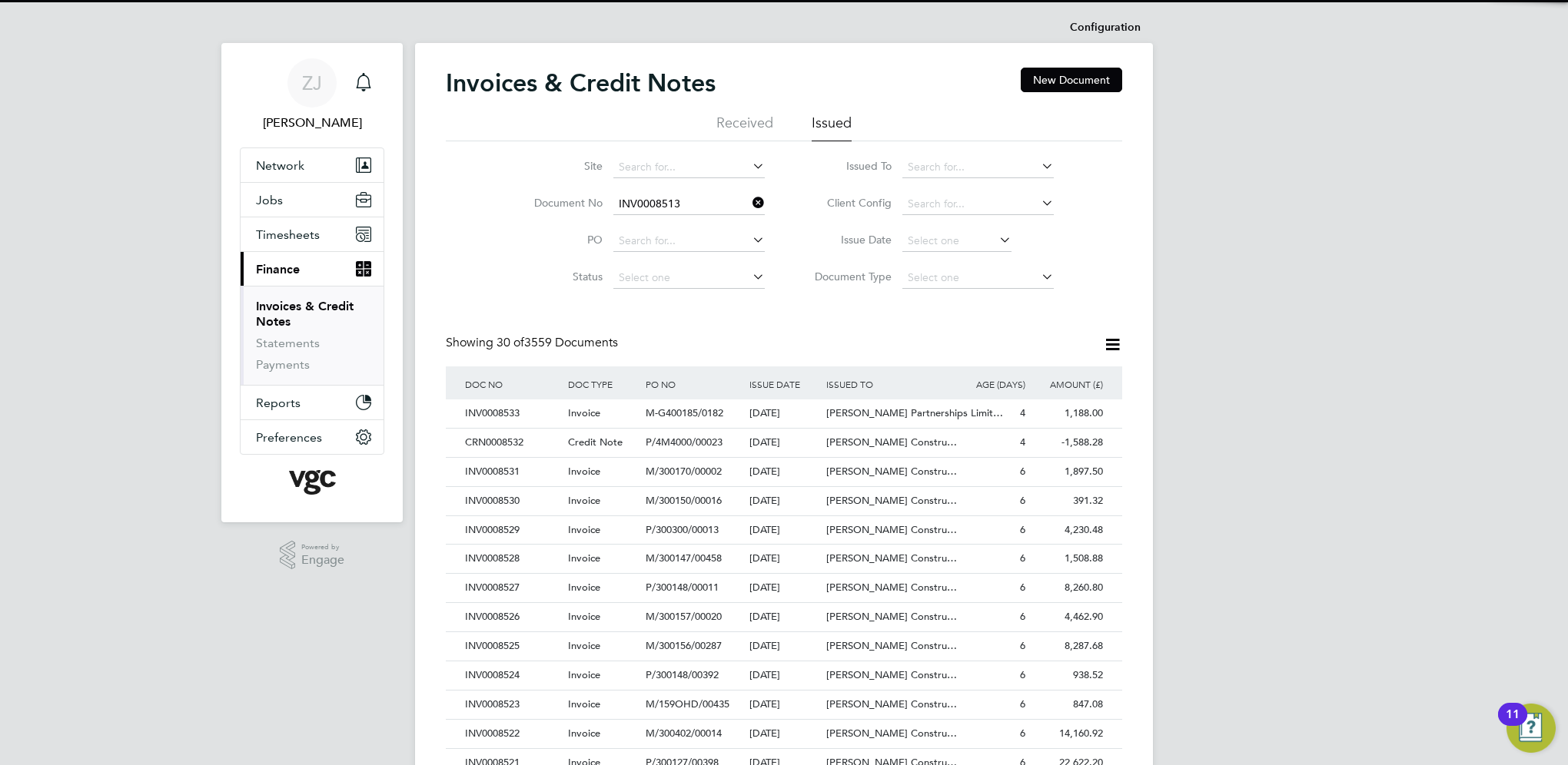
click at [647, 221] on b "INV0008513" at bounding box center [649, 224] width 62 height 13
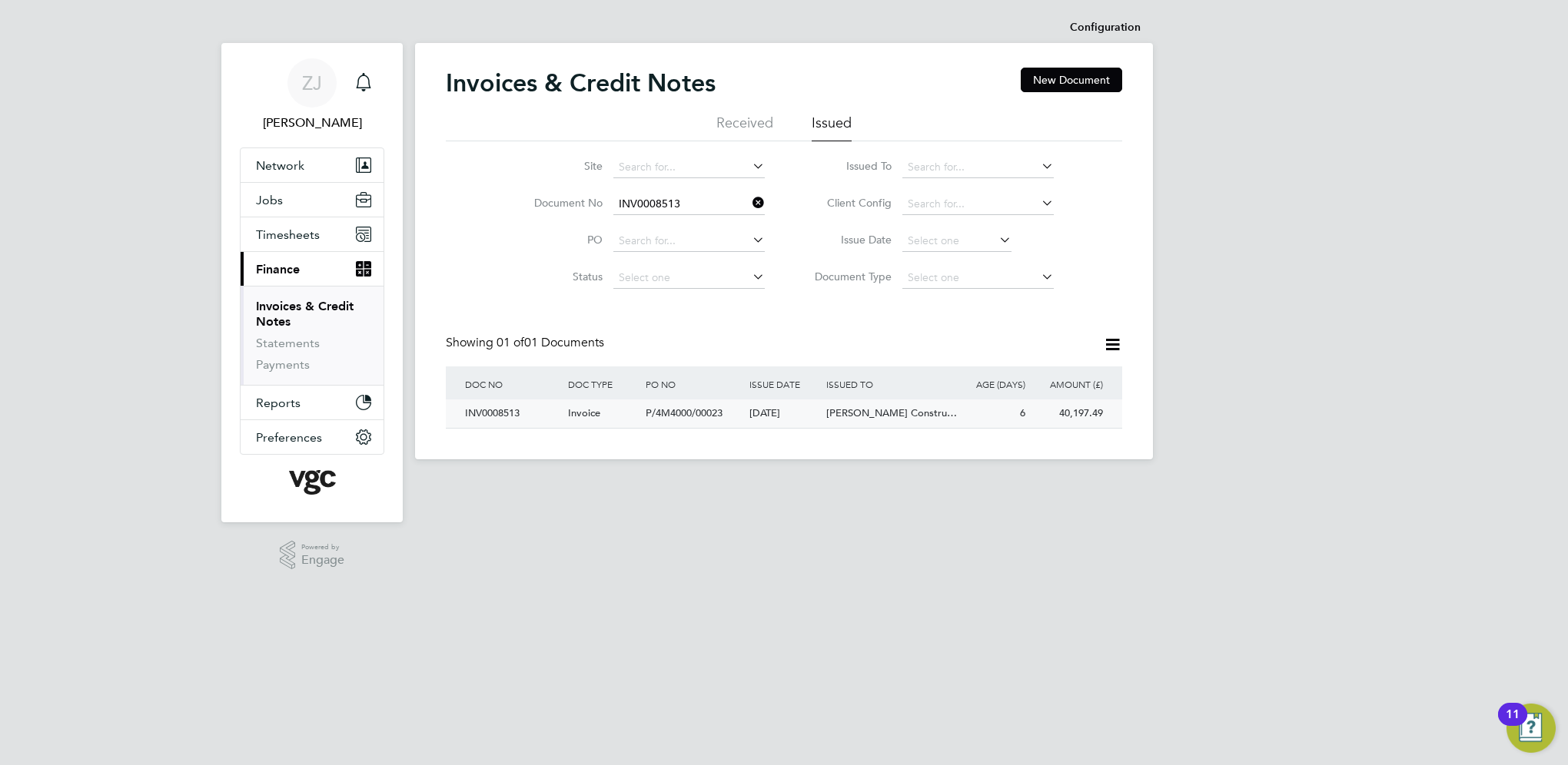
click at [489, 412] on div "INV0008513" at bounding box center [512, 413] width 103 height 28
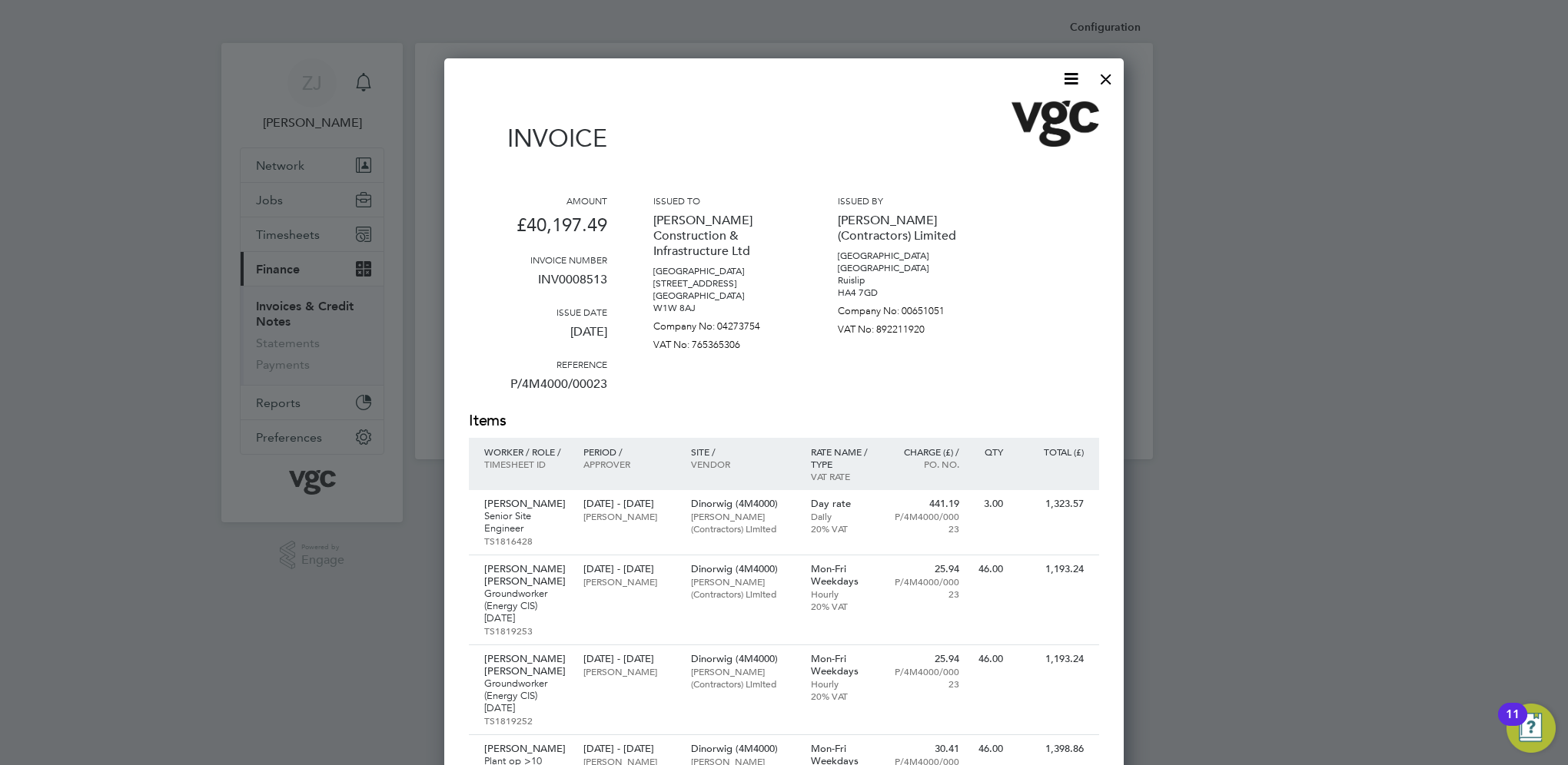
click at [1076, 76] on icon at bounding box center [1071, 79] width 20 height 20
click at [1011, 110] on li "Download Invoice" at bounding box center [1024, 115] width 106 height 21
click at [1108, 77] on div at bounding box center [1105, 75] width 27 height 27
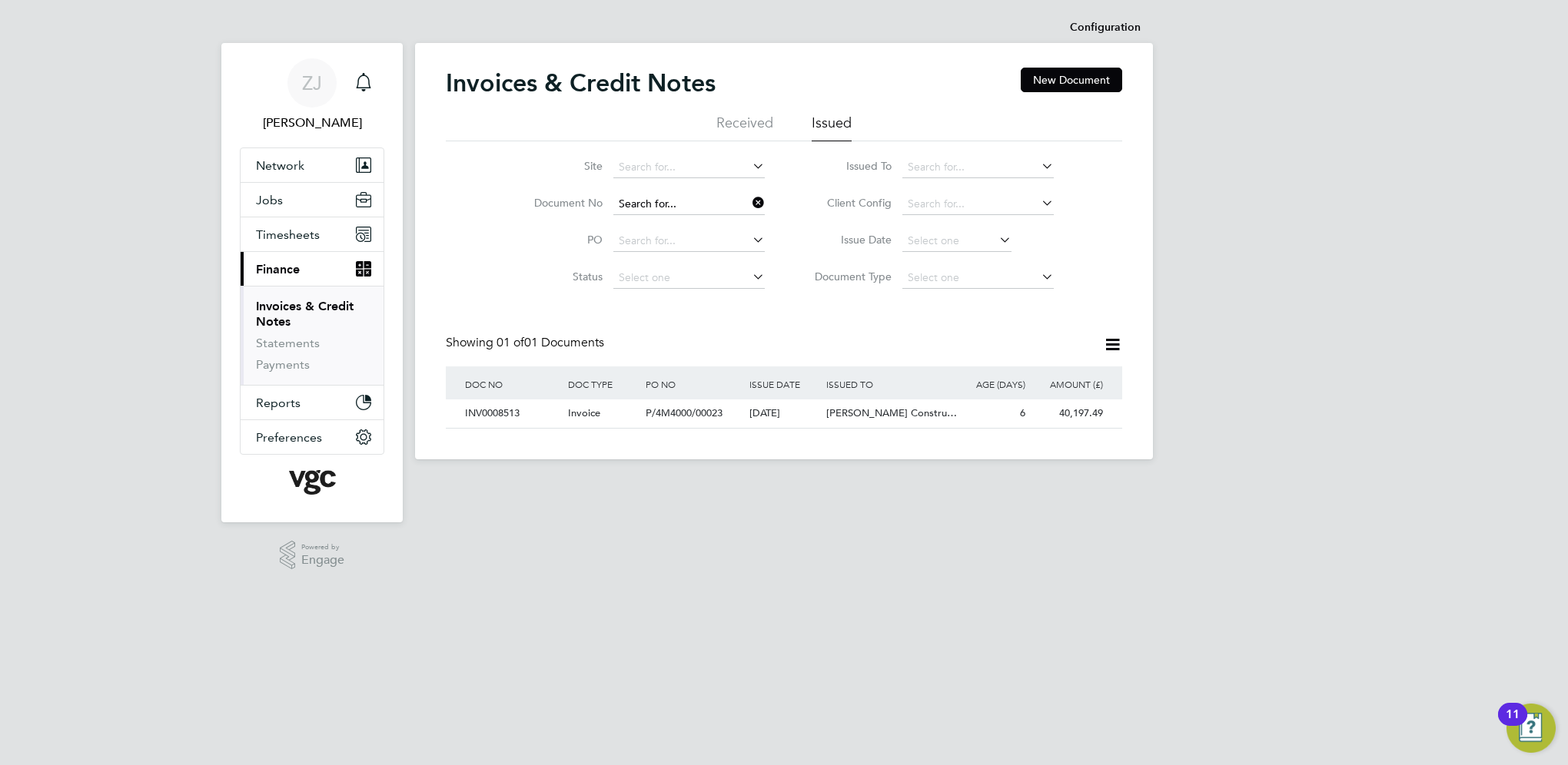
click at [692, 206] on input at bounding box center [688, 204] width 151 height 21
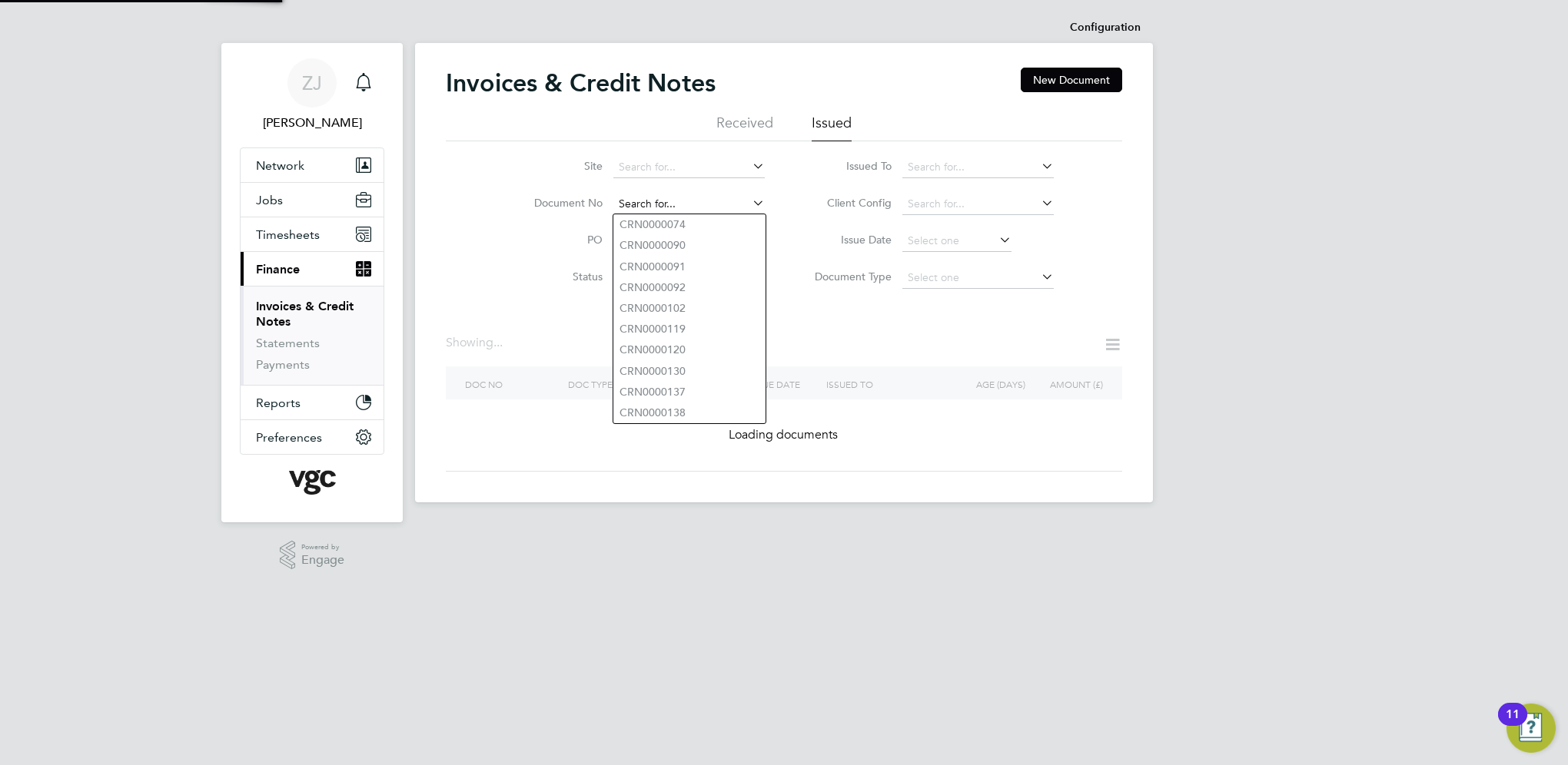
paste input "INV0008511"
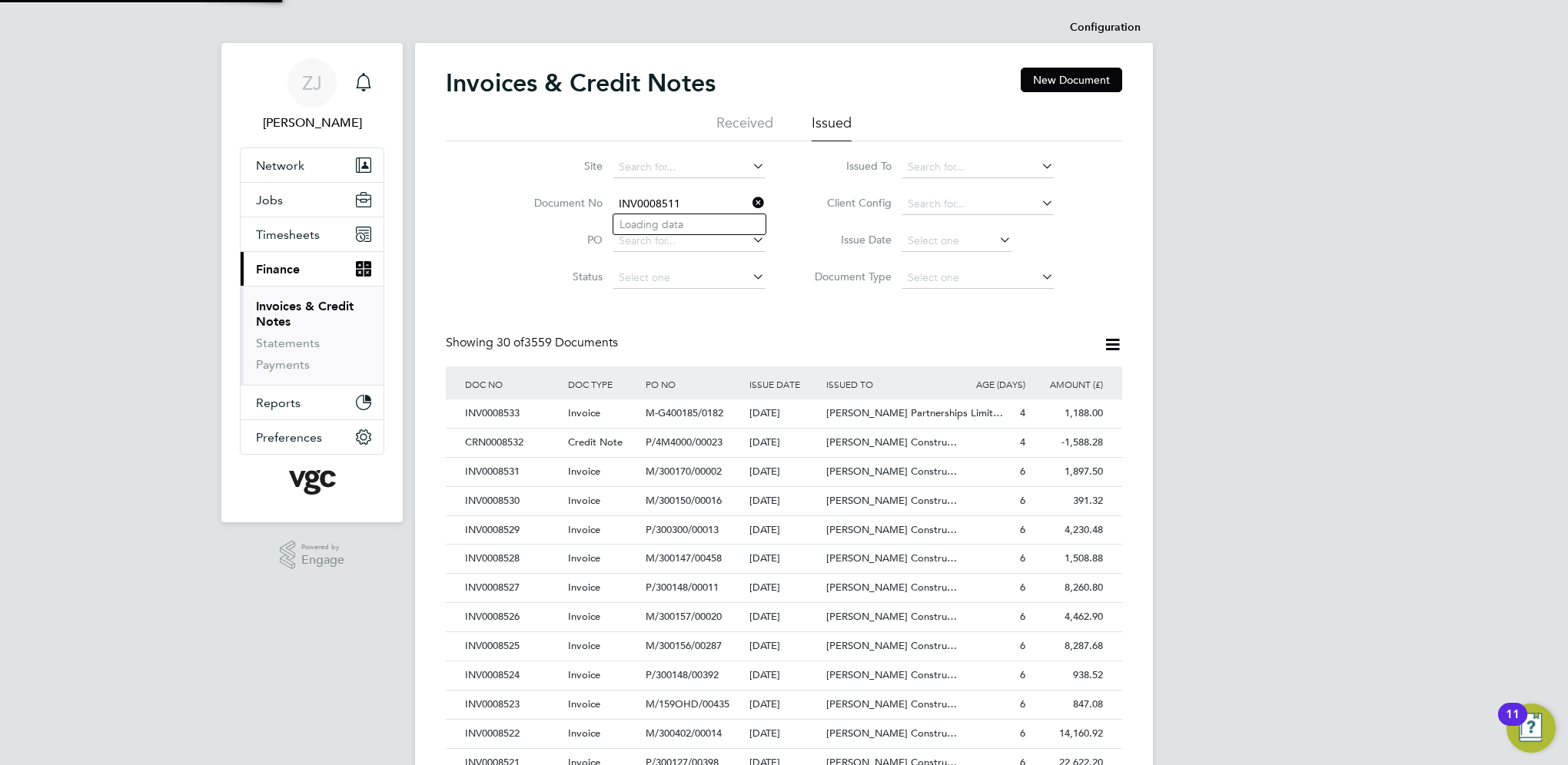
scroll to position [29, 104]
type input "INV0008511"
click at [666, 221] on b "INV0008511" at bounding box center [649, 224] width 62 height 13
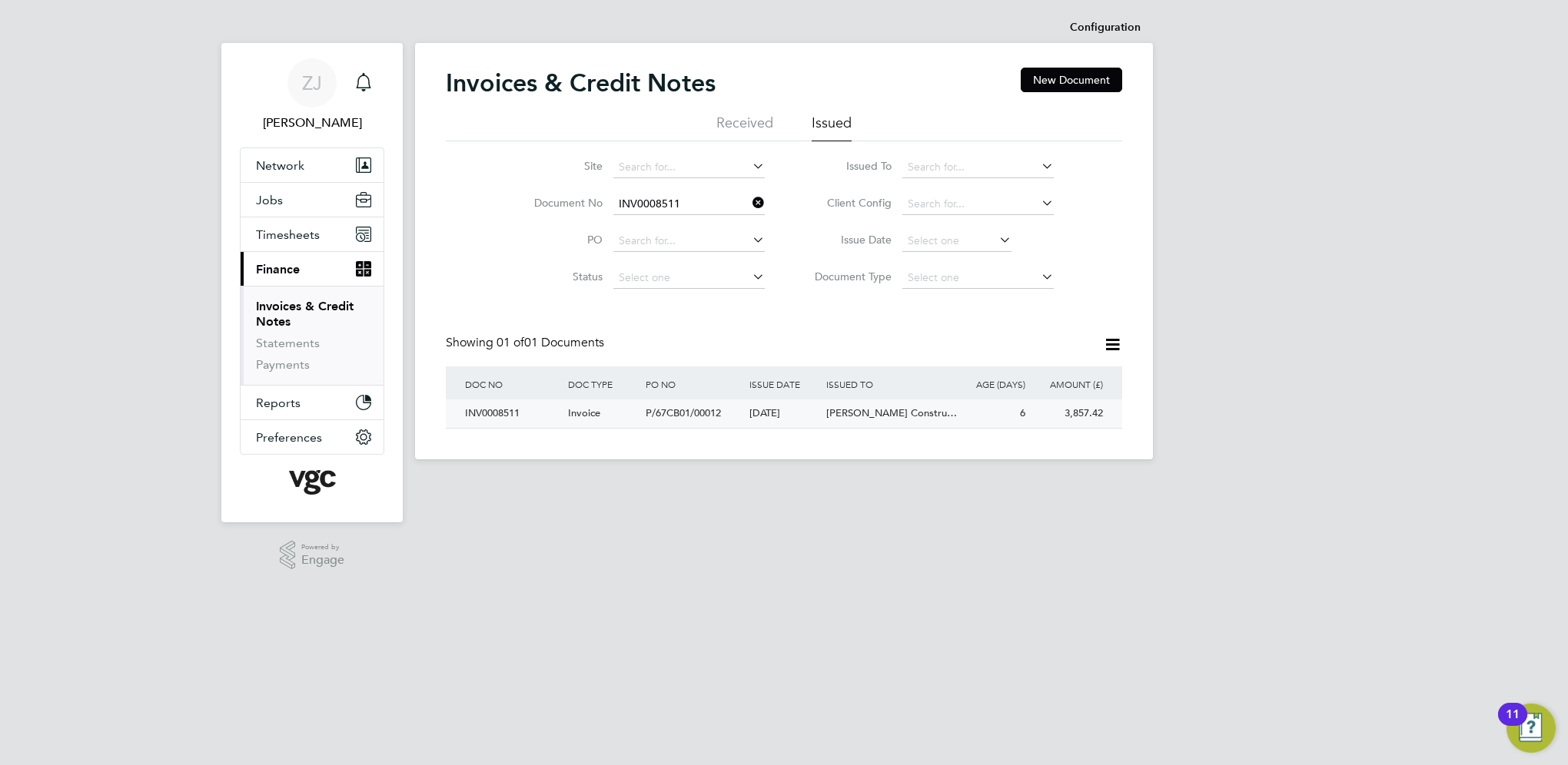
click at [485, 409] on div "INV0008511" at bounding box center [512, 413] width 103 height 28
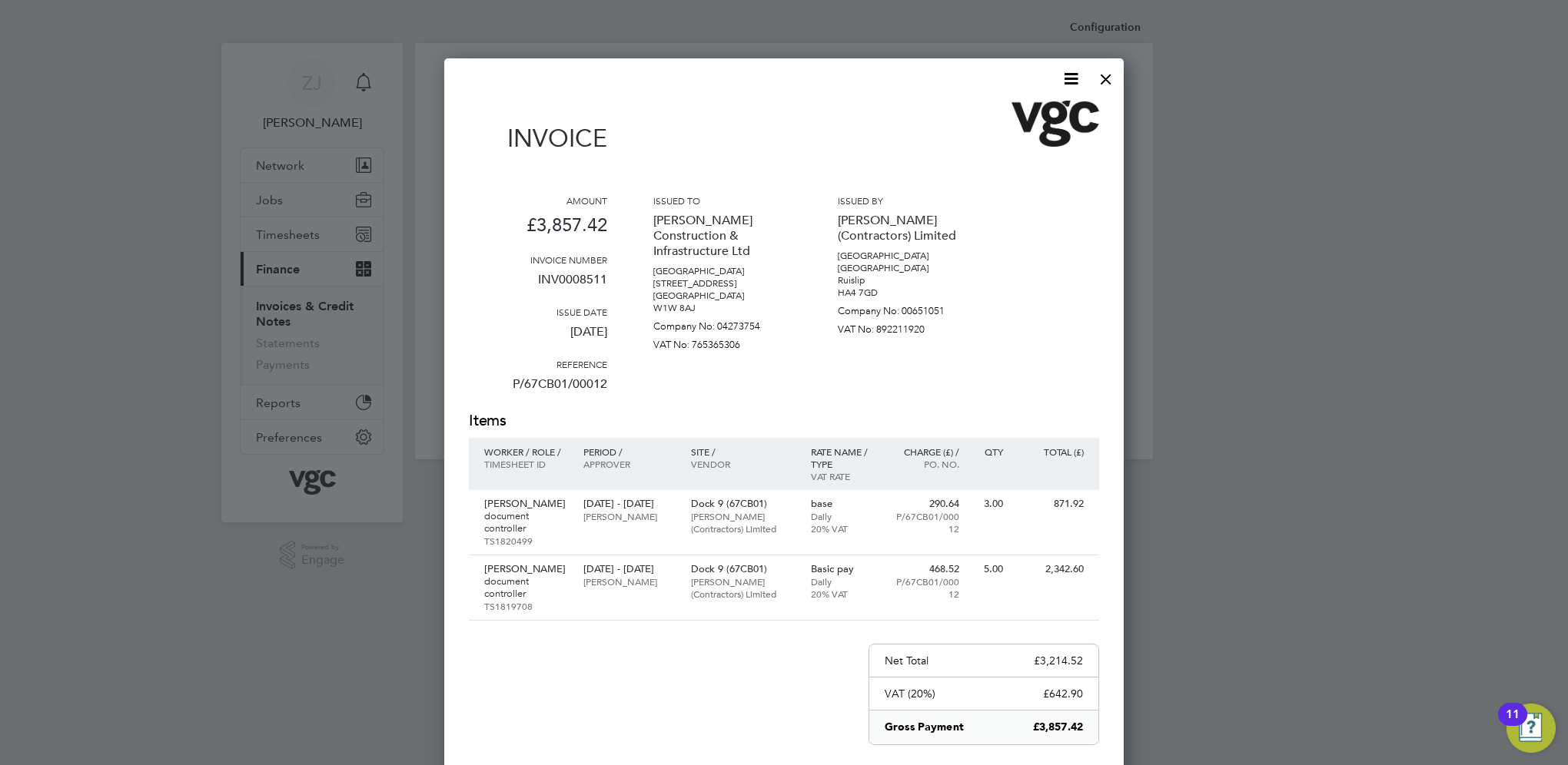
click at [1063, 74] on icon at bounding box center [1071, 79] width 20 height 20
click at [1011, 113] on li "Download Invoice" at bounding box center [1024, 115] width 106 height 21
